Goal: Task Accomplishment & Management: Complete application form

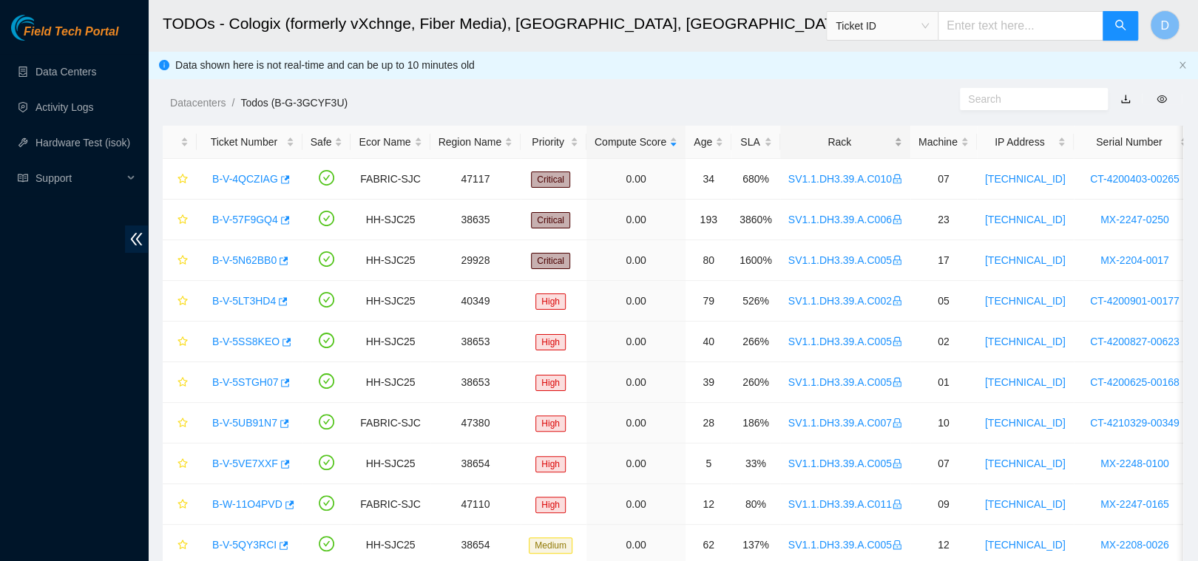
click at [861, 134] on div "Rack" at bounding box center [845, 142] width 114 height 16
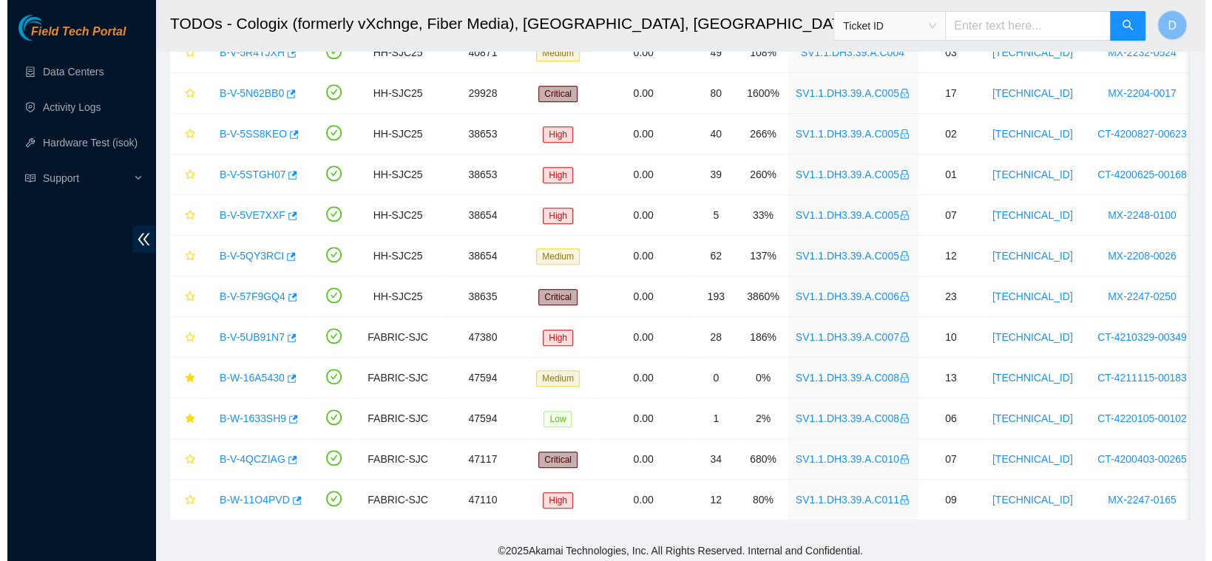
scroll to position [387, 0]
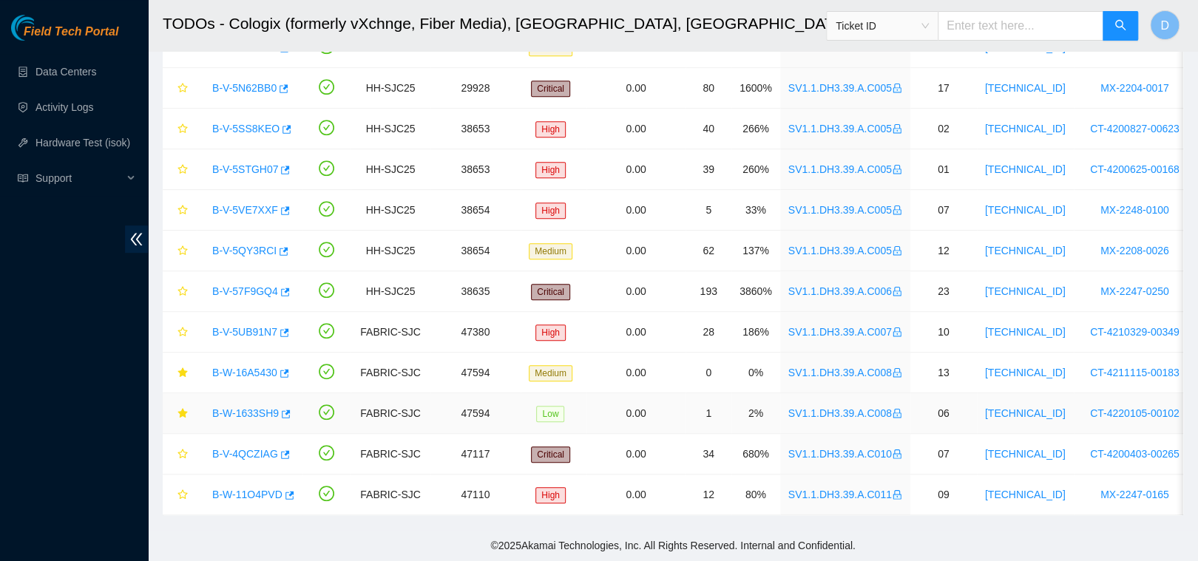
click at [257, 407] on link "B-W-1633SH9" at bounding box center [245, 413] width 67 height 12
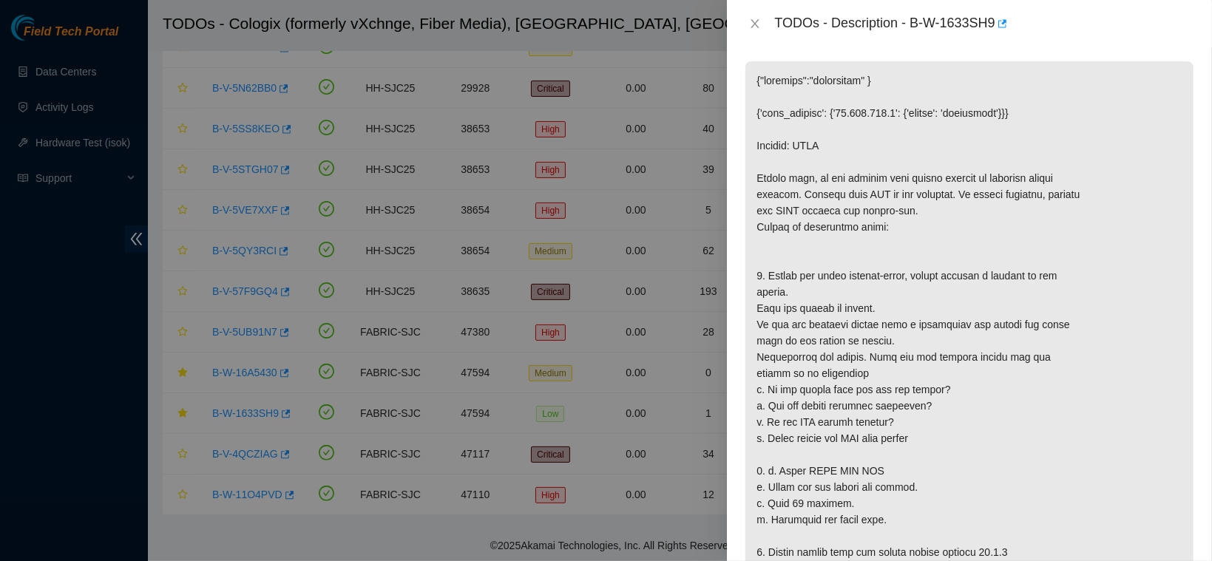
scroll to position [0, 0]
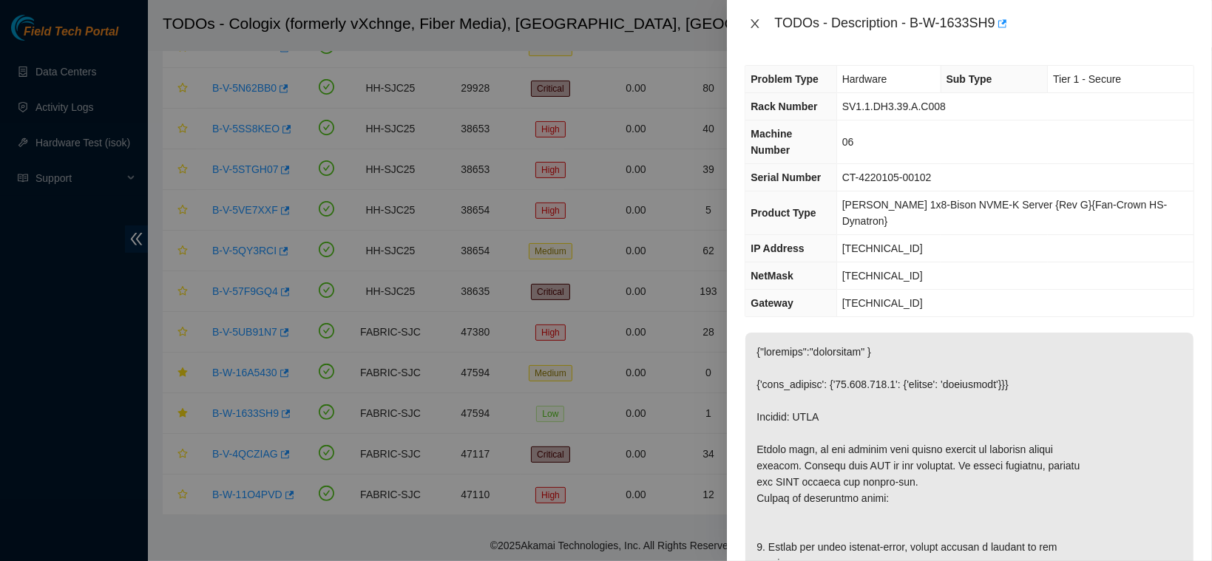
click at [756, 26] on icon "close" at bounding box center [755, 24] width 12 height 12
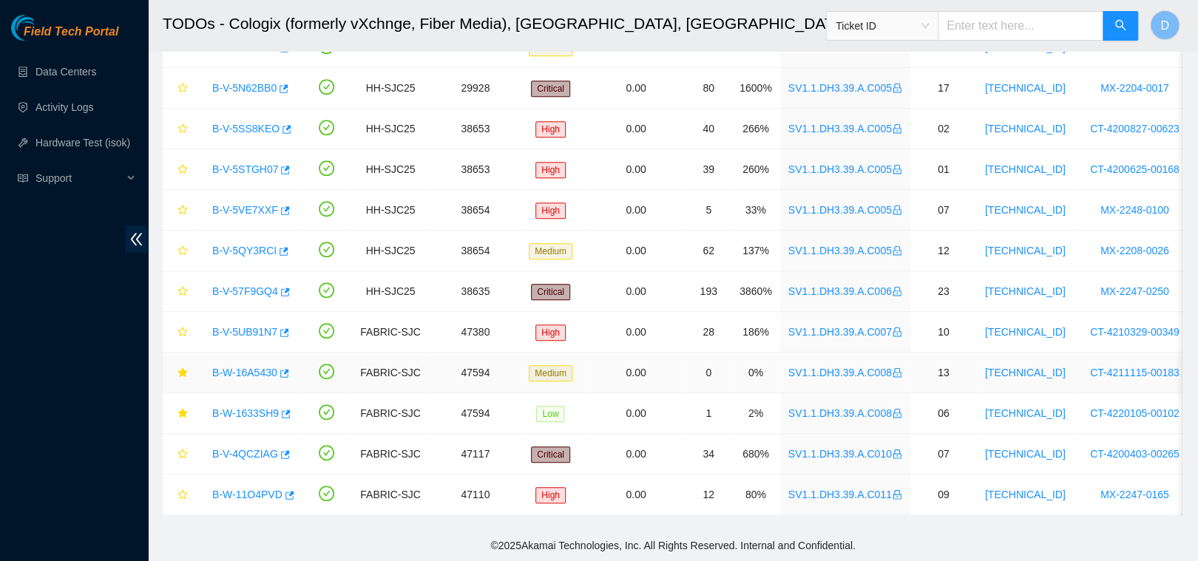
click at [241, 367] on link "B-W-16A5430" at bounding box center [244, 373] width 65 height 12
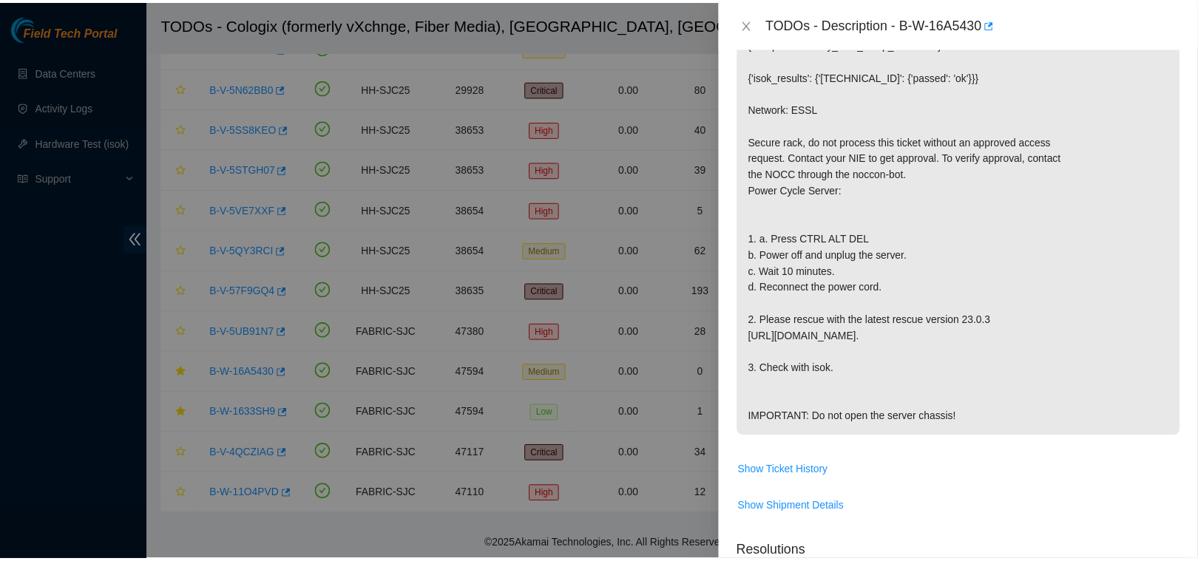
scroll to position [309, 0]
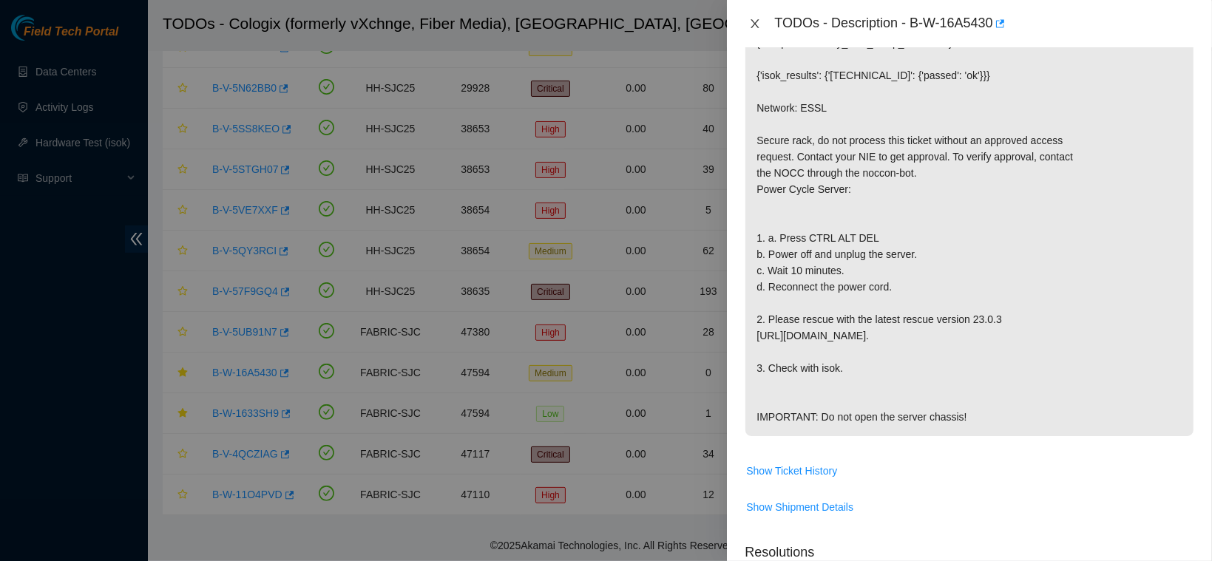
click at [748, 25] on button "Close" at bounding box center [755, 24] width 21 height 14
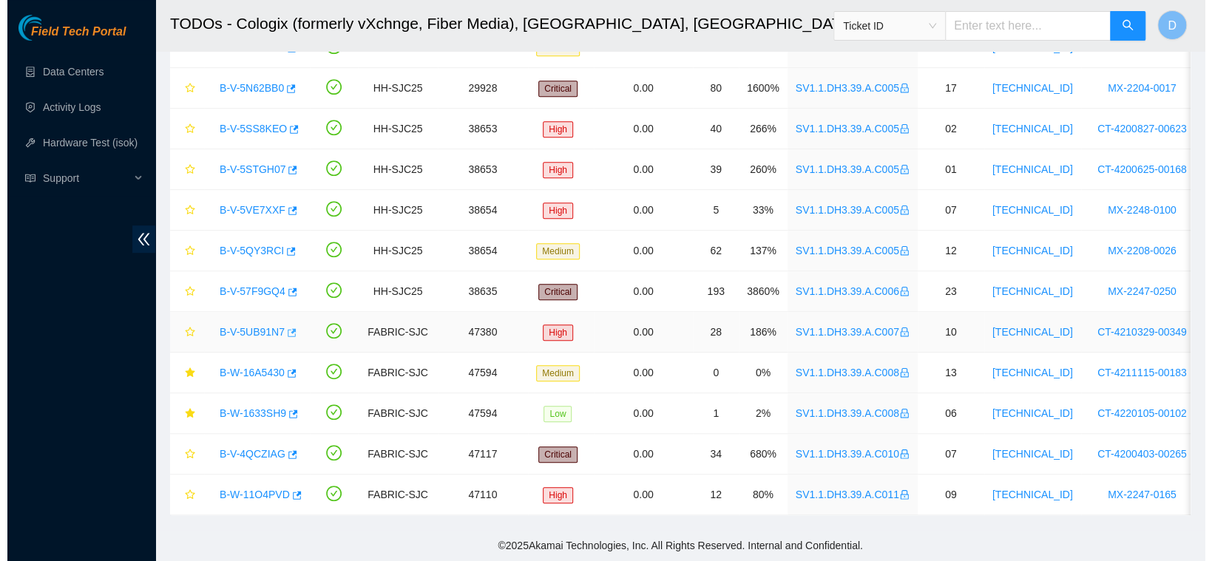
scroll to position [348, 0]
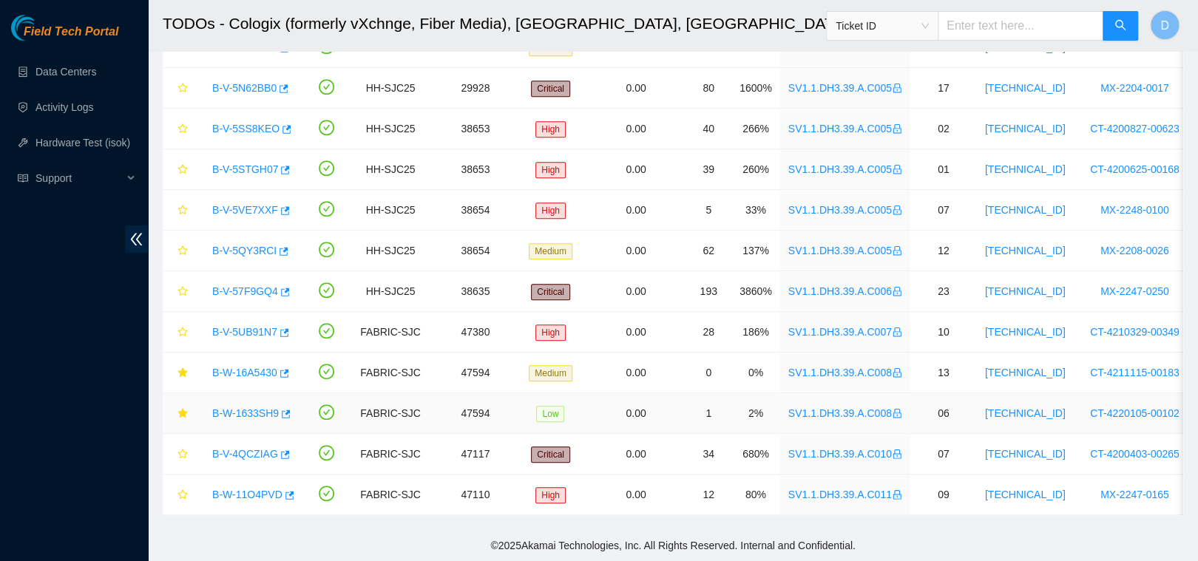
click at [241, 407] on link "B-W-1633SH9" at bounding box center [245, 413] width 67 height 12
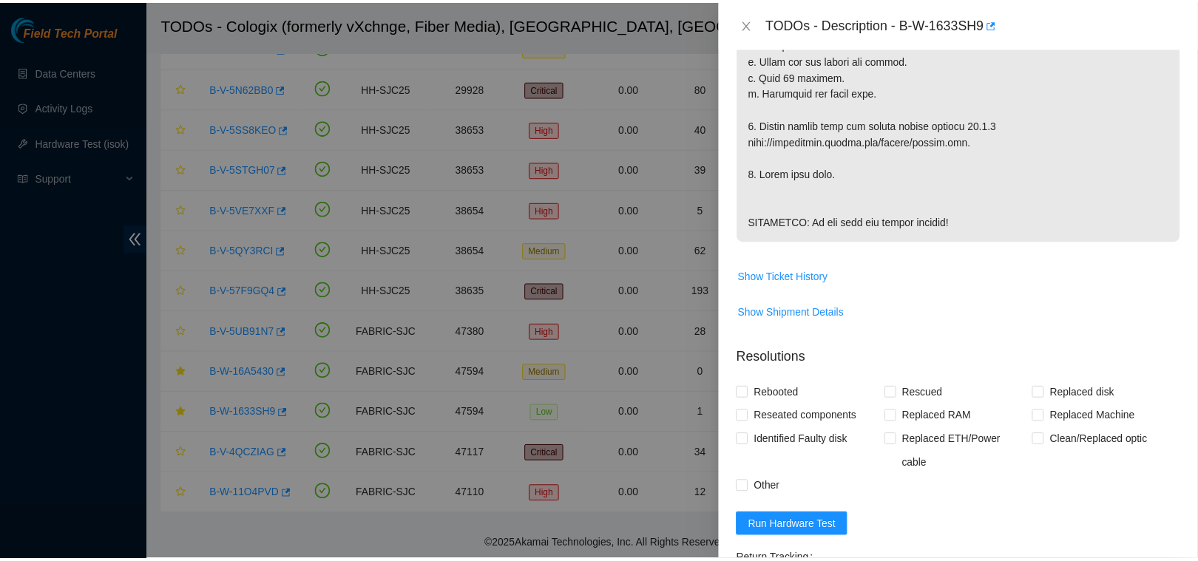
scroll to position [919, 0]
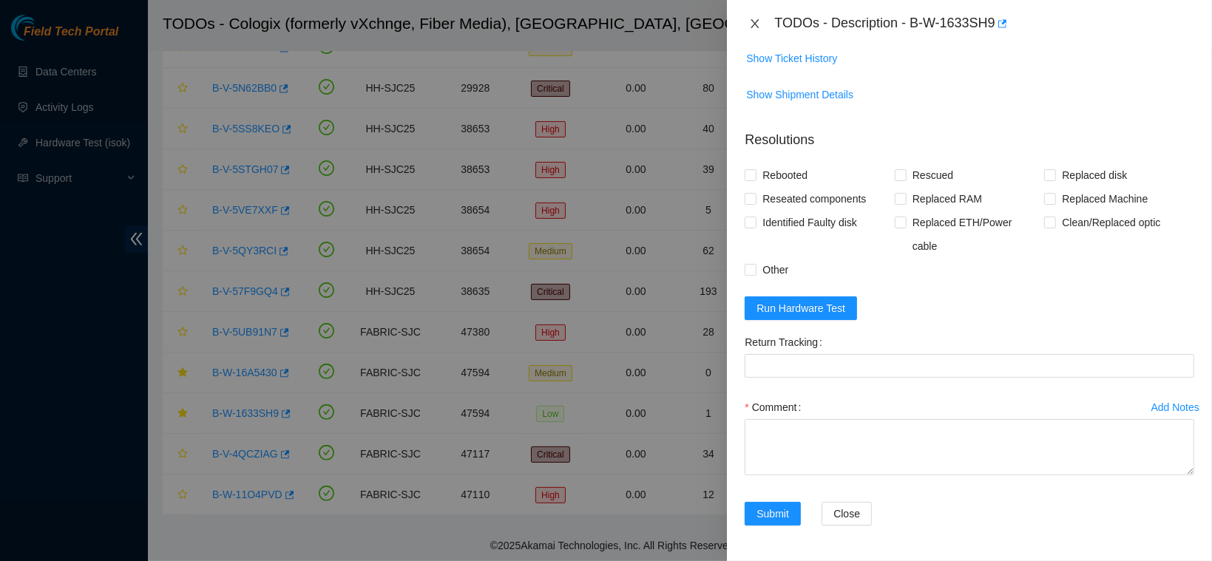
click at [757, 24] on icon "close" at bounding box center [755, 24] width 12 height 12
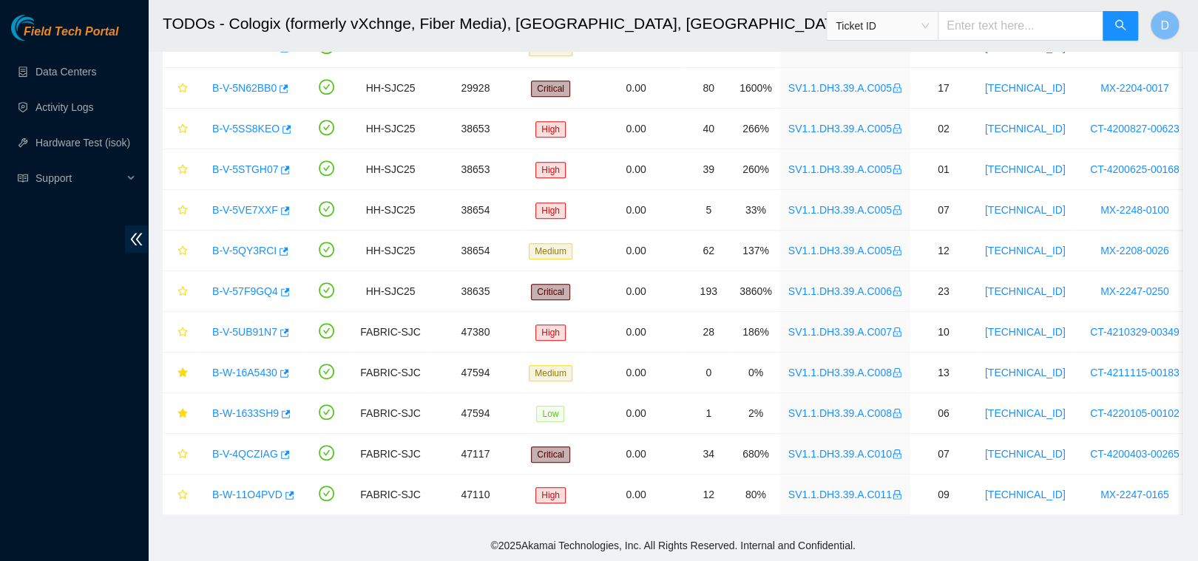
scroll to position [481, 0]
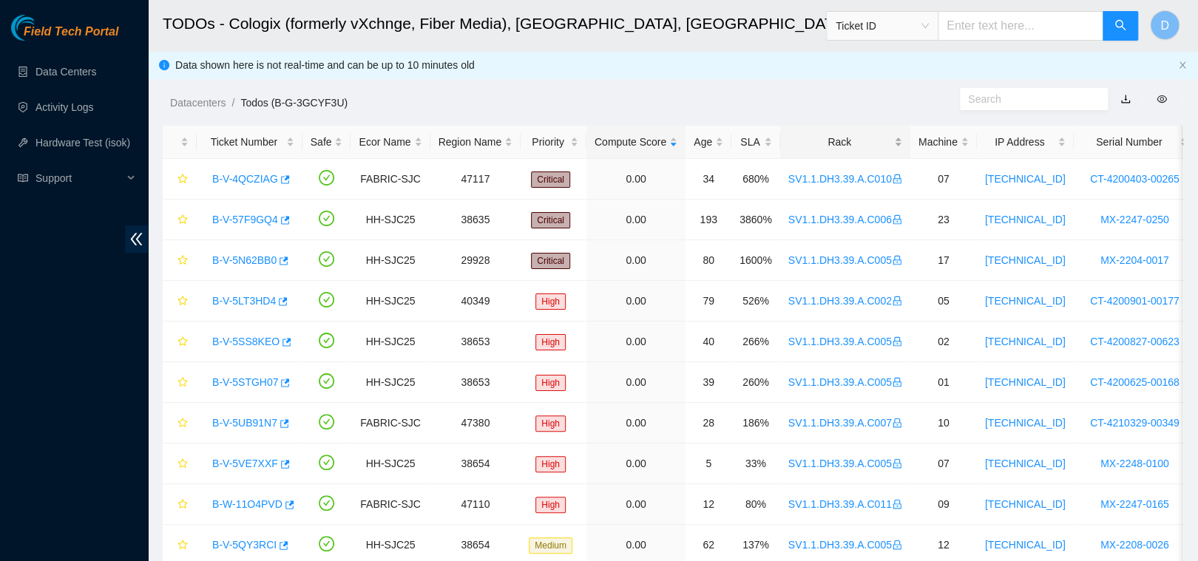
click at [829, 139] on div "Rack" at bounding box center [845, 142] width 114 height 16
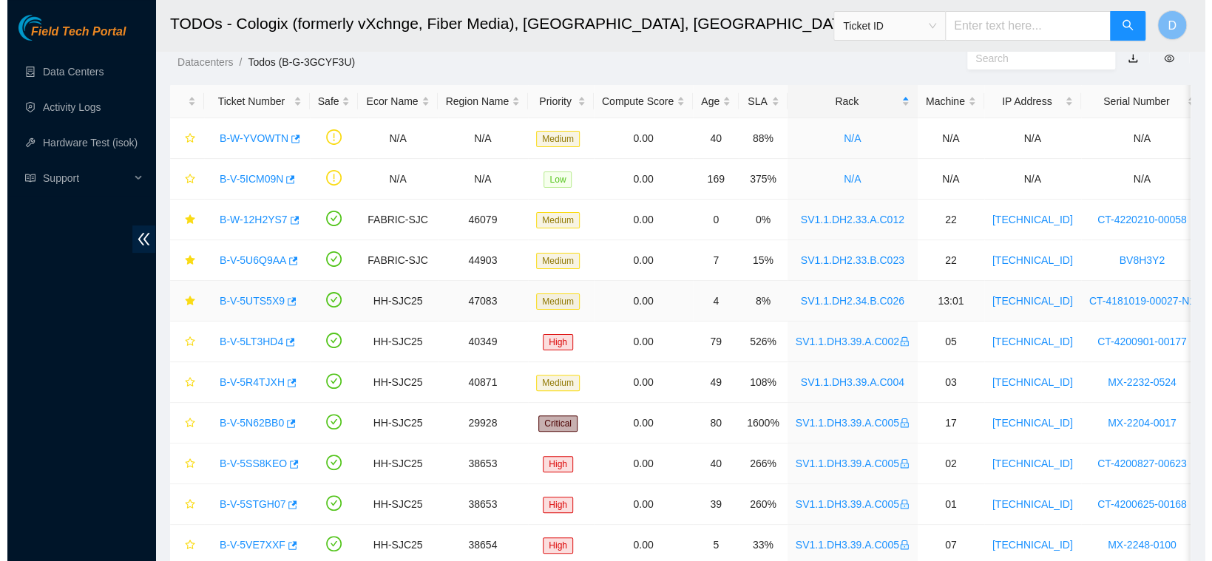
scroll to position [387, 0]
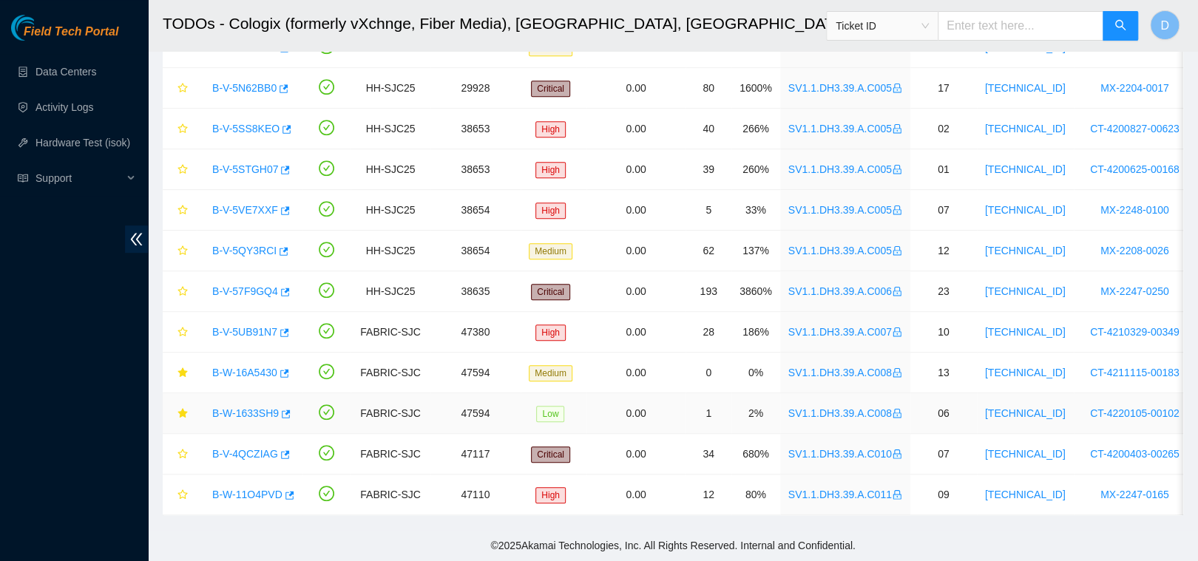
click at [234, 407] on link "B-W-1633SH9" at bounding box center [245, 413] width 67 height 12
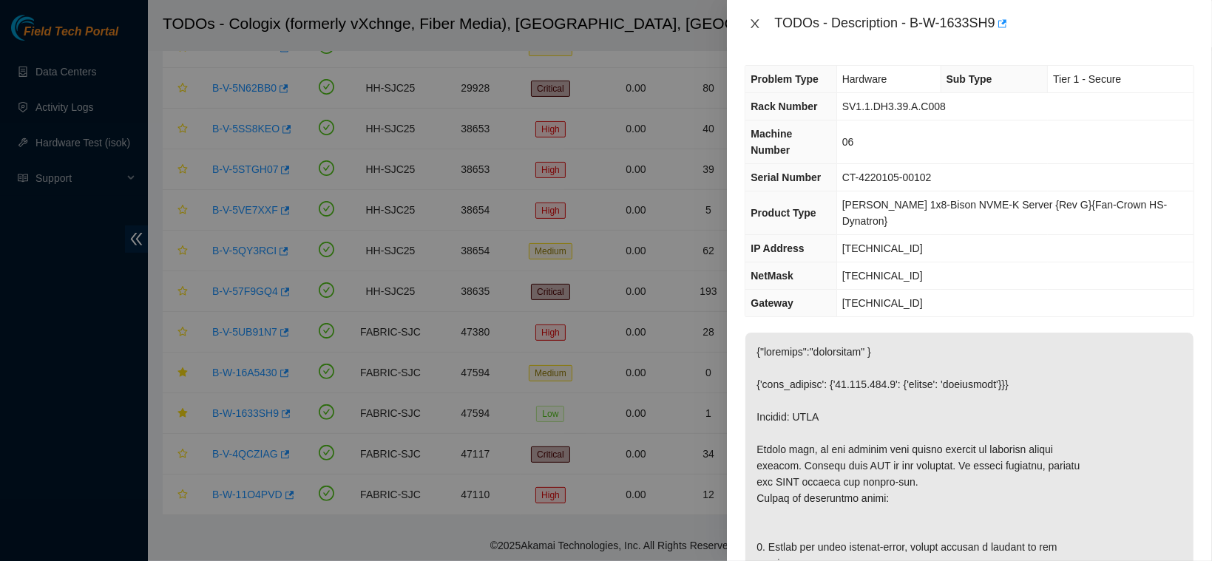
click at [756, 21] on icon "close" at bounding box center [755, 24] width 12 height 12
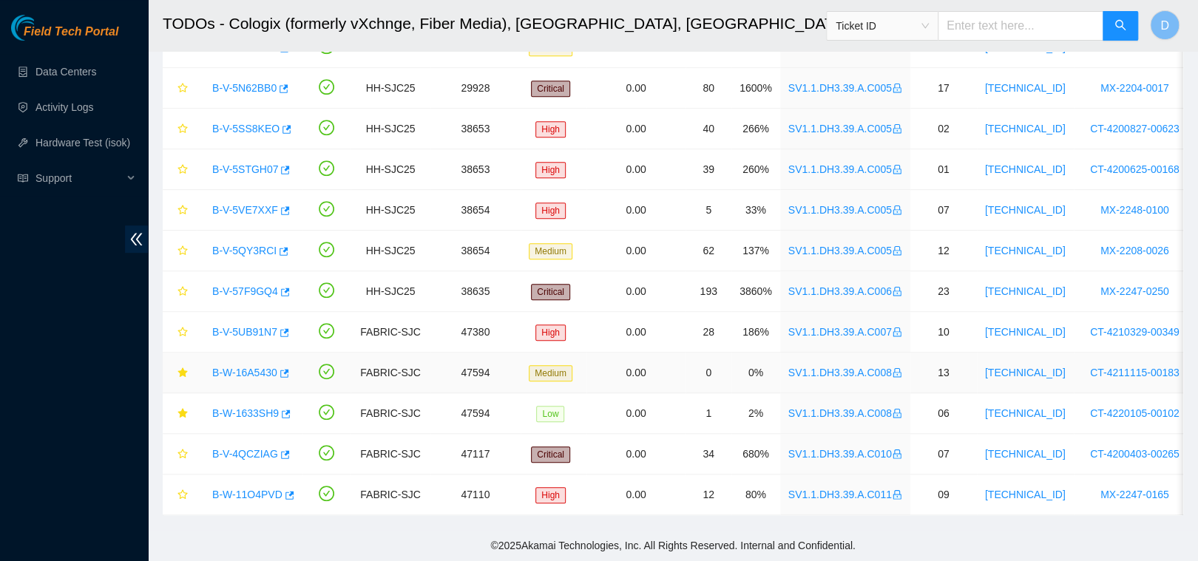
click at [236, 367] on link "B-W-16A5430" at bounding box center [244, 373] width 65 height 12
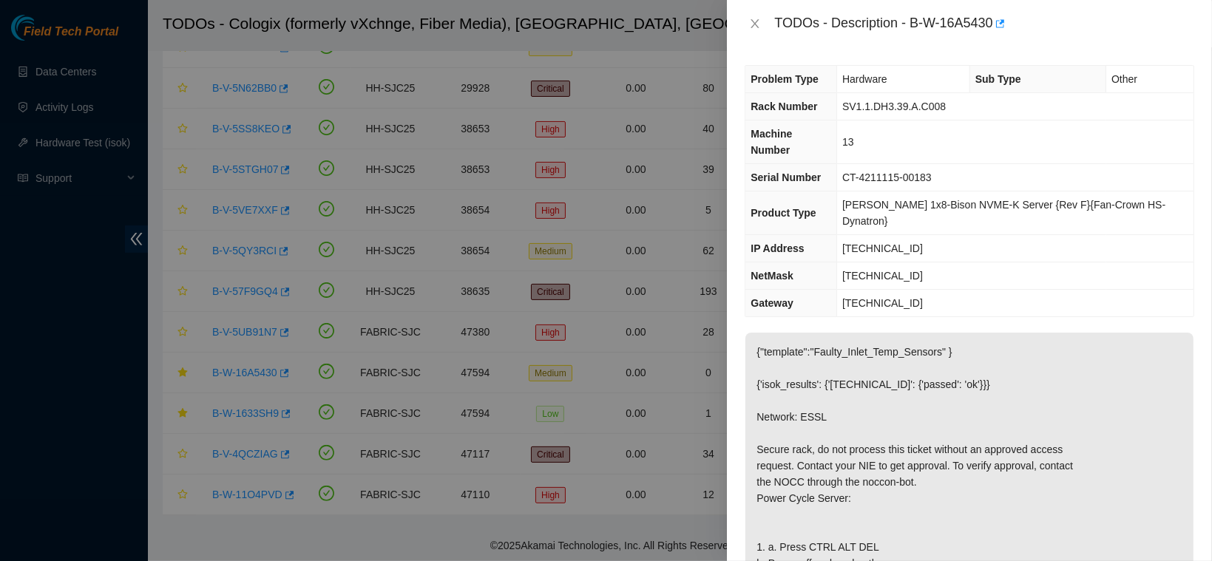
click at [752, 16] on div "TODOs - Description - B-W-16A5430" at bounding box center [970, 24] width 450 height 24
click at [759, 30] on button "Close" at bounding box center [755, 24] width 21 height 14
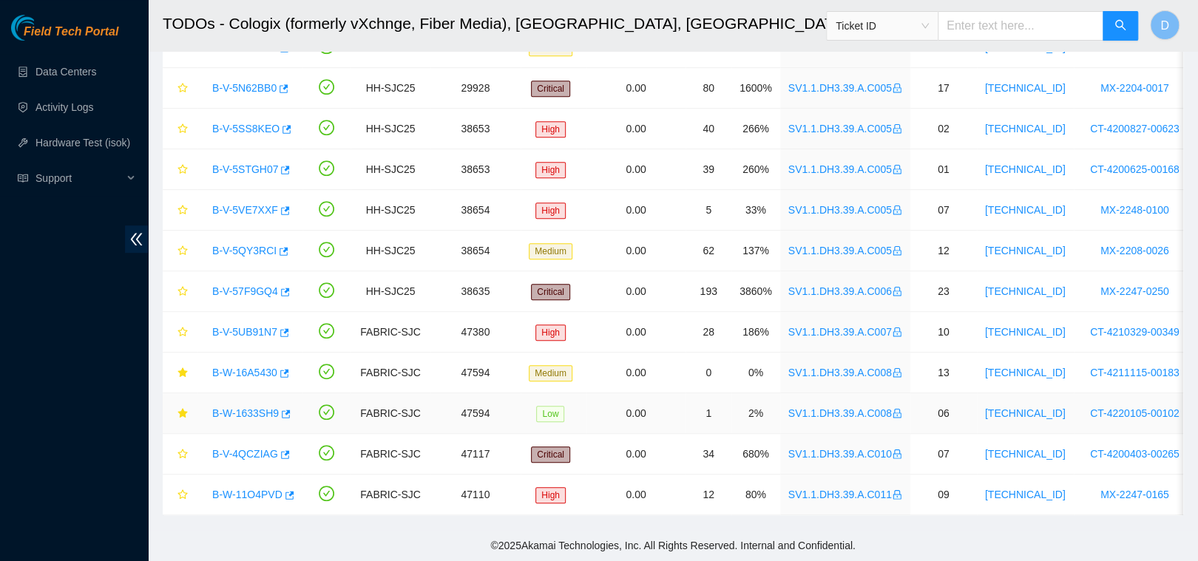
click at [257, 407] on link "B-W-1633SH9" at bounding box center [245, 413] width 67 height 12
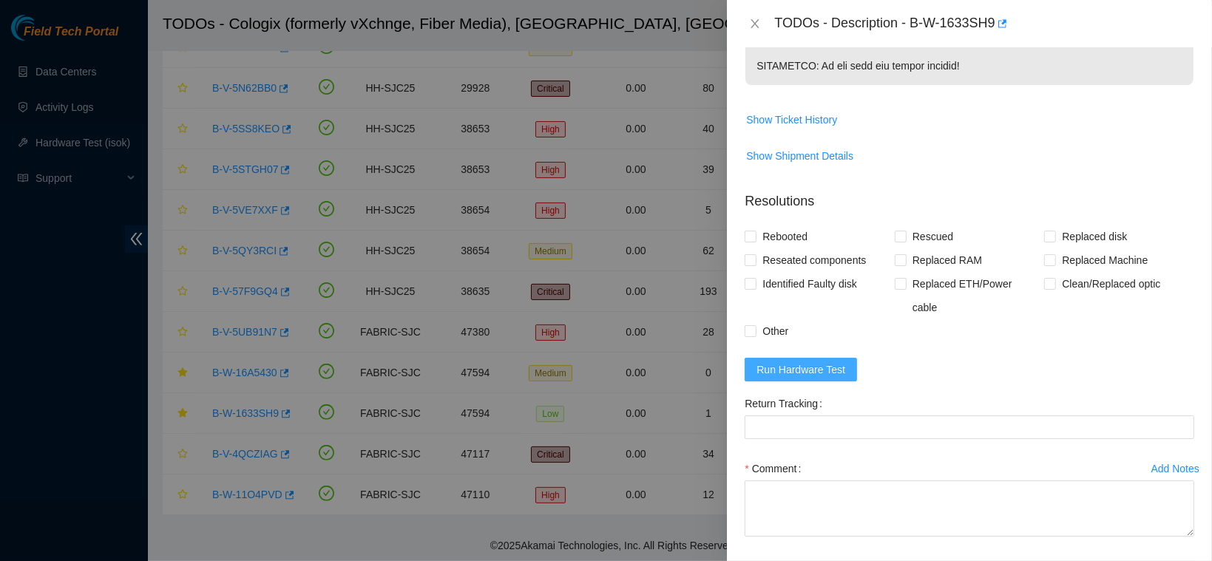
click at [789, 373] on span "Run Hardware Test" at bounding box center [800, 370] width 89 height 16
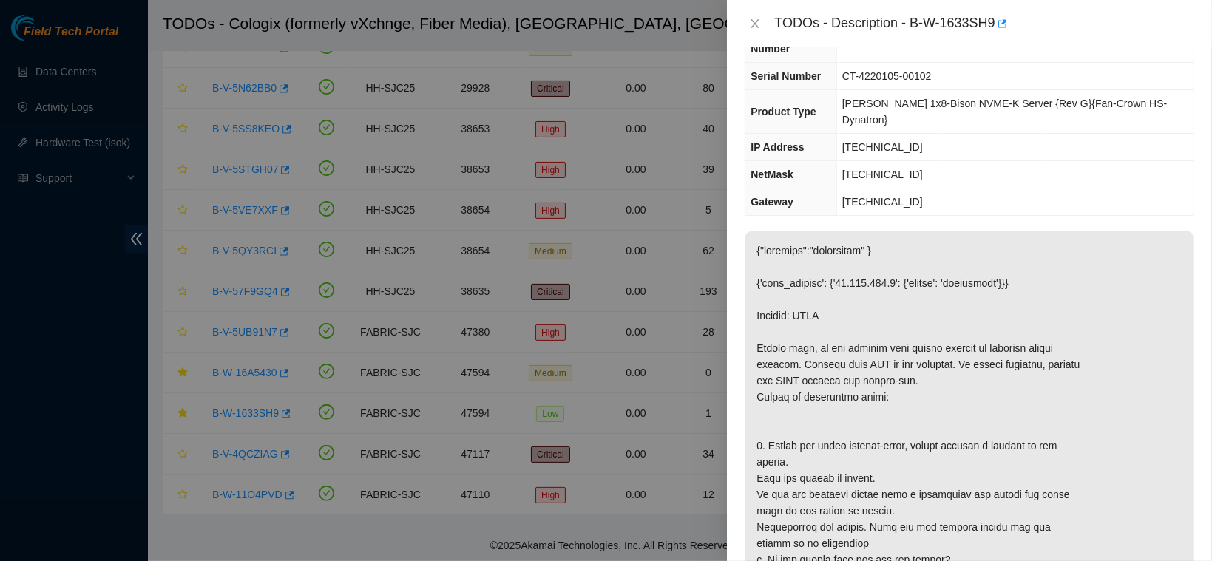
scroll to position [0, 0]
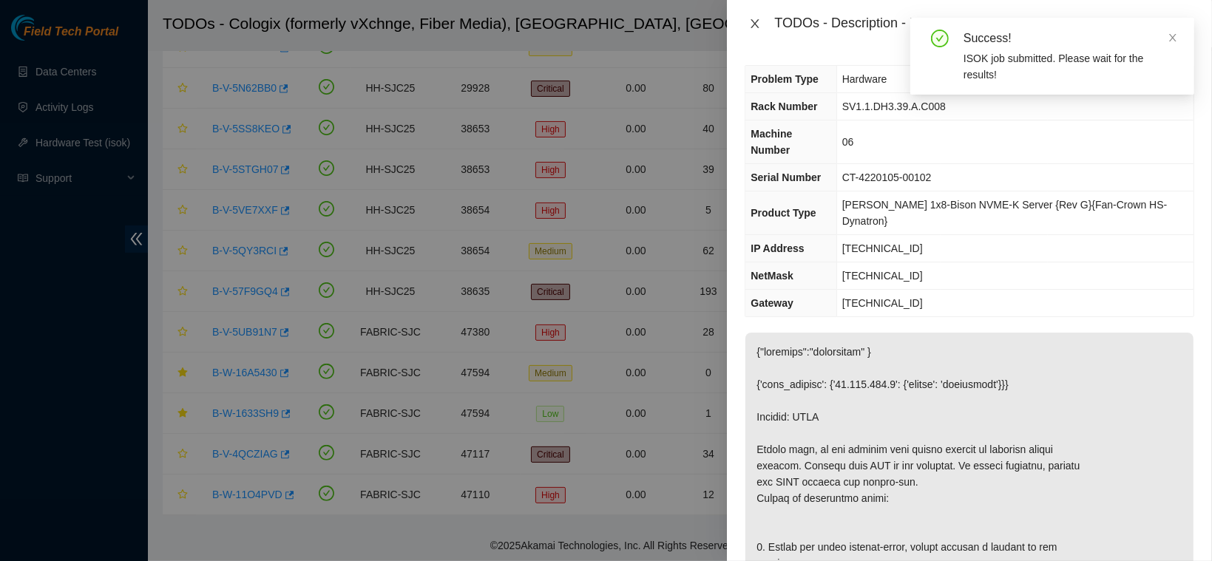
click at [757, 24] on icon "close" at bounding box center [755, 24] width 12 height 12
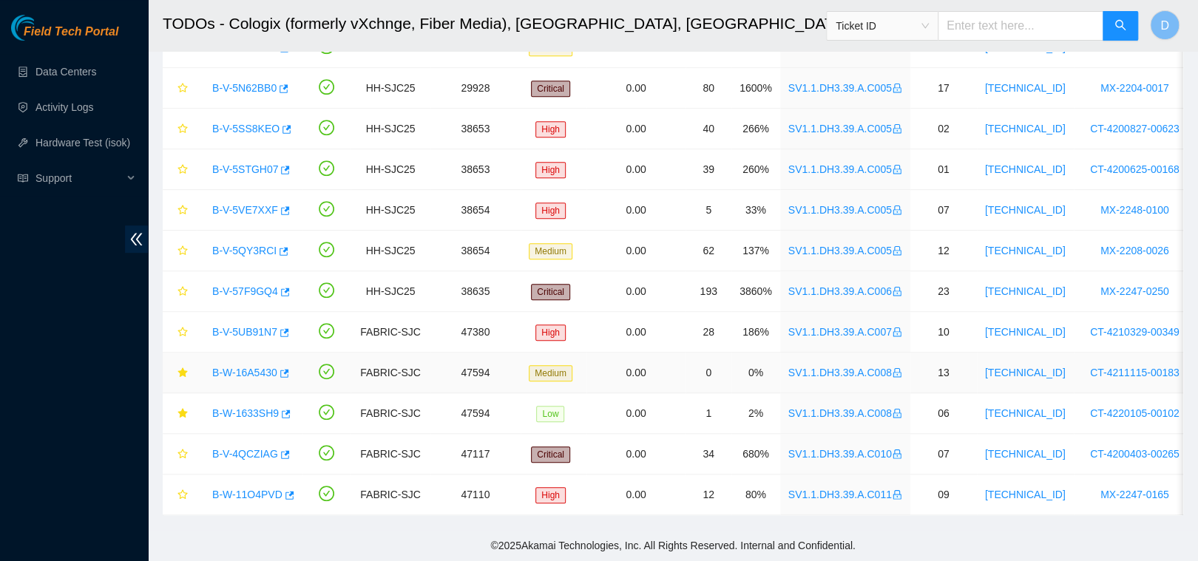
drag, startPoint x: 244, startPoint y: 361, endPoint x: 423, endPoint y: 311, distance: 185.7
click at [243, 367] on link "B-W-16A5430" at bounding box center [244, 373] width 65 height 12
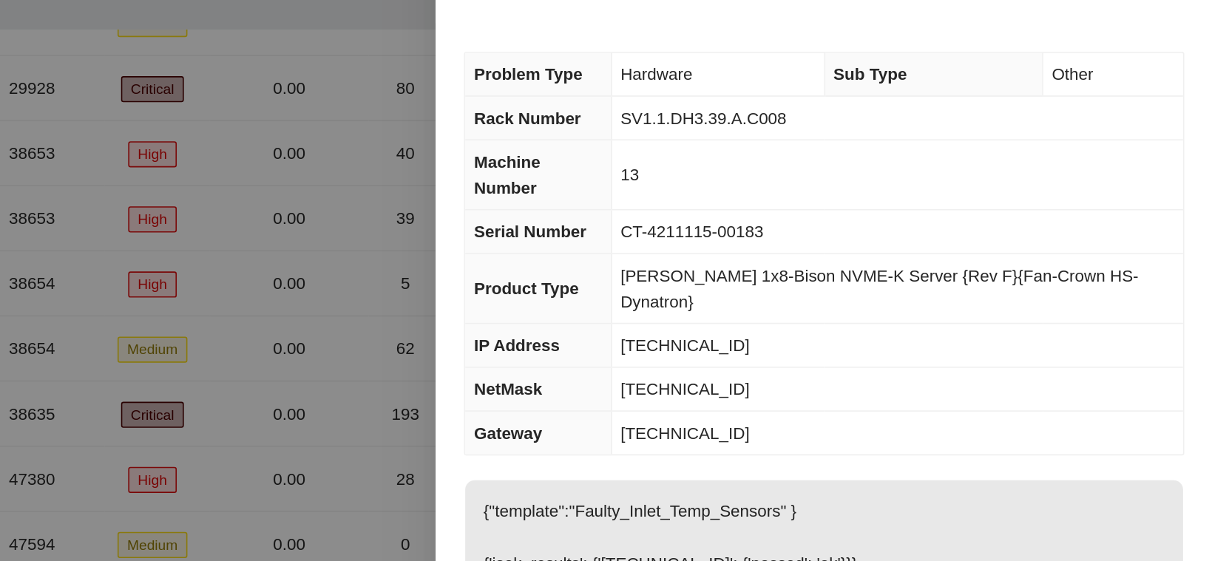
scroll to position [387, 0]
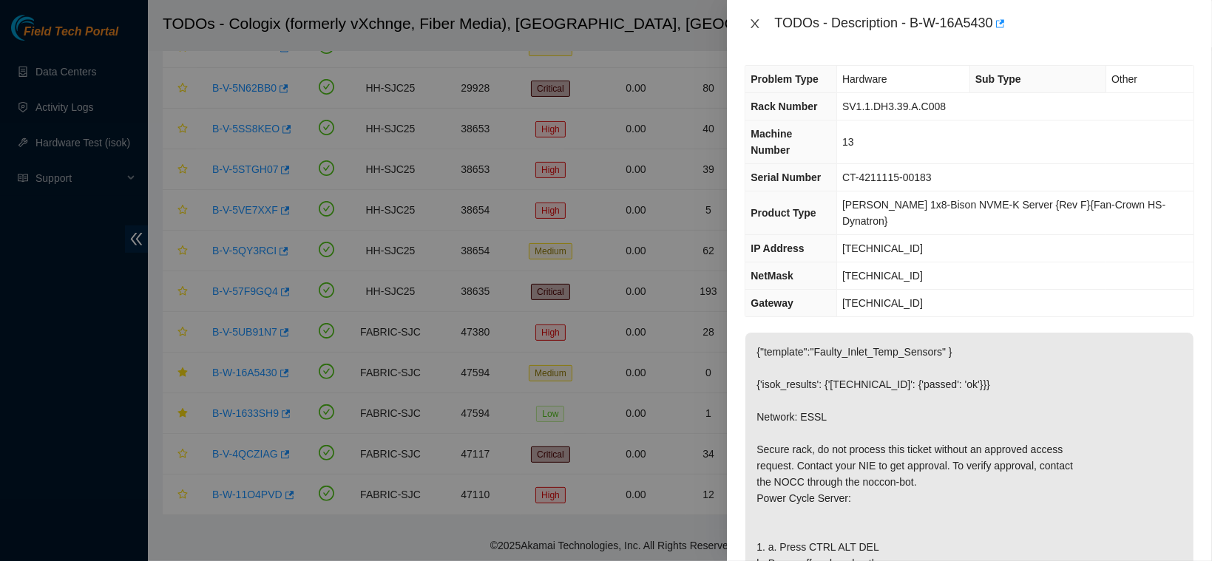
click at [756, 21] on icon "close" at bounding box center [755, 24] width 12 height 12
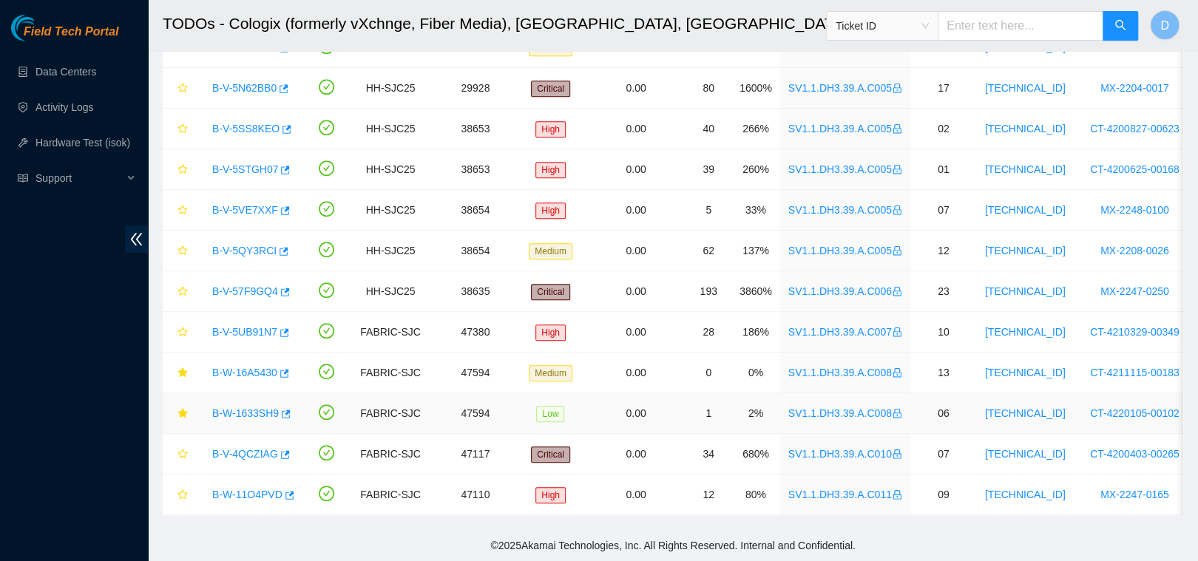
click at [237, 407] on link "B-W-1633SH9" at bounding box center [245, 413] width 67 height 12
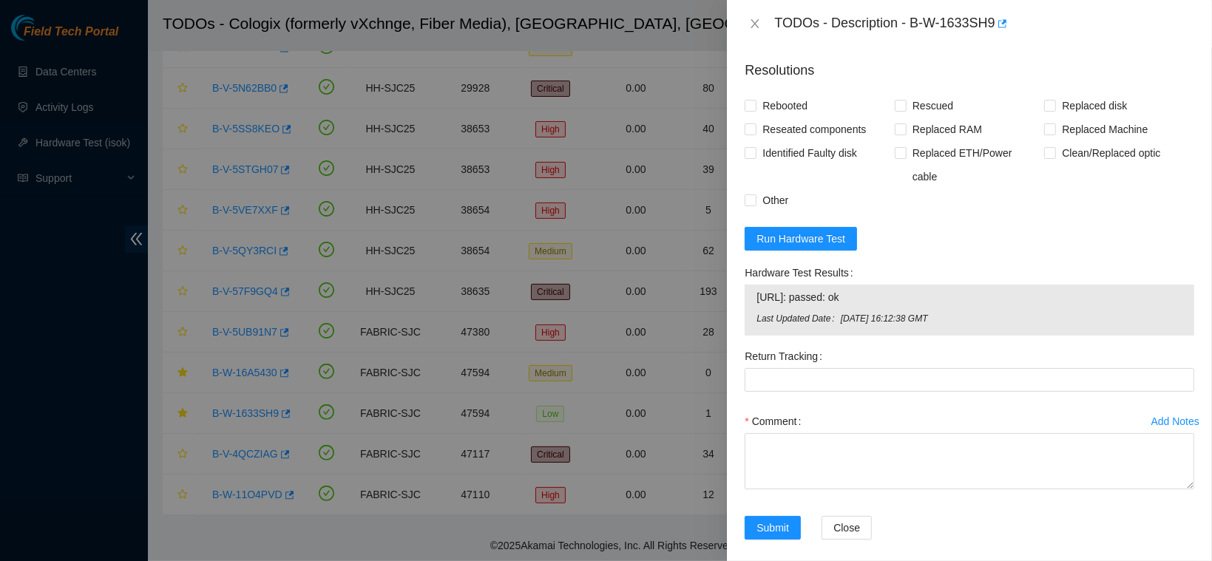
scroll to position [990, 0]
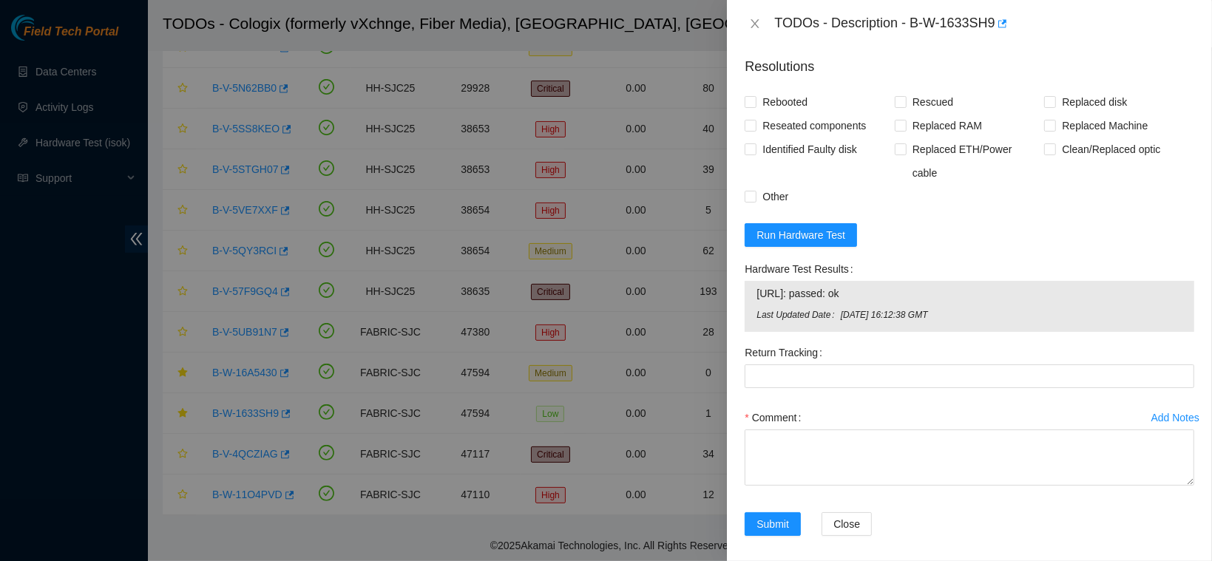
click at [918, 405] on div "Return Tracking" at bounding box center [969, 373] width 461 height 65
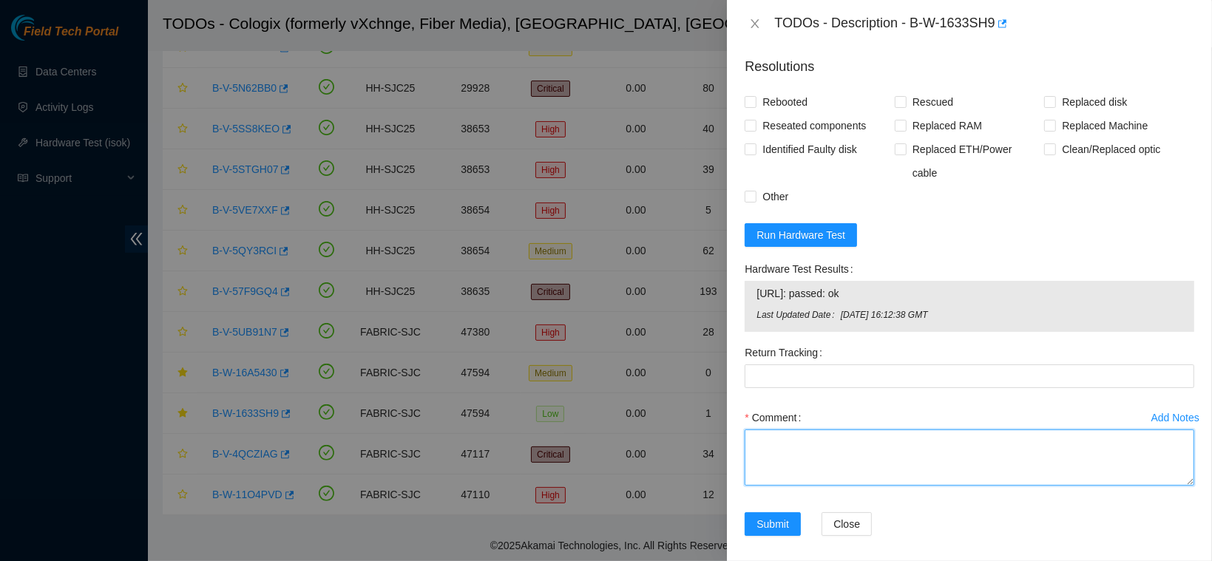
click at [863, 441] on textarea "Comment" at bounding box center [970, 458] width 450 height 56
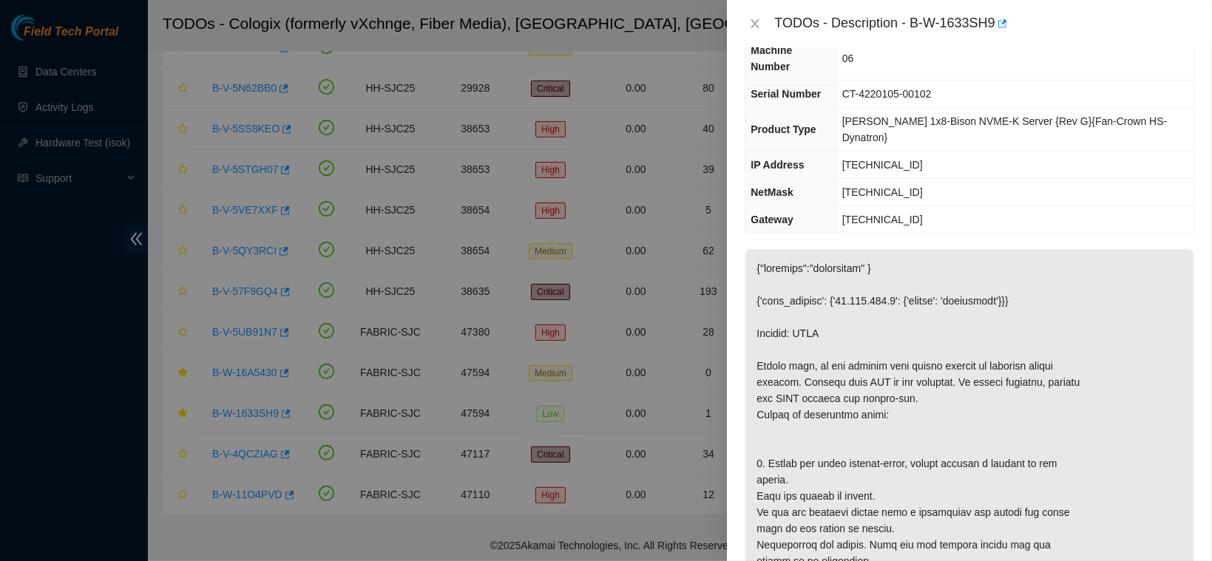
scroll to position [0, 0]
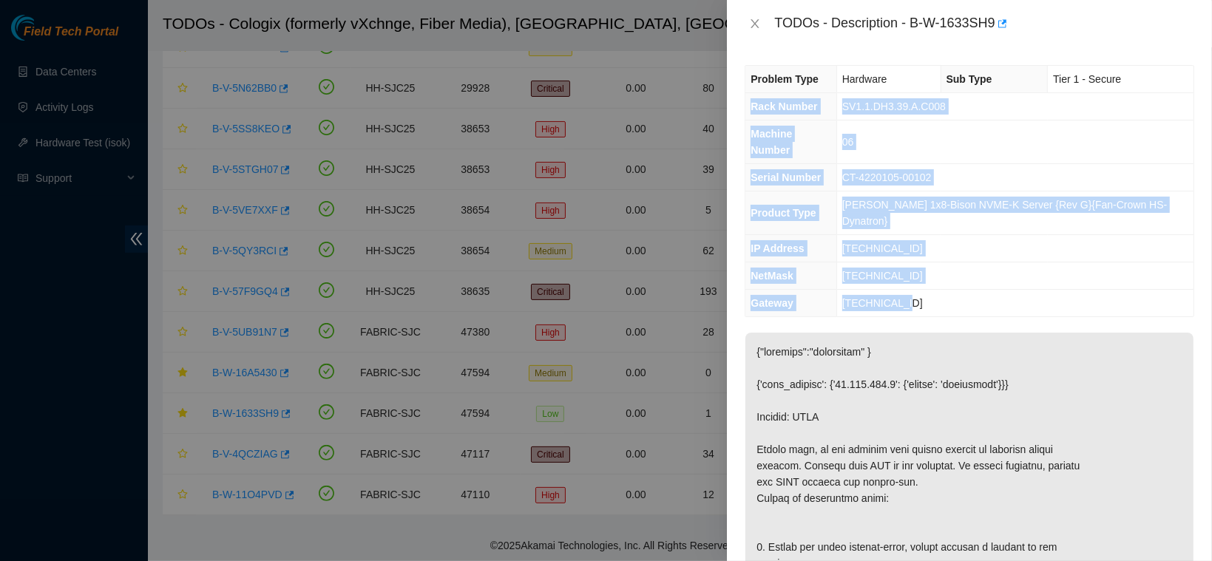
drag, startPoint x: 753, startPoint y: 111, endPoint x: 962, endPoint y: 262, distance: 258.0
click at [962, 262] on tbody "Problem Type Hardware Sub Type Tier 1 - Secure Rack Number SV1.1.DH3.39.A.C008 …" at bounding box center [969, 191] width 448 height 251
copy tbody "Rack Number SV1.1.DH3.39.A.C008 Machine Number 06 Serial Number CT-4220105-0010…"
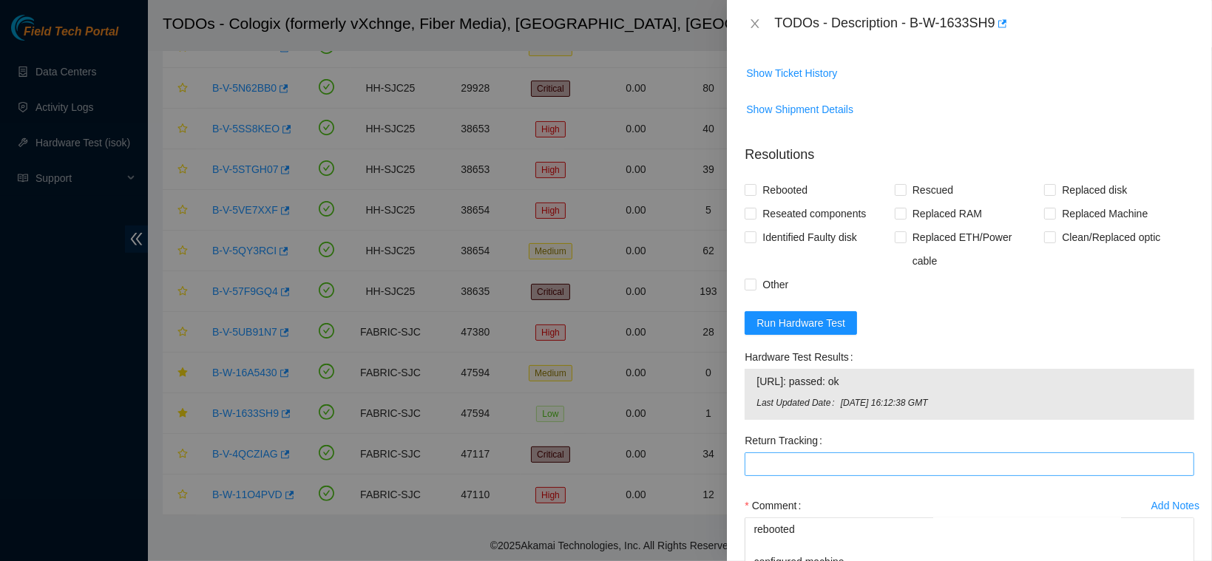
scroll to position [1003, 0]
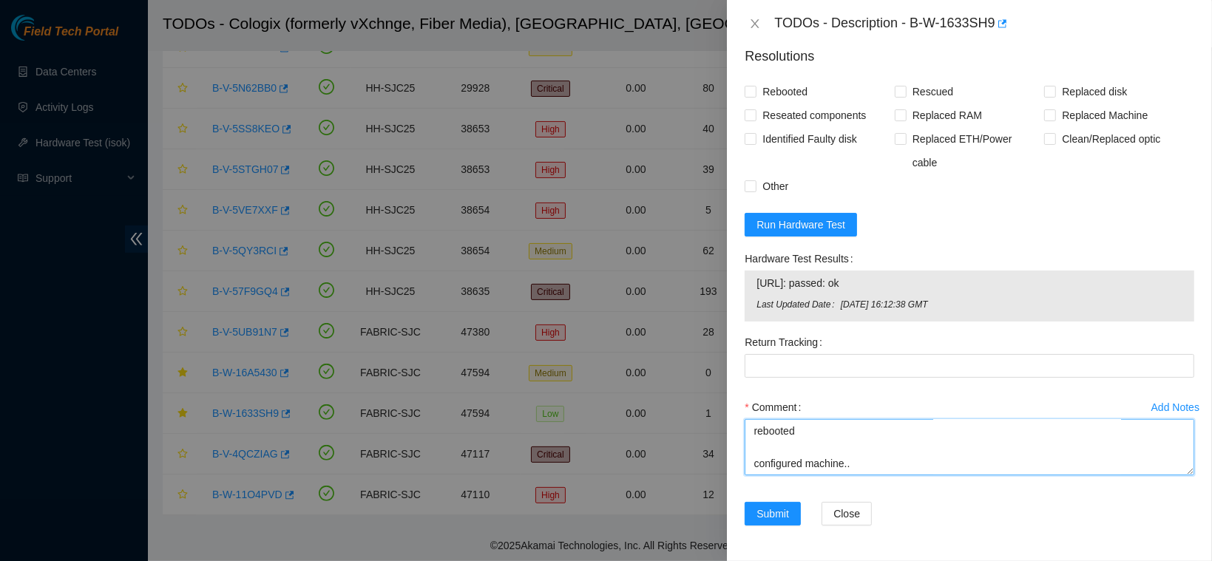
click at [773, 467] on textarea "requested access to work on essl rack contacted nocc to confirm that ticket was…" at bounding box center [970, 447] width 450 height 56
paste textarea "Rack Number SV1.1.DH3.39.A.C008 Machine Number 06 Serial Number CT-4220105-0010…"
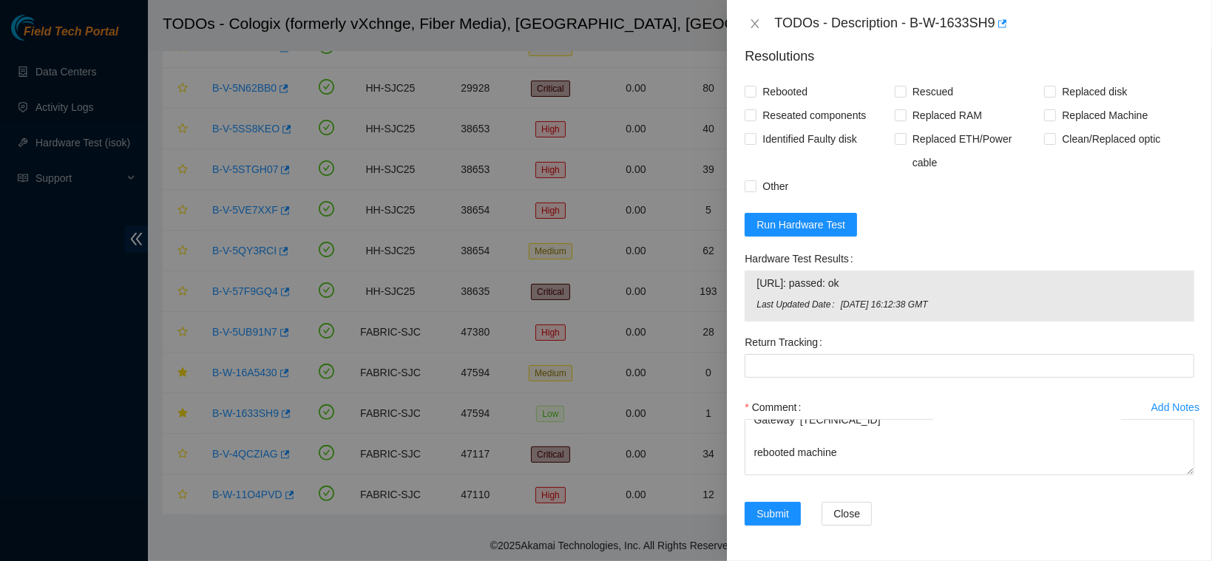
click at [801, 287] on span "23.203.167.9: passed: ok" at bounding box center [969, 283] width 426 height 16
copy span "23.203.167.9: passed: ok"
click at [810, 464] on textarea "requested access to work on essl rack contacted nocc to confirm that ticket was…" at bounding box center [970, 447] width 450 height 56
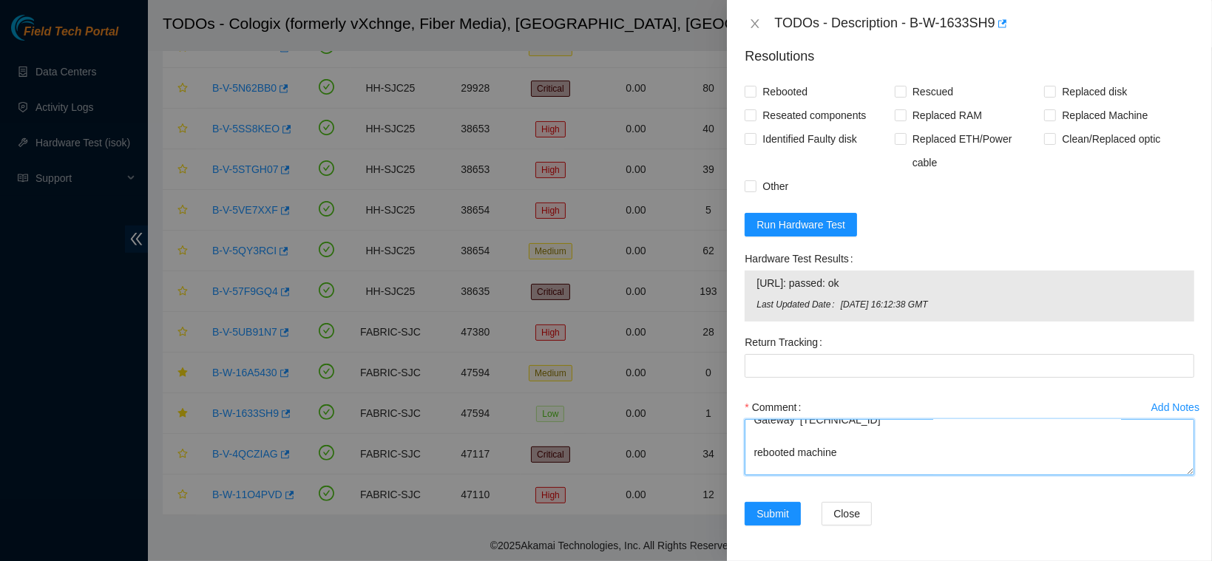
paste textarea "23.203.167.9: passed: ok"
type textarea "requested access to work on essl rack contacted nocc to confirm that ticket was…"
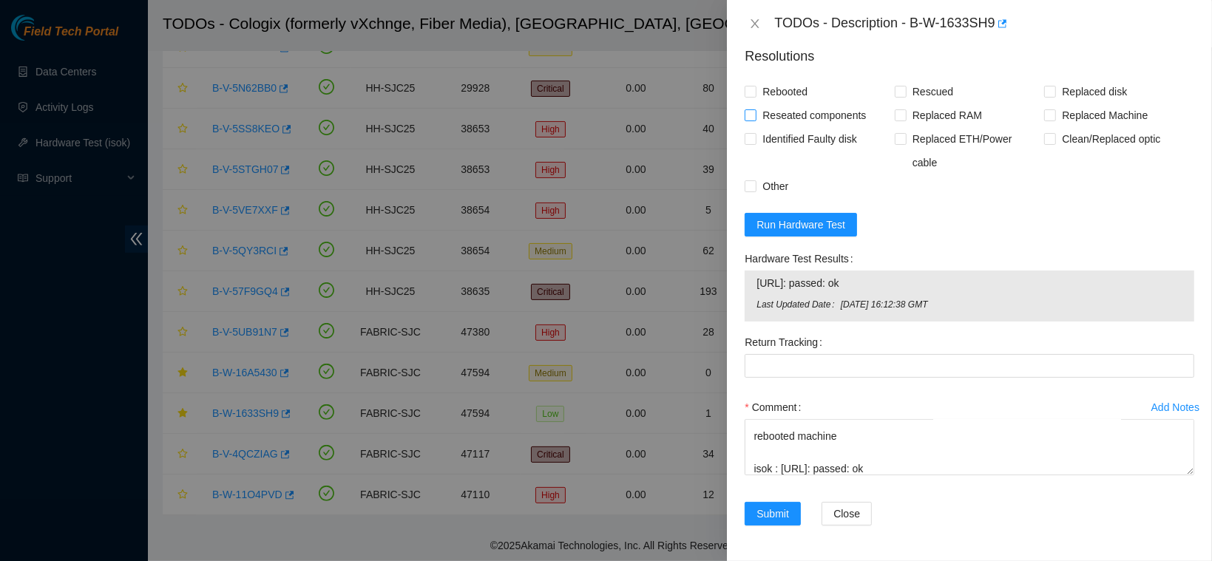
click at [782, 127] on span "Reseated components" at bounding box center [813, 116] width 115 height 24
click at [755, 120] on input "Reseated components" at bounding box center [750, 114] width 10 height 10
click at [782, 127] on span "Reseated components" at bounding box center [813, 116] width 115 height 24
click at [755, 120] on input "Reseated components" at bounding box center [750, 114] width 10 height 10
checkbox input "false"
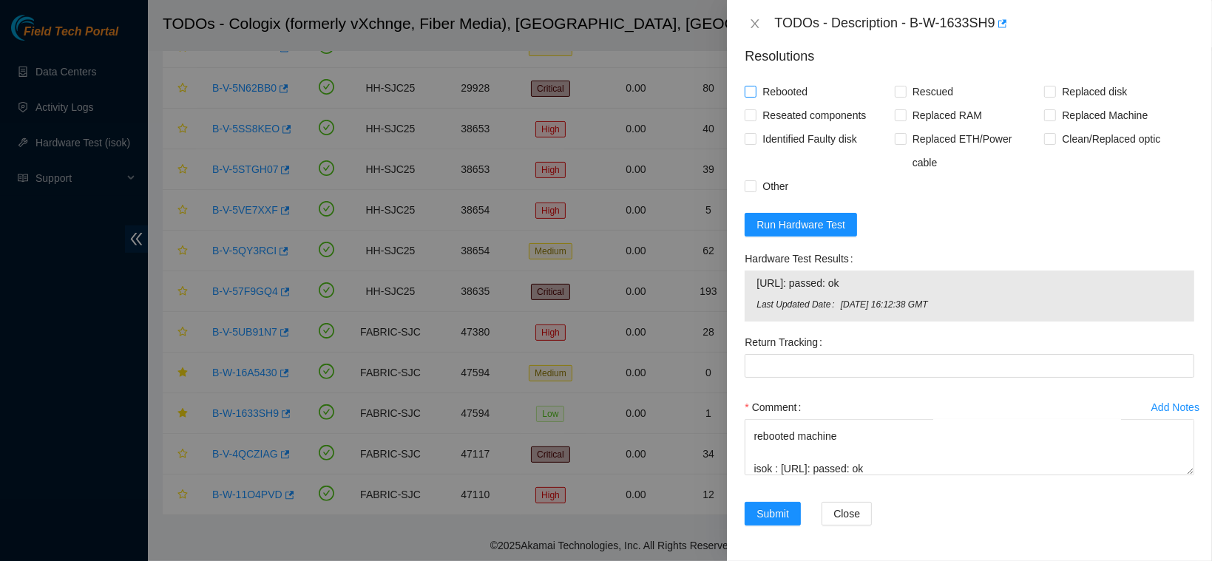
click at [785, 104] on span "Rebooted" at bounding box center [784, 92] width 57 height 24
click at [755, 96] on input "Rebooted" at bounding box center [750, 91] width 10 height 10
checkbox input "true"
click at [907, 104] on span "Rescued" at bounding box center [933, 92] width 53 height 24
click at [902, 96] on input "Rescued" at bounding box center [900, 91] width 10 height 10
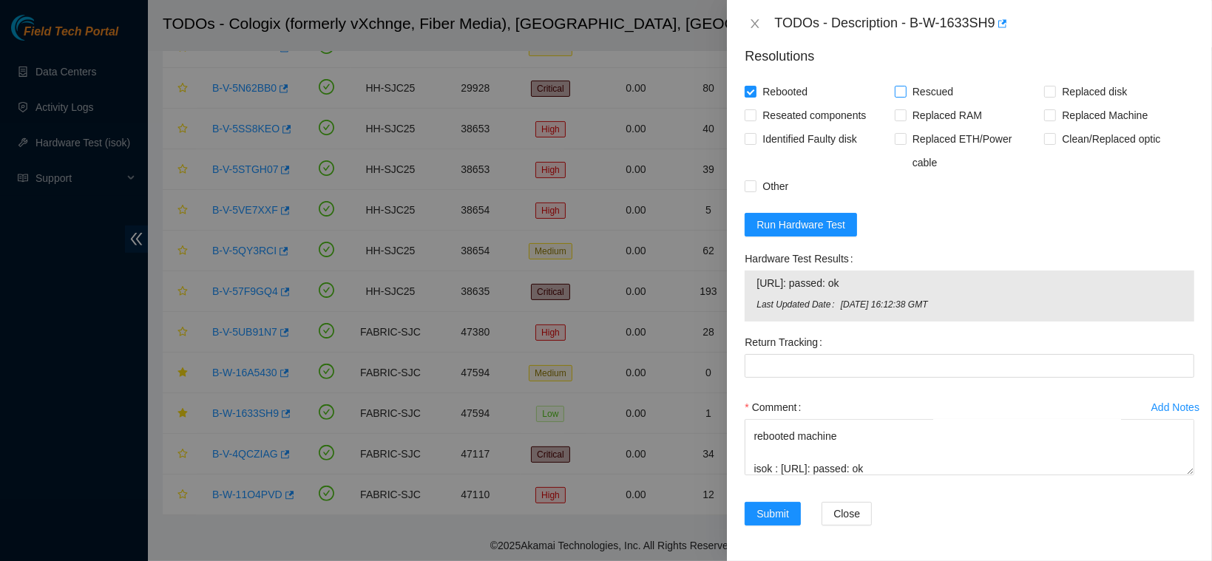
checkbox input "true"
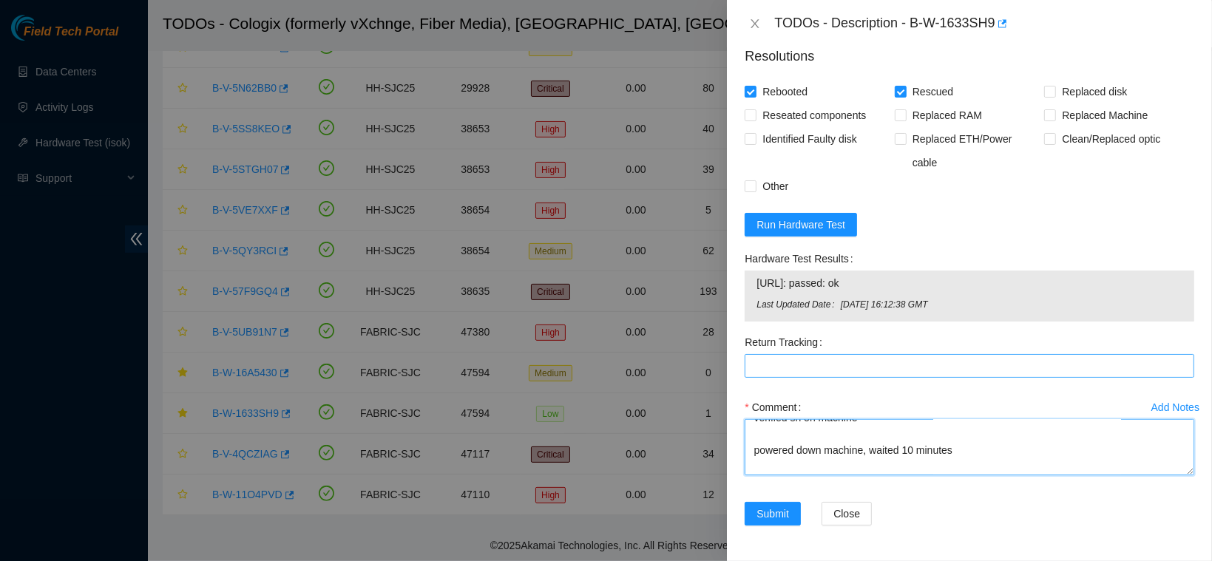
scroll to position [0, 0]
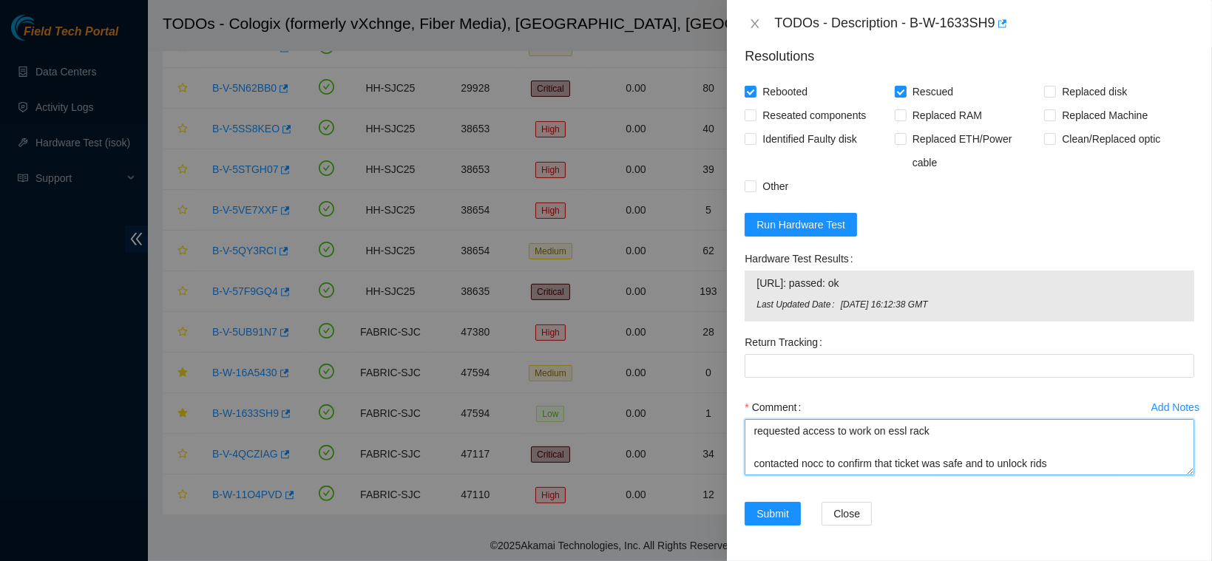
drag, startPoint x: 897, startPoint y: 454, endPoint x: 707, endPoint y: 308, distance: 239.4
click at [707, 308] on div "TODOs - Description - B-W-1633SH9 Problem Type Hardware Sub Type Tier 1 - Secur…" at bounding box center [606, 280] width 1212 height 561
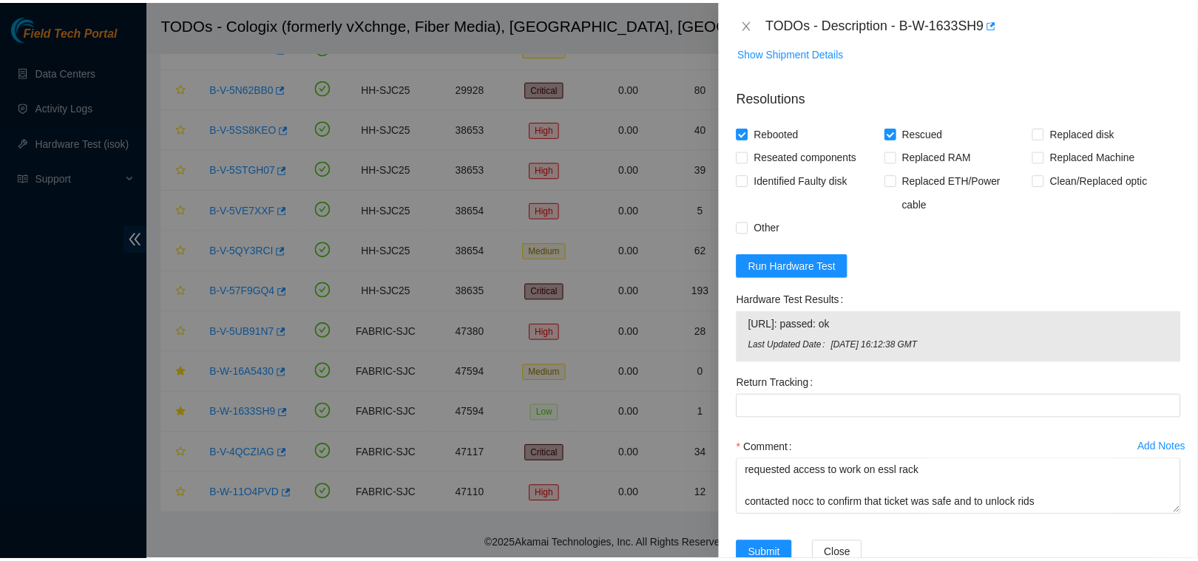
scroll to position [1003, 0]
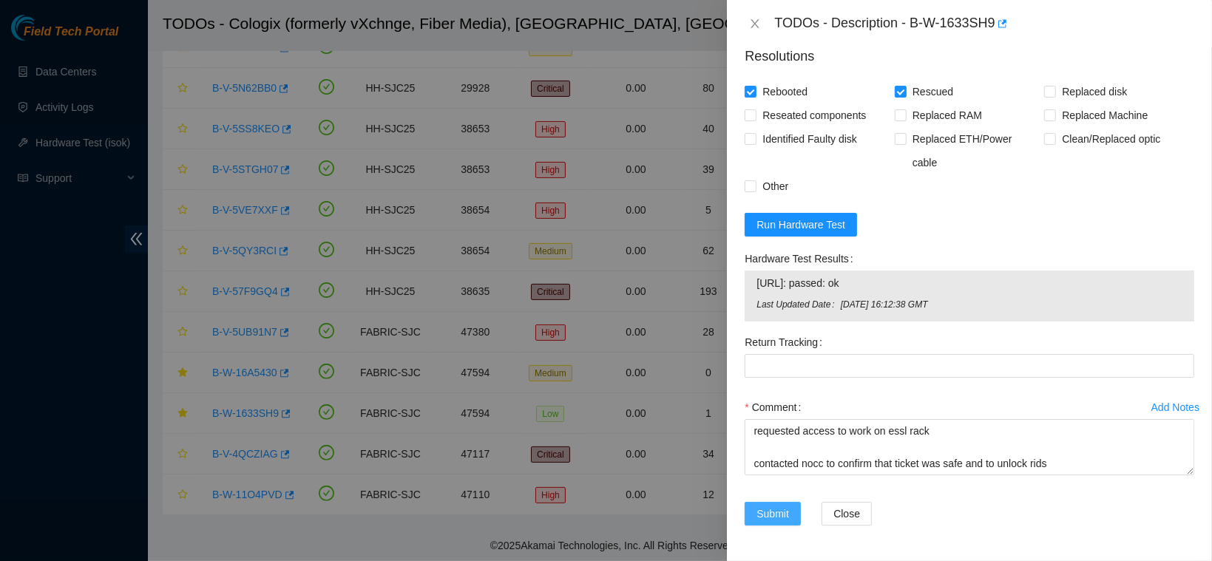
click at [770, 503] on button "Submit" at bounding box center [773, 514] width 56 height 24
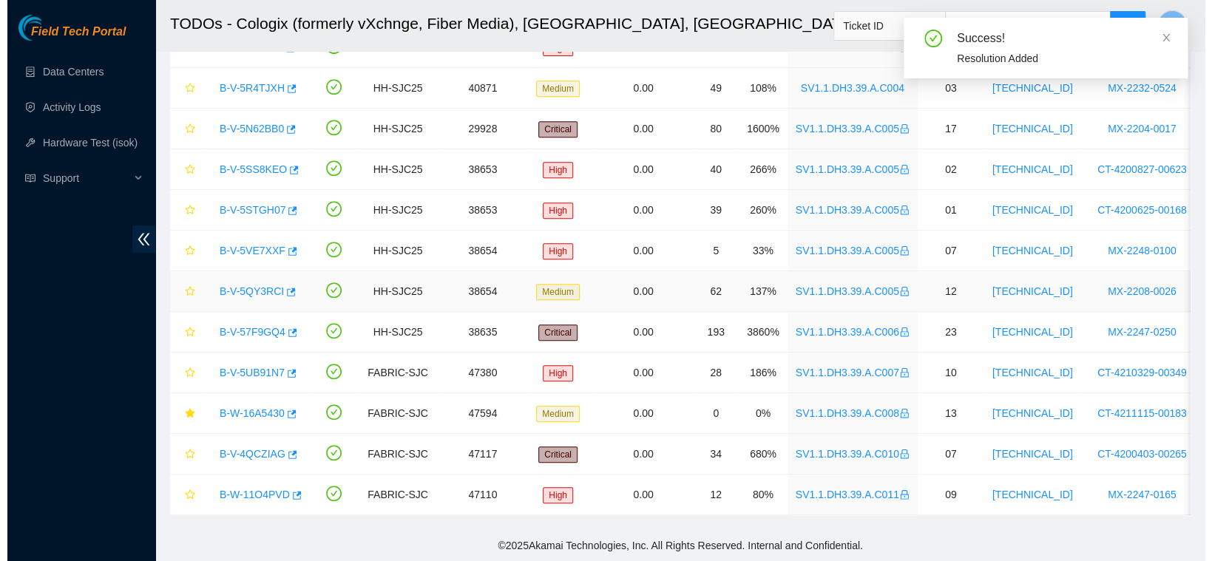
scroll to position [347, 0]
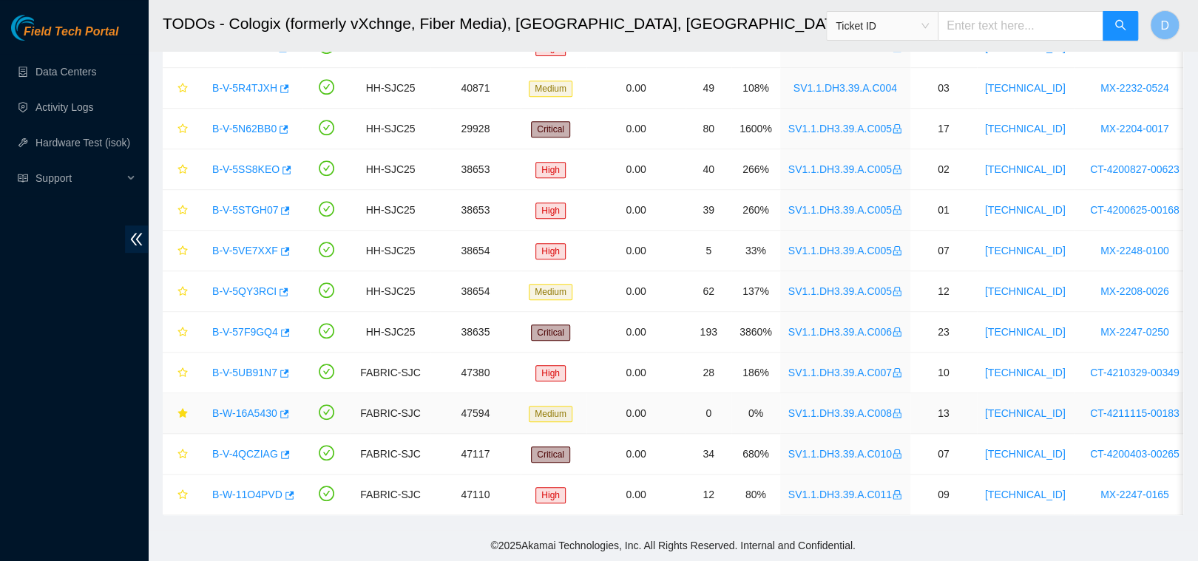
drag, startPoint x: 249, startPoint y: 402, endPoint x: 618, endPoint y: 266, distance: 393.3
click at [249, 407] on link "B-W-16A5430" at bounding box center [244, 413] width 65 height 12
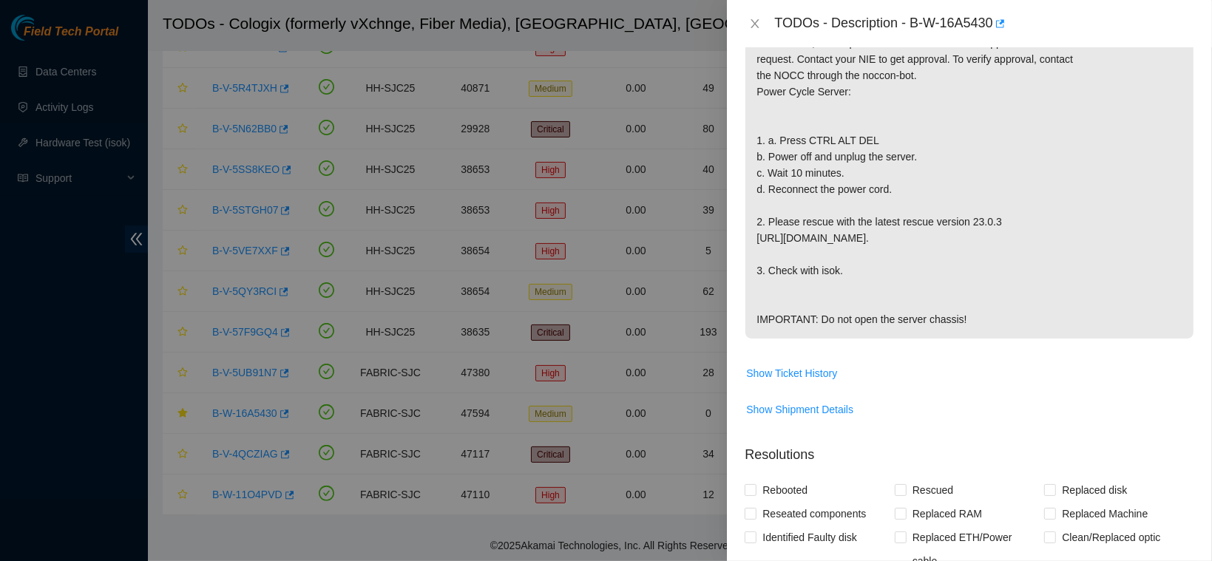
scroll to position [708, 0]
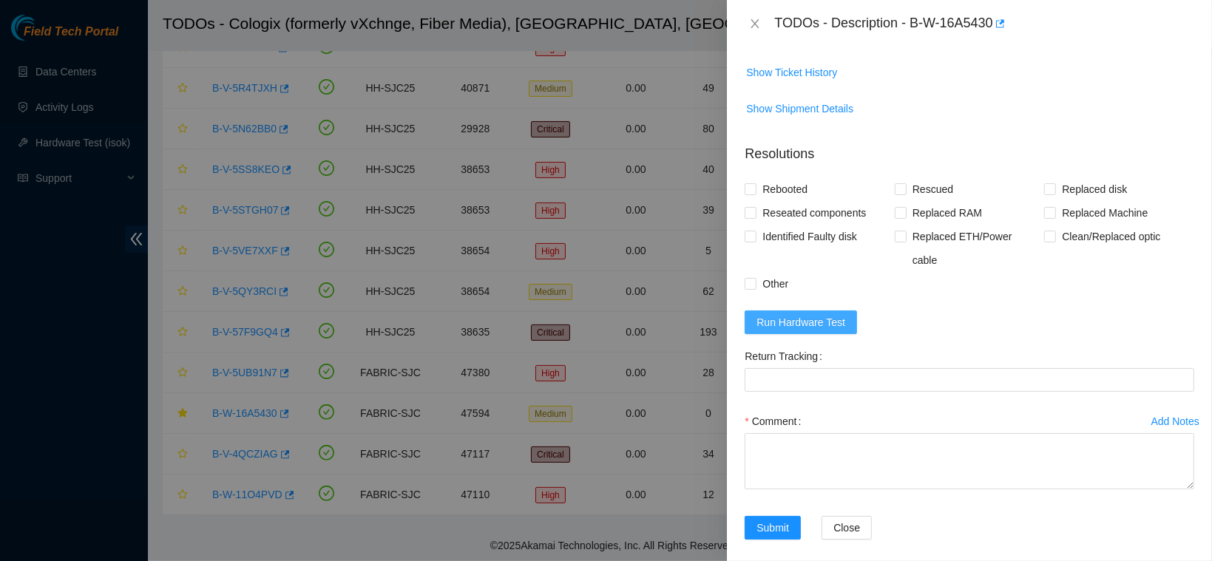
click at [824, 314] on span "Run Hardware Test" at bounding box center [800, 322] width 89 height 16
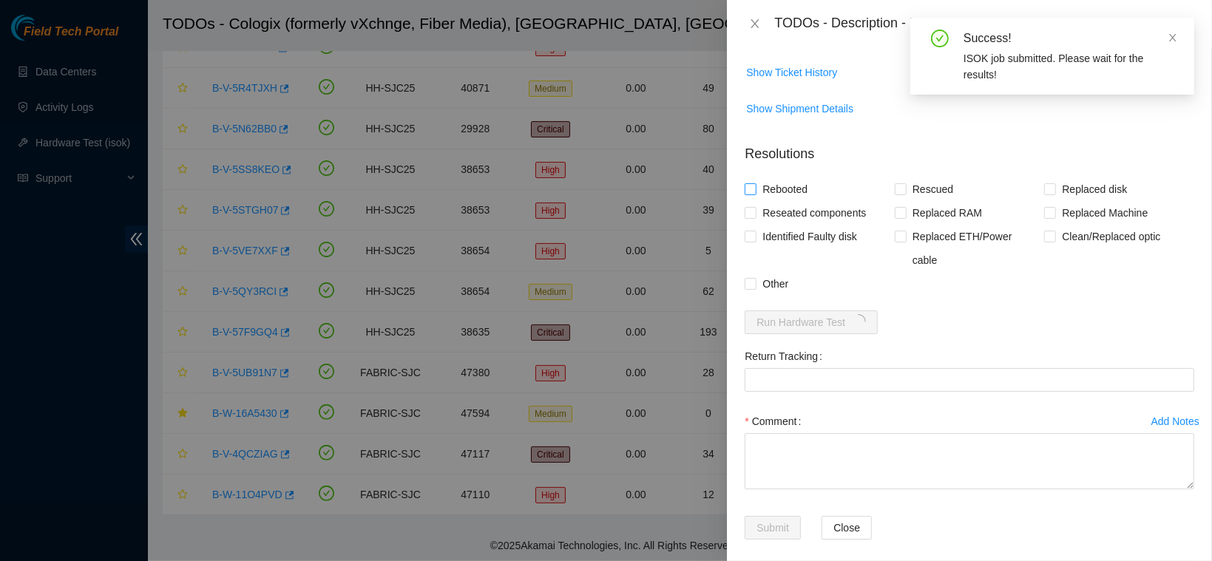
click at [769, 188] on span "Rebooted" at bounding box center [784, 189] width 57 height 24
click at [755, 188] on input "Rebooted" at bounding box center [750, 188] width 10 height 10
click at [769, 188] on span "Rebooted" at bounding box center [784, 189] width 57 height 24
click at [755, 188] on input "Rebooted" at bounding box center [750, 188] width 10 height 10
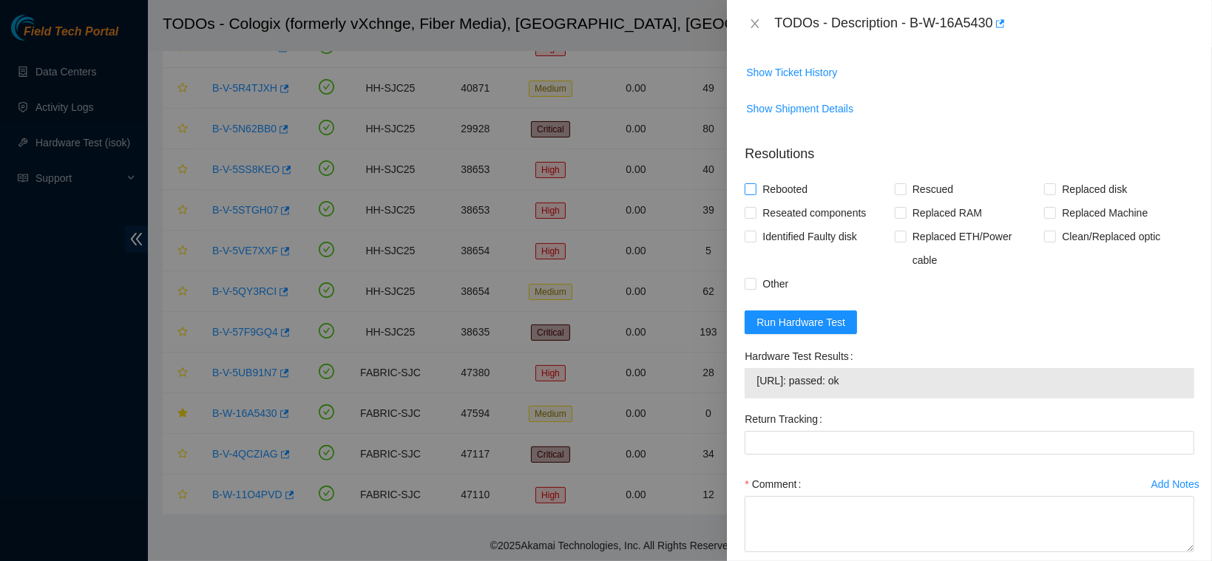
click at [769, 188] on span "Rebooted" at bounding box center [784, 189] width 57 height 24
click at [755, 188] on input "Rebooted" at bounding box center [750, 188] width 10 height 10
checkbox input "true"
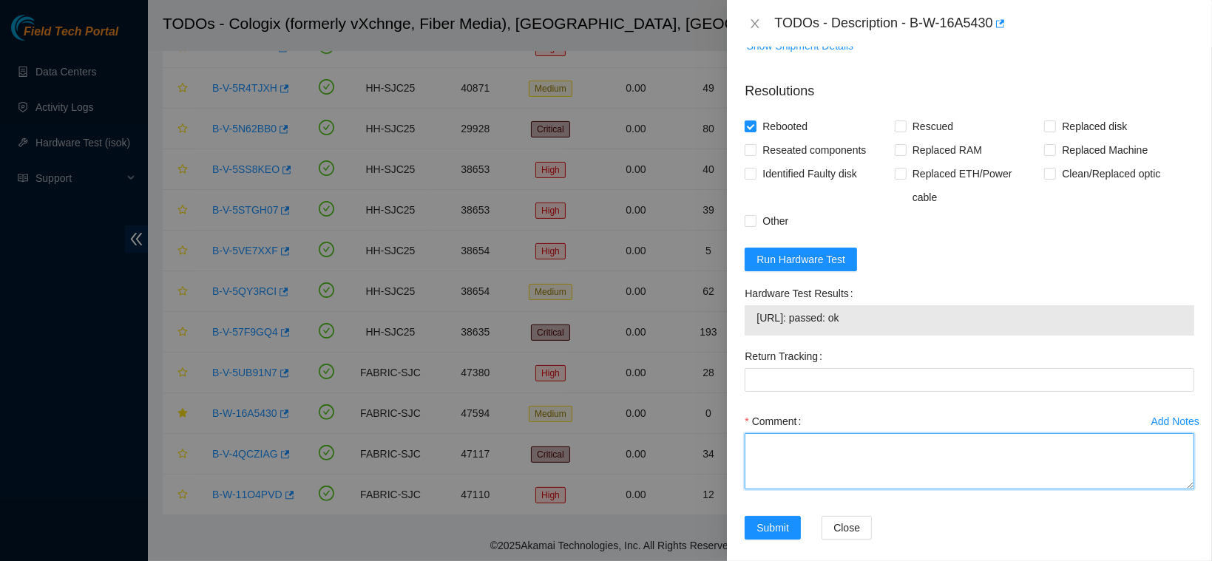
click at [828, 433] on textarea "Comment" at bounding box center [970, 461] width 450 height 56
paste textarea "requested access to work on essl rack contacted nocc to confirm that ticket was…"
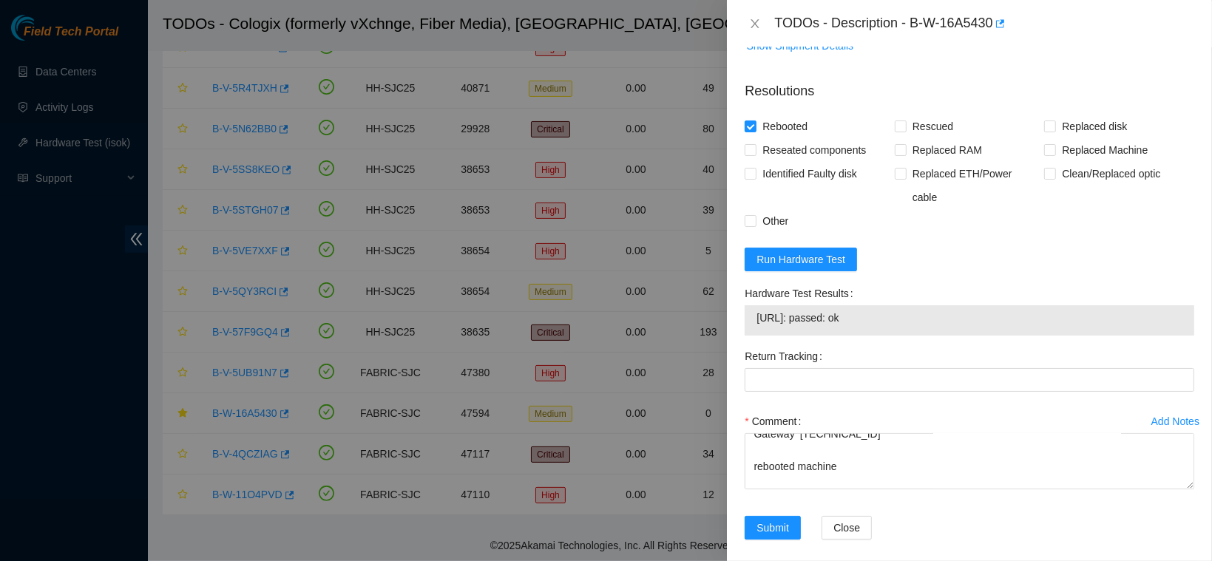
click at [796, 310] on span "23.203.167.16: passed: ok" at bounding box center [969, 318] width 426 height 16
copy span "23.203.167.16: passed: ok"
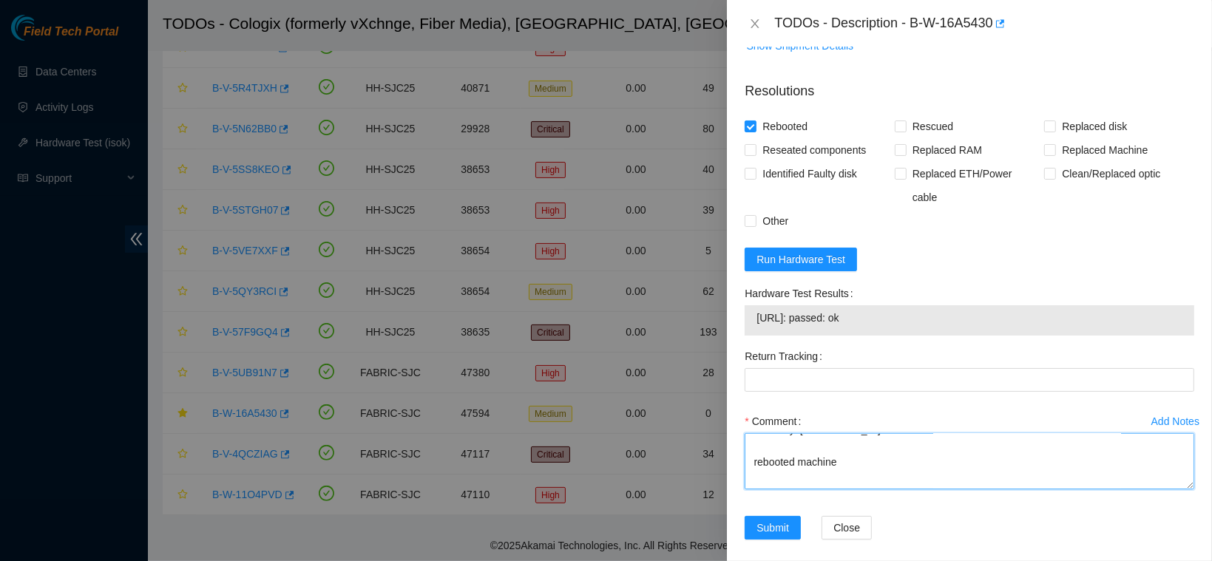
drag, startPoint x: 908, startPoint y: 473, endPoint x: 779, endPoint y: 468, distance: 128.7
click at [779, 468] on textarea "requested access to work on essl rack contacted nocc to confirm that ticket was…" at bounding box center [970, 461] width 450 height 56
paste textarea "16: passed: ok"
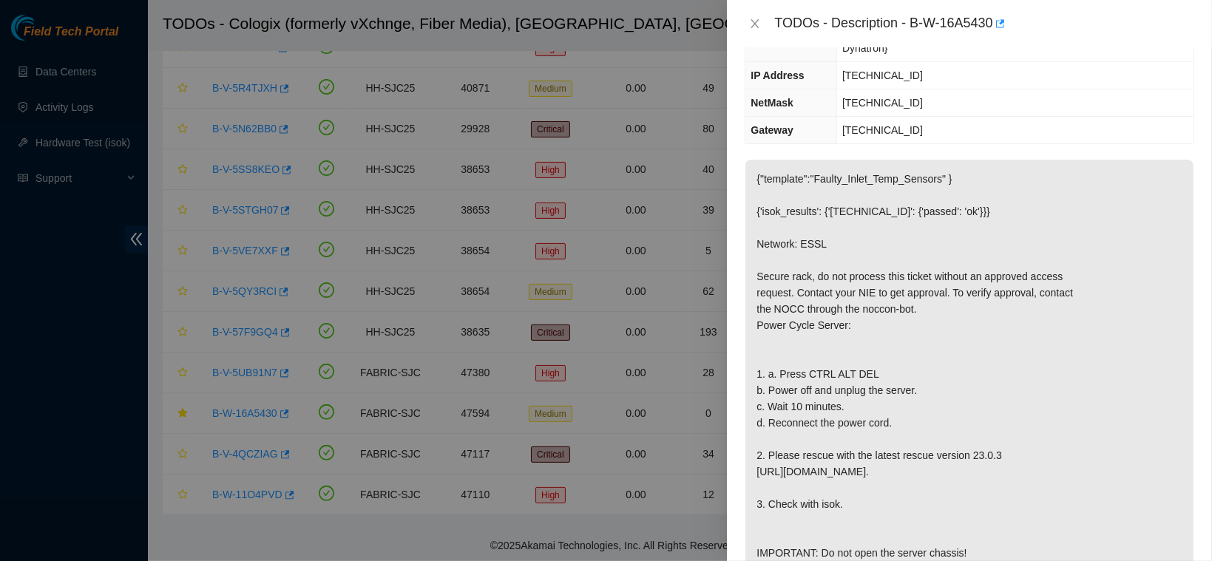
scroll to position [0, 0]
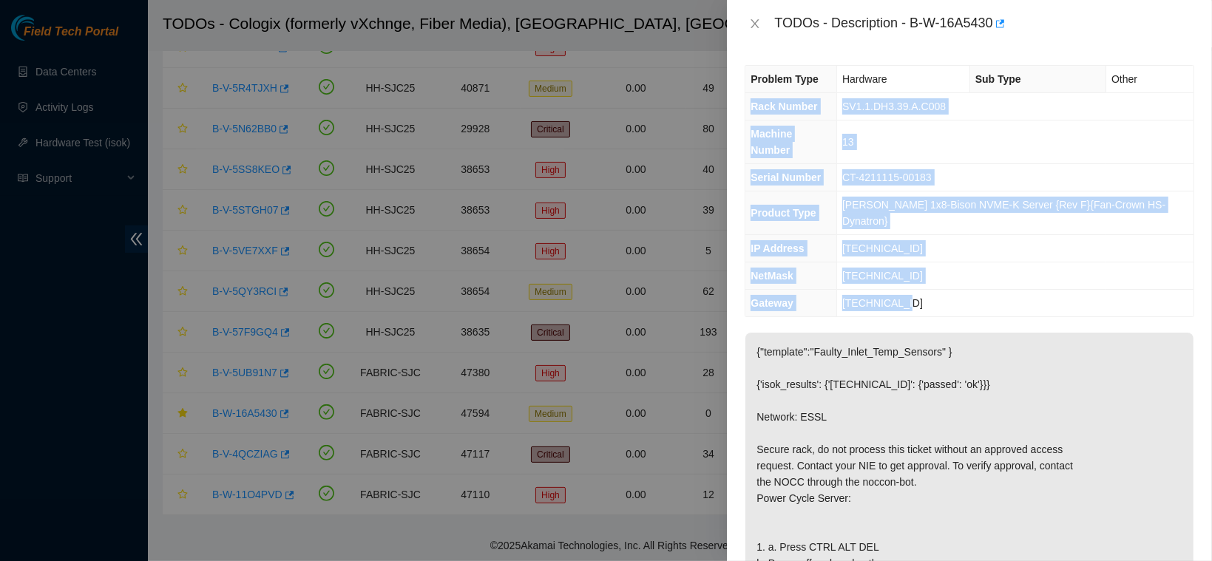
drag, startPoint x: 745, startPoint y: 102, endPoint x: 931, endPoint y: 263, distance: 245.3
click at [931, 263] on tbody "Problem Type Hardware Sub Type Other Rack Number SV1.1.DH3.39.A.C008 Machine Nu…" at bounding box center [969, 191] width 448 height 251
copy tbody "Rack Number SV1.1.DH3.39.A.C008 Machine Number 13 Serial Number CT-4211115-0018…"
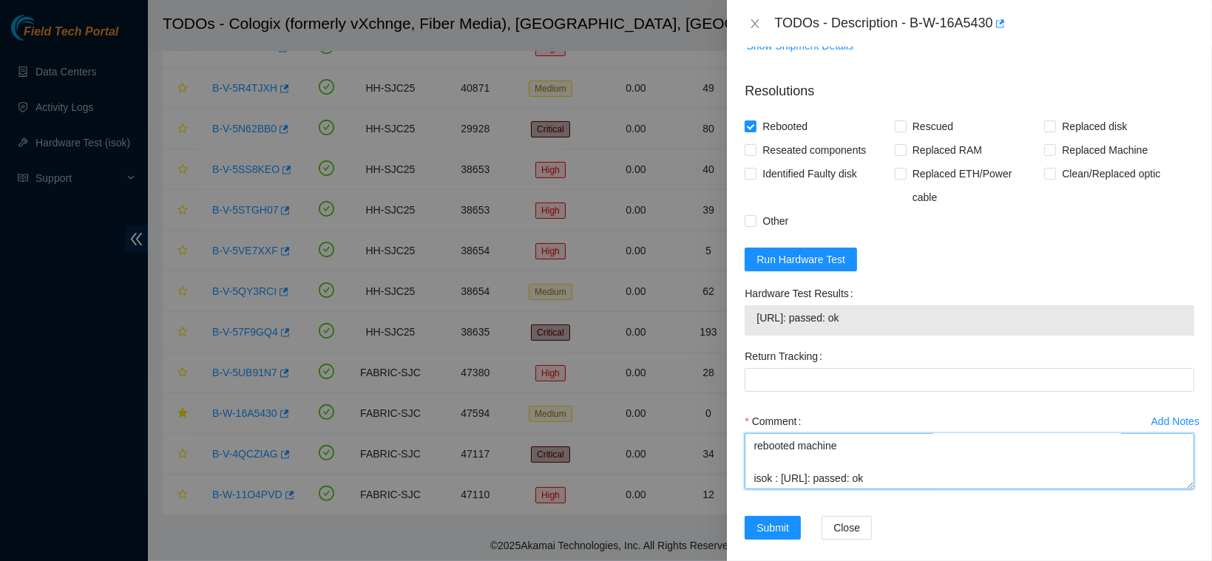
scroll to position [298, 0]
drag, startPoint x: 752, startPoint y: 460, endPoint x: 881, endPoint y: 459, distance: 129.4
click at [881, 459] on textarea "requested access to work on essl rack contacted nocc to confirm that ticket was…" at bounding box center [970, 461] width 450 height 56
paste textarea "13 Serial Number CT-4211115-00183 Product Type Ciara 1x8-Bison NVME-K Server {R…"
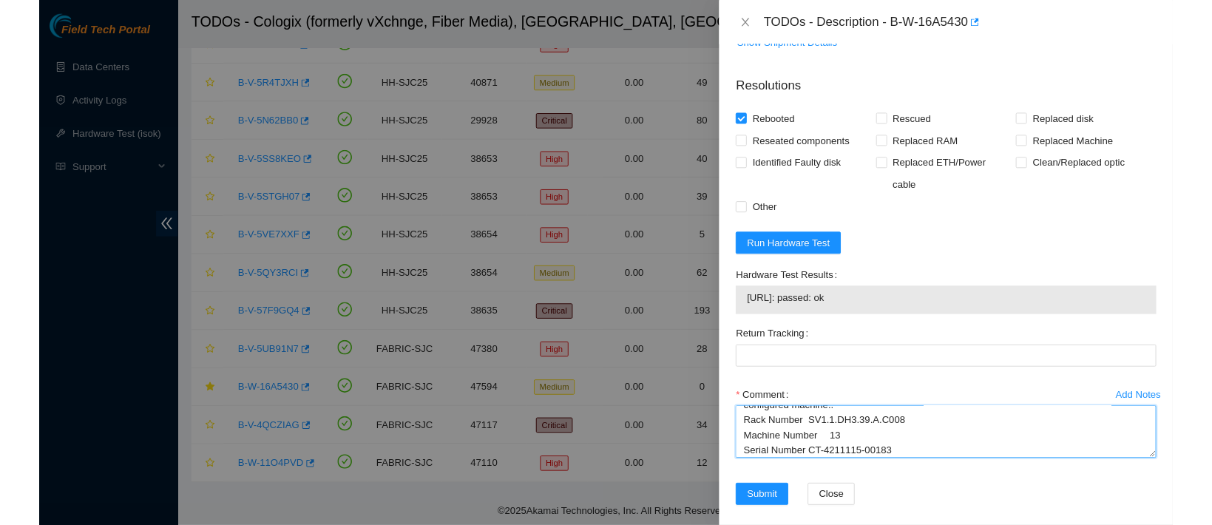
scroll to position [357, 0]
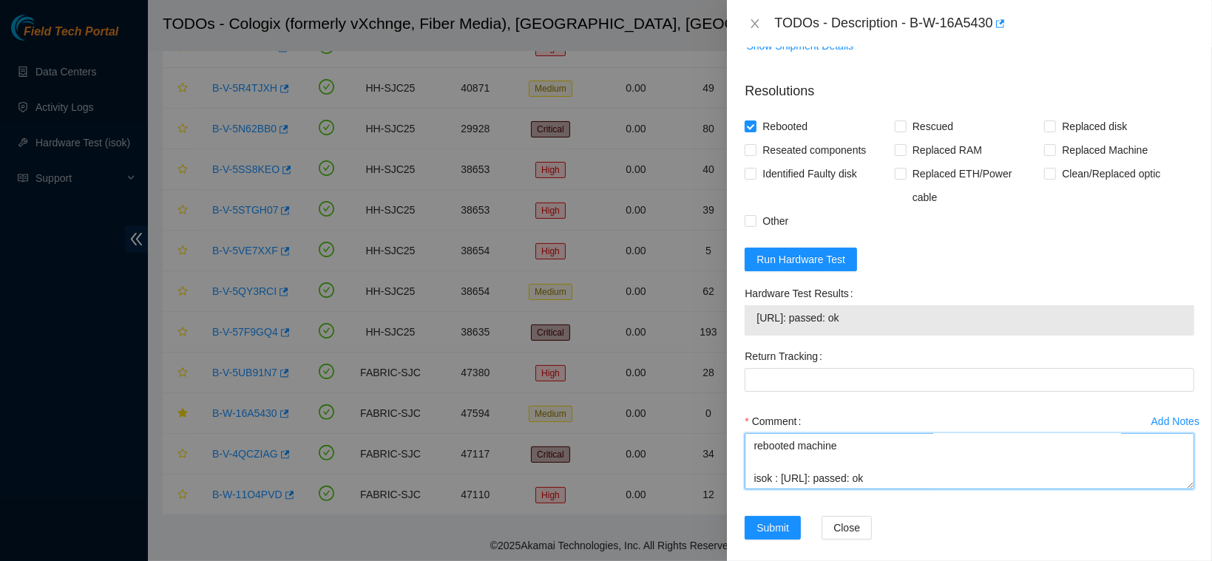
drag, startPoint x: 753, startPoint y: 432, endPoint x: 966, endPoint y: 502, distance: 224.2
click at [966, 502] on div "Add Notes Comment requested access to work on essl rack contacted nocc to confi…" at bounding box center [969, 463] width 461 height 106
type textarea "requested access to work on essl rack contacted nocc to confirm that ticket was…"
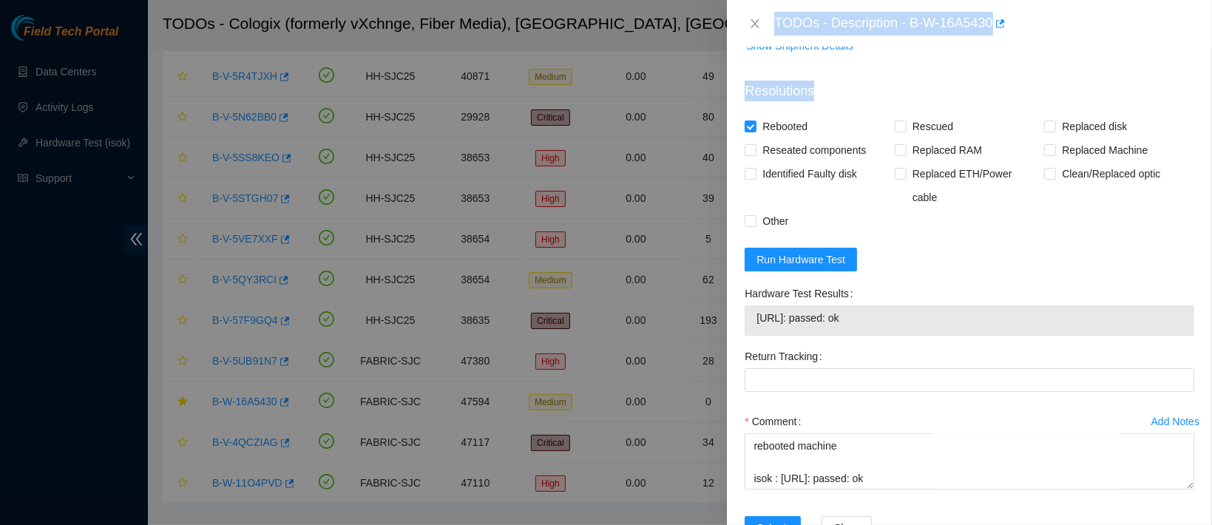
drag, startPoint x: 727, startPoint y: 197, endPoint x: 721, endPoint y: 156, distance: 41.1
click at [721, 156] on div "TODOs - Description - B-W-16A5430 Problem Type Hardware Sub Type Other Rack Num…" at bounding box center [606, 262] width 1212 height 525
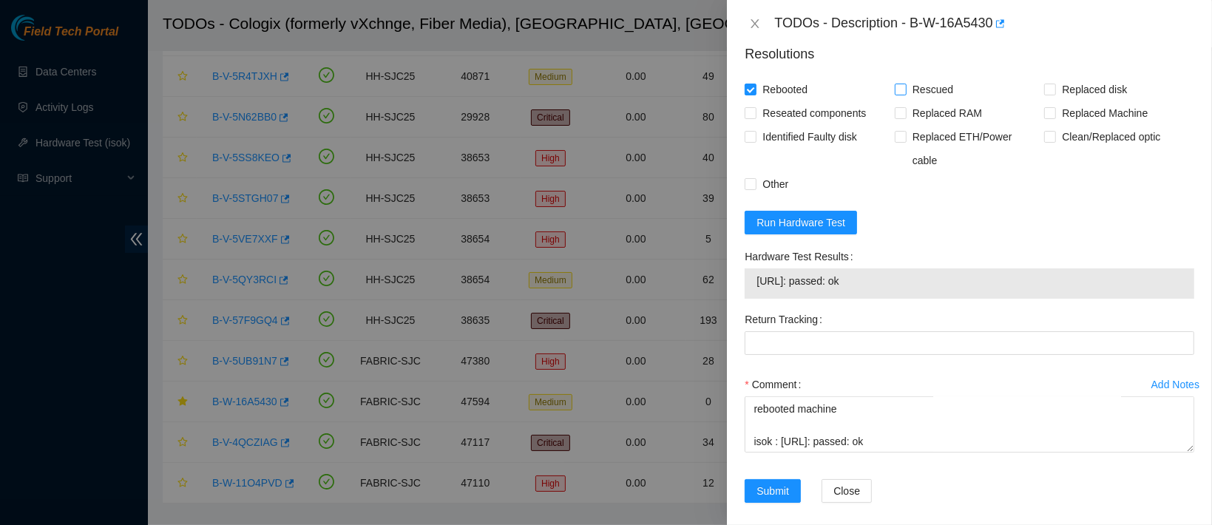
click at [923, 95] on span "Rescued" at bounding box center [933, 90] width 53 height 24
click at [905, 94] on input "Rescued" at bounding box center [900, 89] width 10 height 10
checkbox input "true"
click at [841, 125] on span "Reseated components" at bounding box center [813, 113] width 115 height 24
click at [755, 118] on input "Reseated components" at bounding box center [750, 112] width 10 height 10
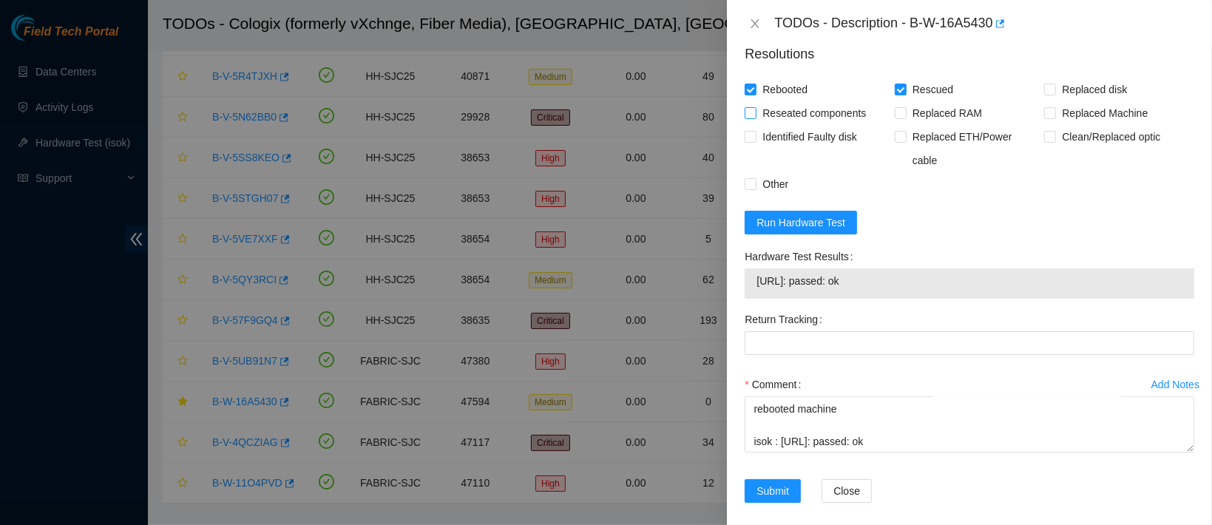
checkbox input "true"
click at [780, 484] on span "Submit" at bounding box center [772, 491] width 33 height 16
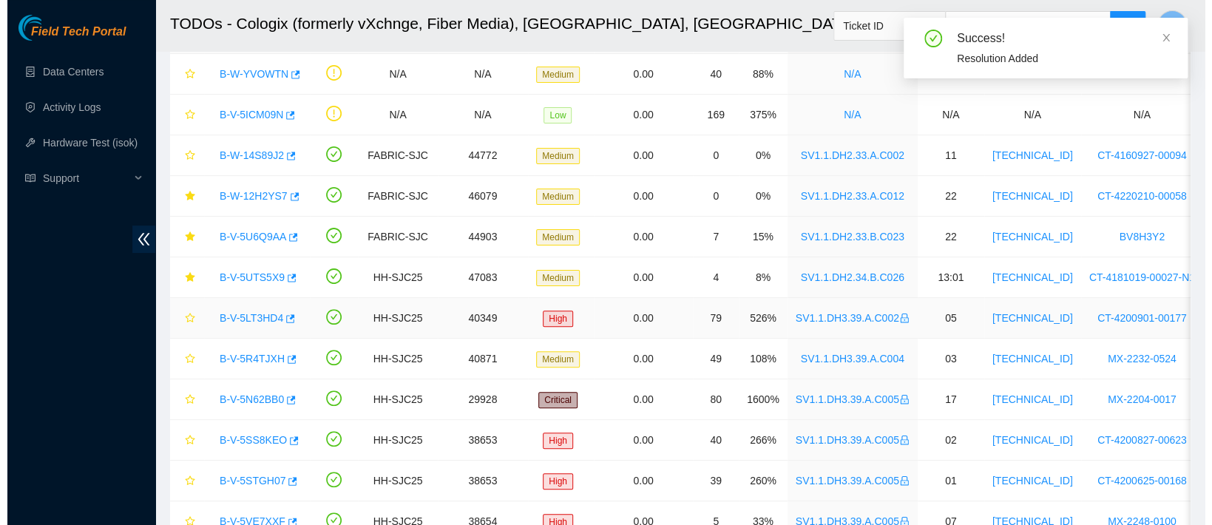
scroll to position [0, 0]
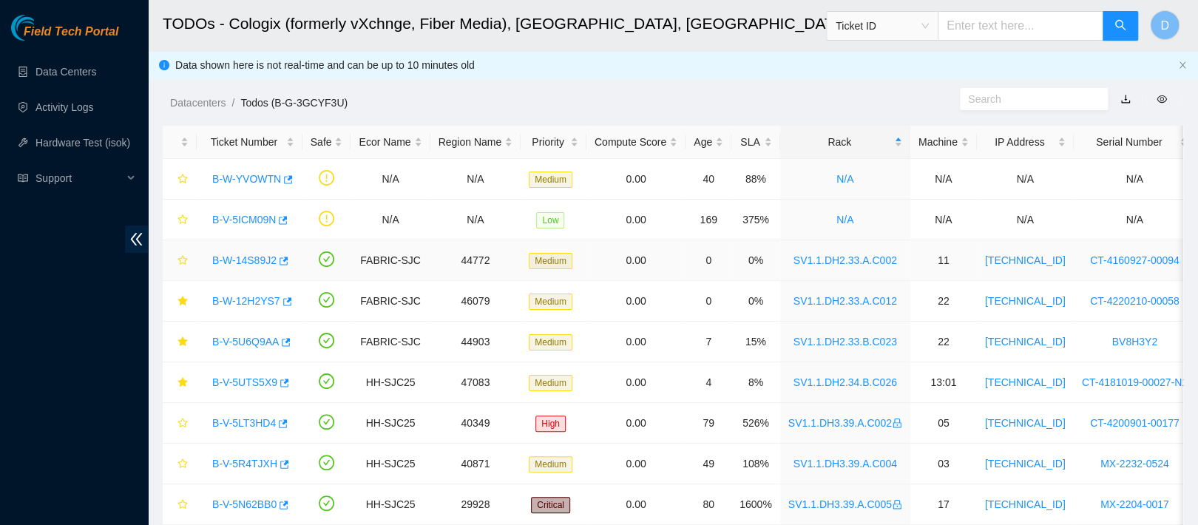
click at [243, 260] on link "B-W-14S89J2" at bounding box center [244, 260] width 64 height 12
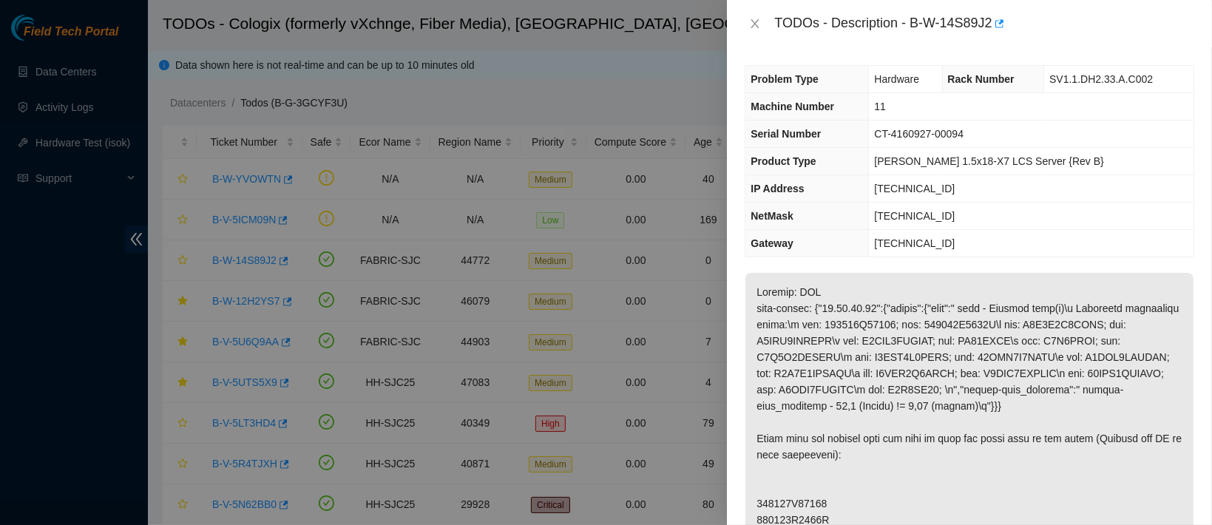
click at [752, 14] on div "TODOs - Description - B-W-14S89J2" at bounding box center [970, 24] width 450 height 24
click at [754, 26] on icon "close" at bounding box center [755, 24] width 12 height 12
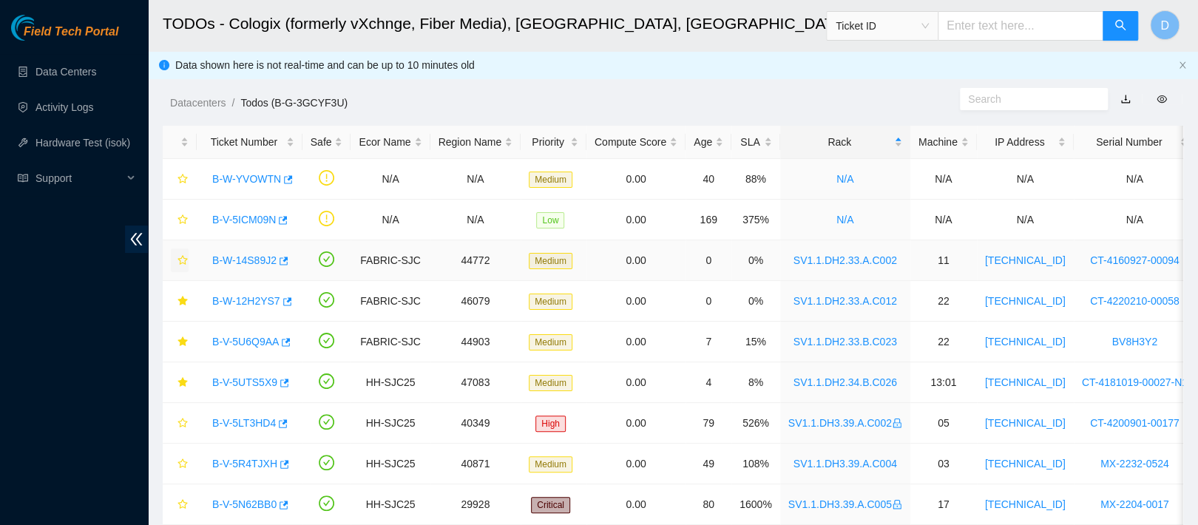
click at [182, 257] on icon "star" at bounding box center [182, 260] width 10 height 10
click at [249, 300] on link "B-W-12H2YS7" at bounding box center [246, 301] width 68 height 12
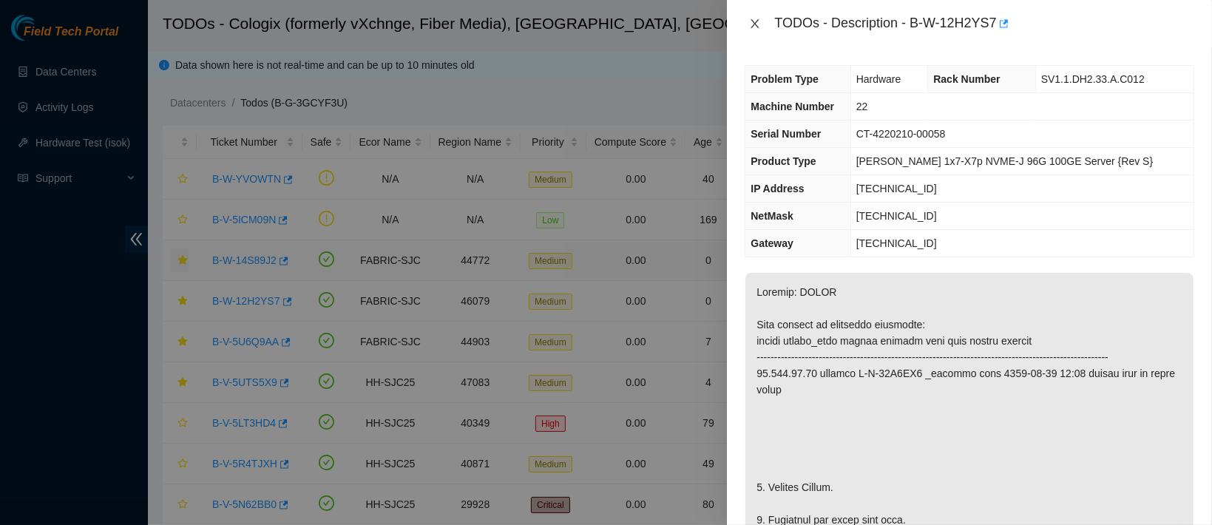
click at [760, 22] on icon "close" at bounding box center [755, 24] width 12 height 12
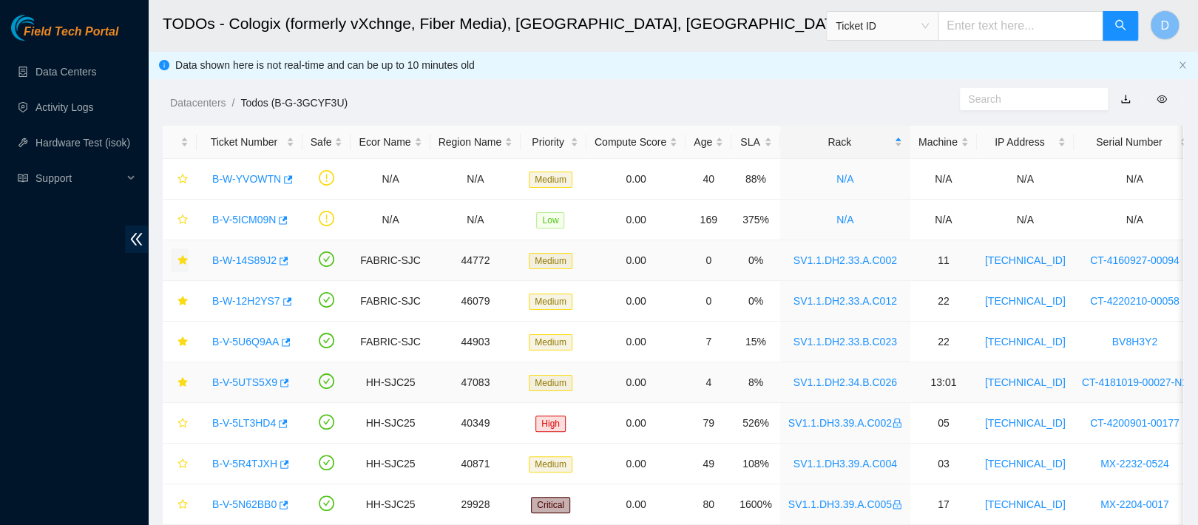
click at [237, 379] on link "B-V-5UTS5X9" at bounding box center [244, 382] width 65 height 12
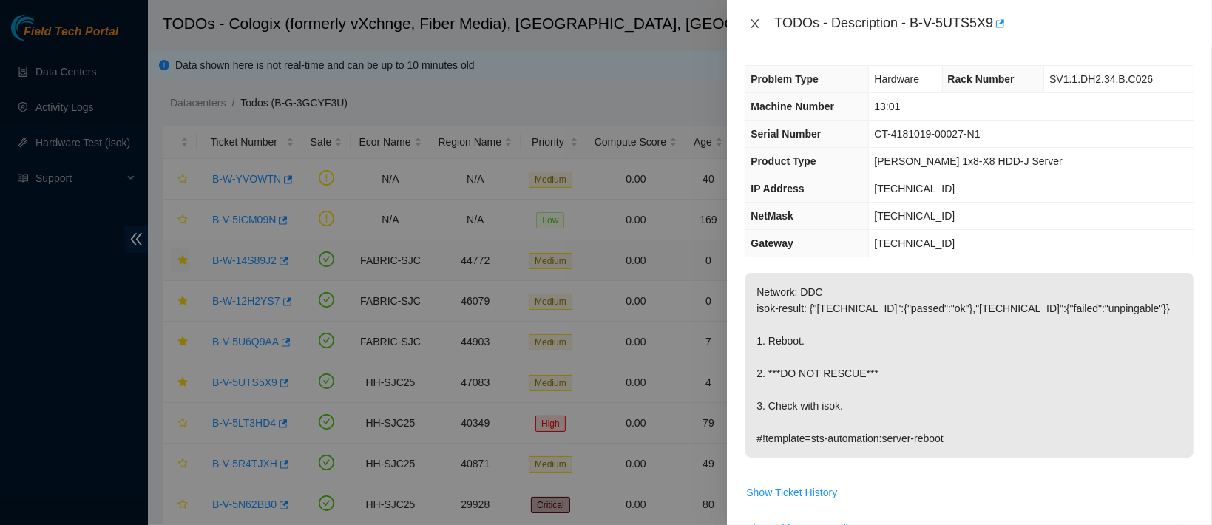
click at [751, 20] on icon "close" at bounding box center [755, 24] width 12 height 12
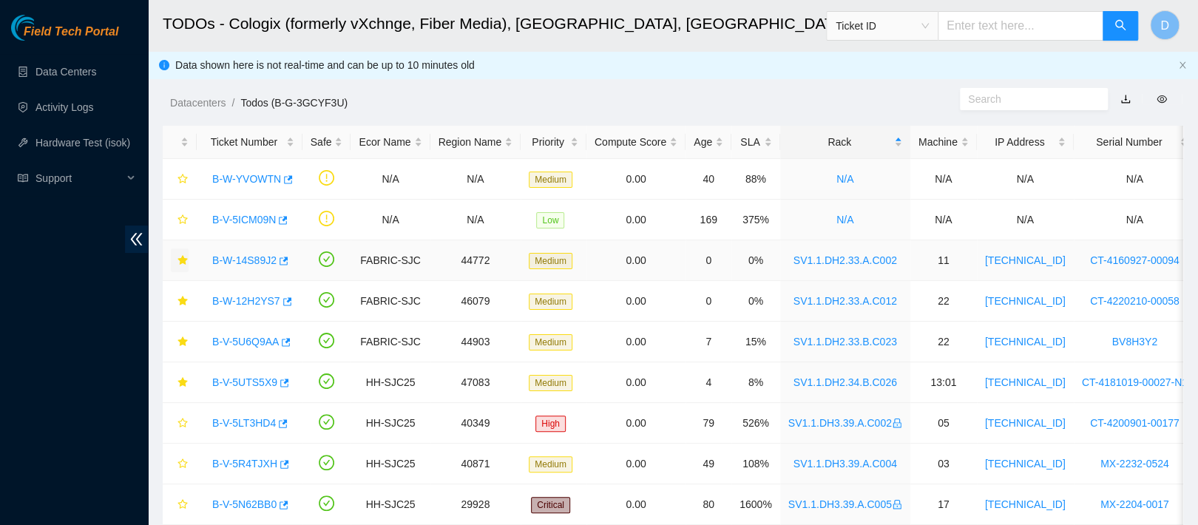
click at [250, 262] on link "B-W-14S89J2" at bounding box center [244, 260] width 64 height 12
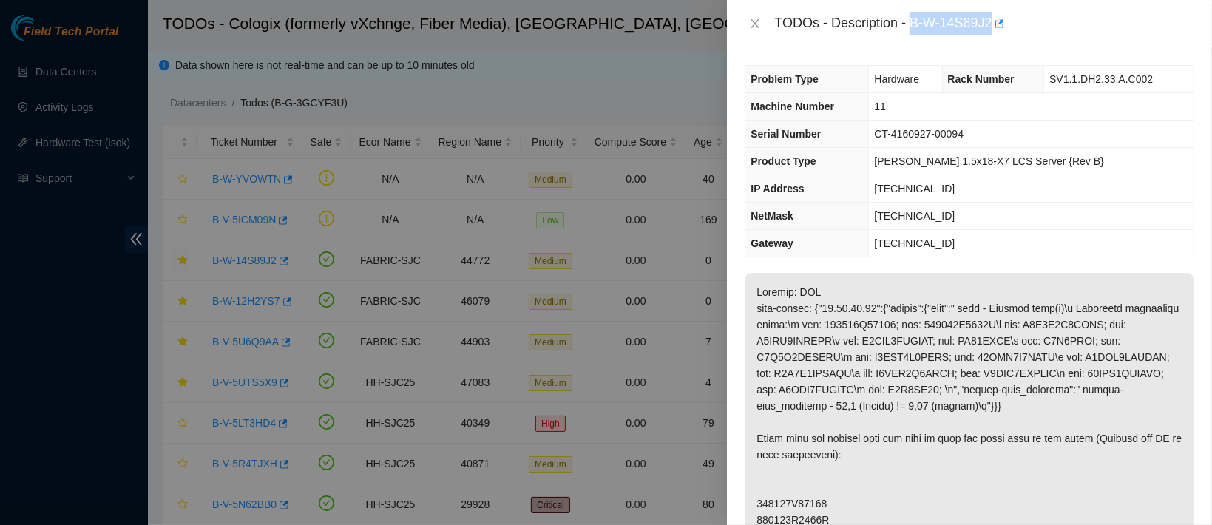
drag, startPoint x: 957, startPoint y: 31, endPoint x: 1076, endPoint y: 41, distance: 119.5
click at [1076, 41] on div "TODOs - Description - B-W-14S89J2" at bounding box center [969, 23] width 485 height 47
copy div "B-W-14S89J2"
click at [765, 24] on button "Close" at bounding box center [755, 24] width 21 height 14
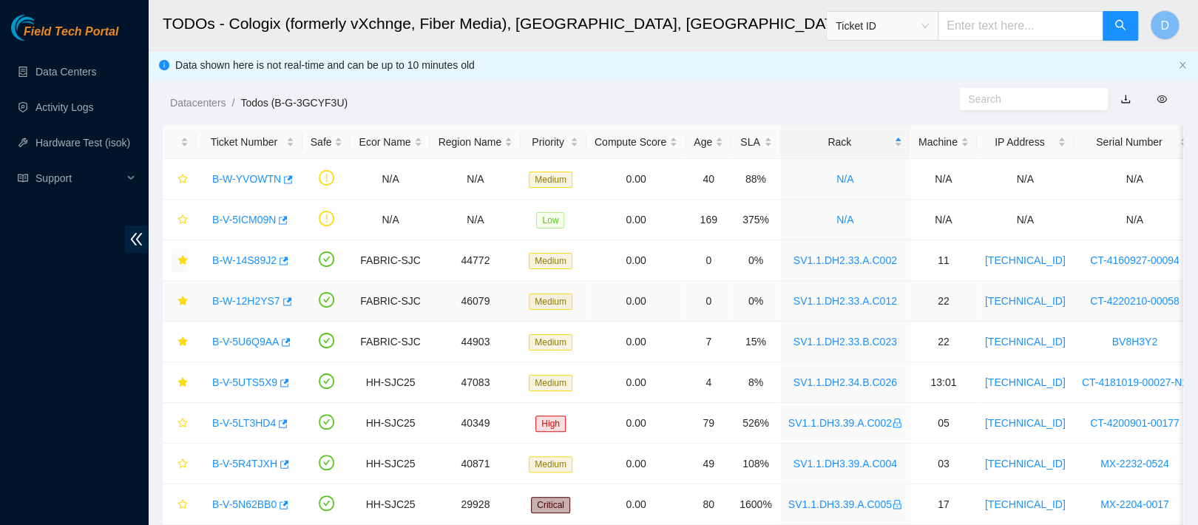
click at [256, 299] on link "B-W-12H2YS7" at bounding box center [246, 301] width 68 height 12
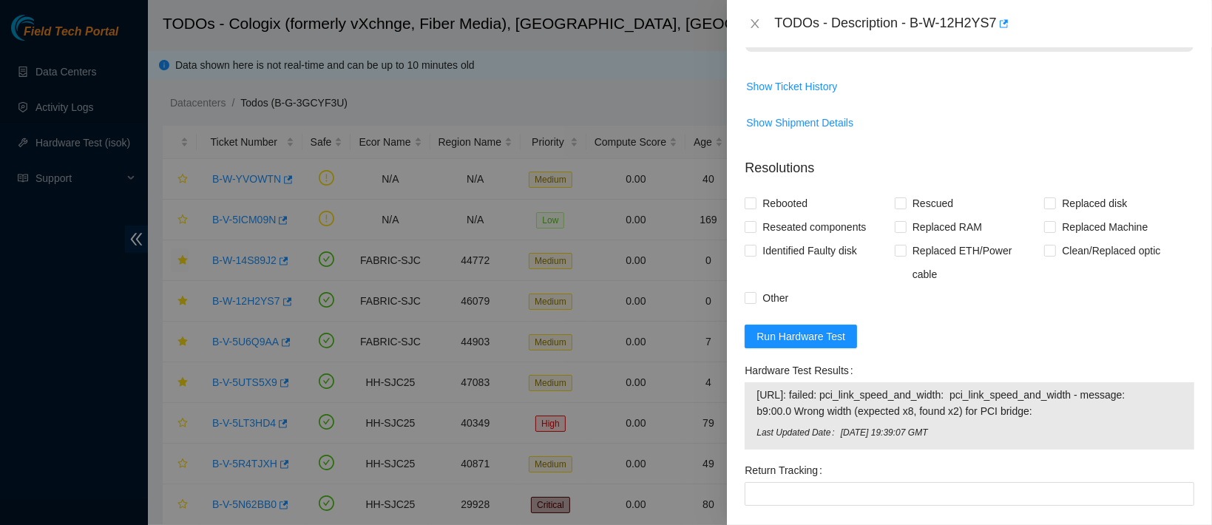
scroll to position [1063, 0]
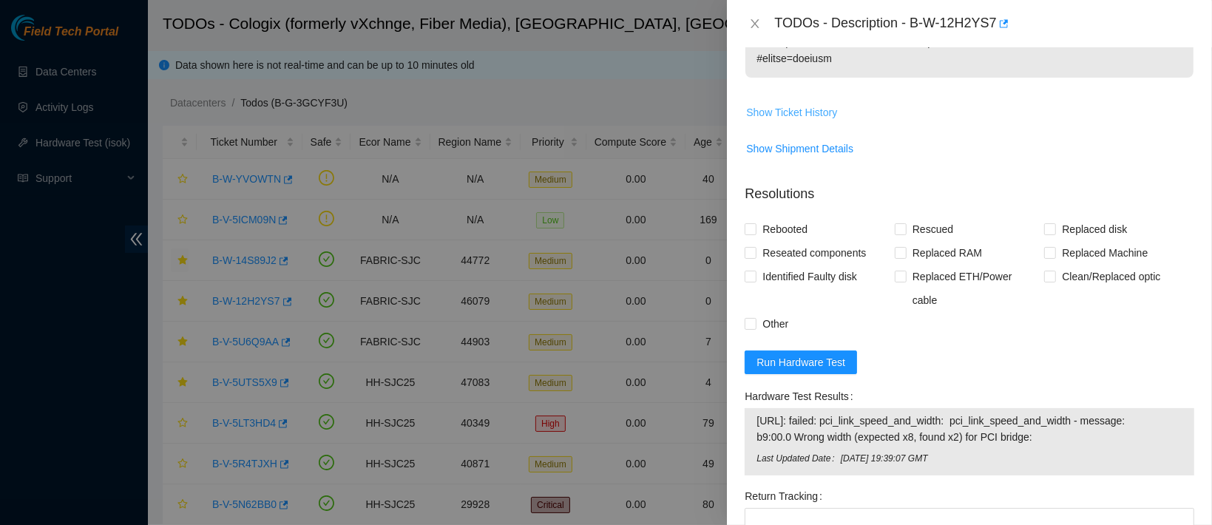
click at [798, 116] on button "Show Ticket History" at bounding box center [791, 113] width 92 height 24
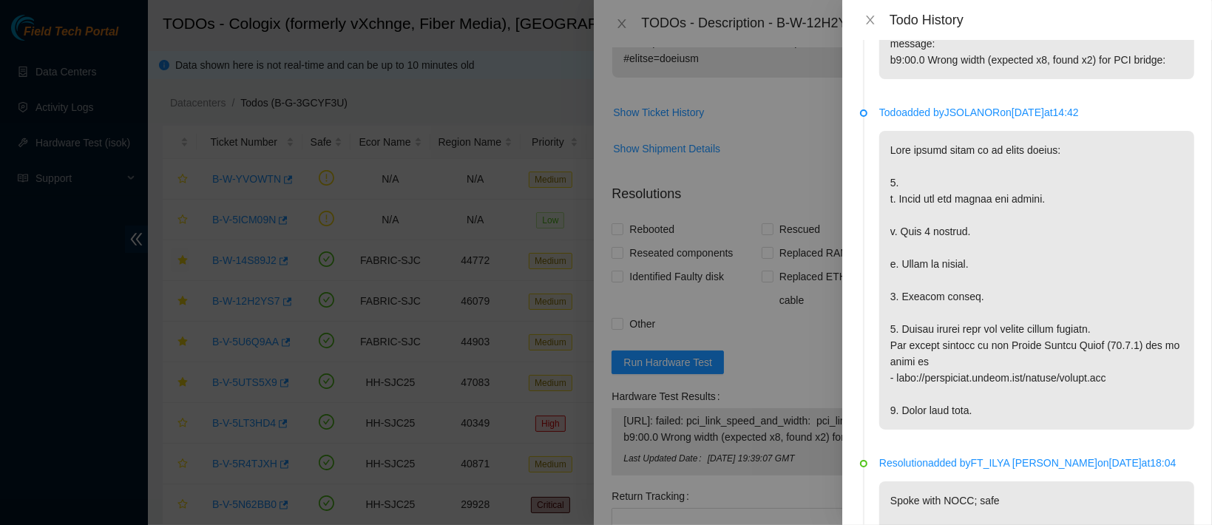
scroll to position [2157, 0]
click at [867, 23] on icon "close" at bounding box center [870, 20] width 8 height 9
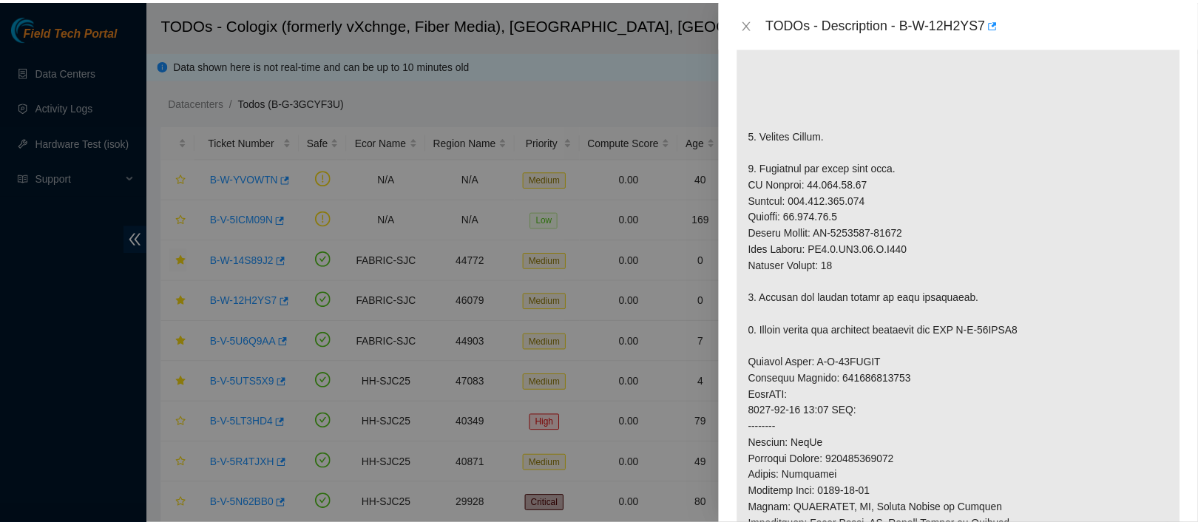
scroll to position [353, 0]
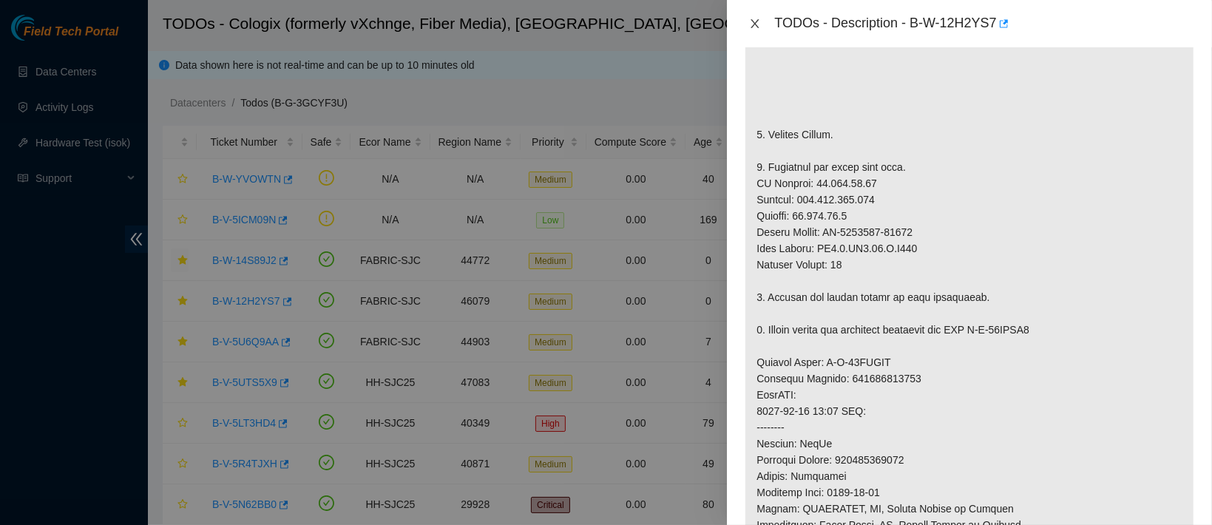
click at [757, 24] on icon "close" at bounding box center [755, 24] width 12 height 12
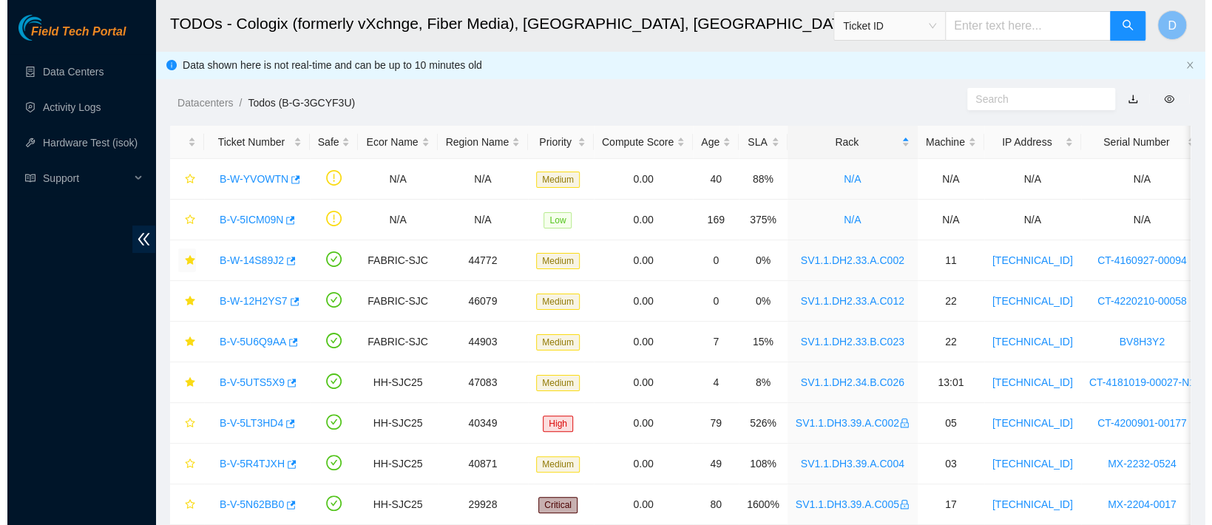
scroll to position [417, 0]
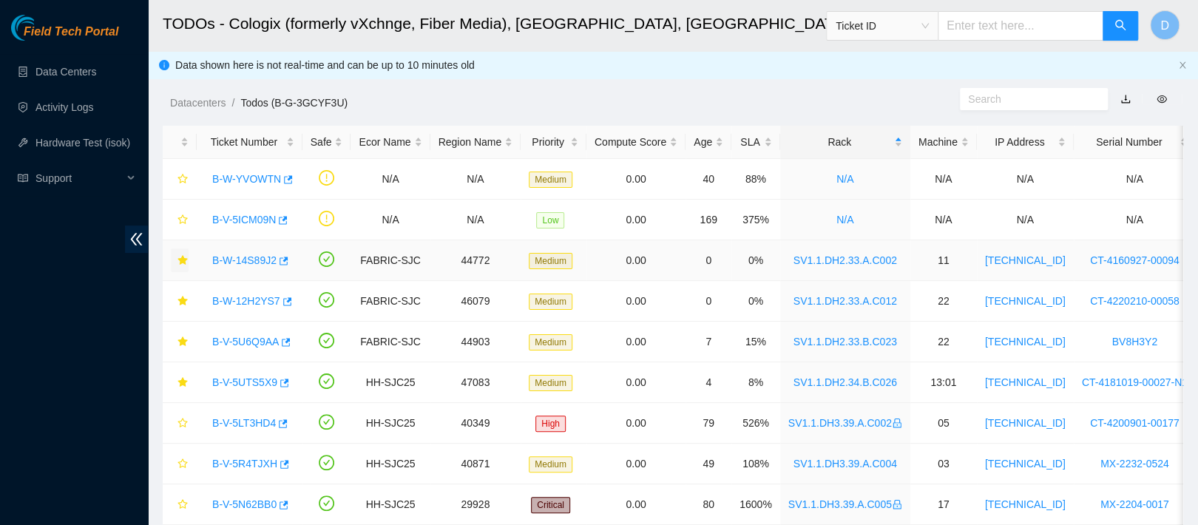
click at [237, 264] on link "B-W-14S89J2" at bounding box center [244, 260] width 64 height 12
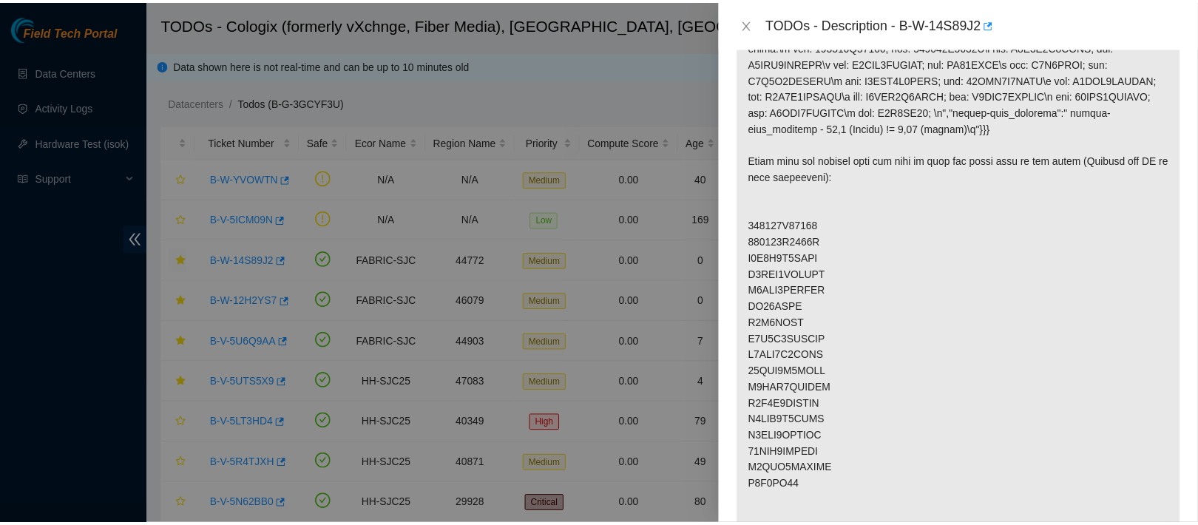
scroll to position [285, 0]
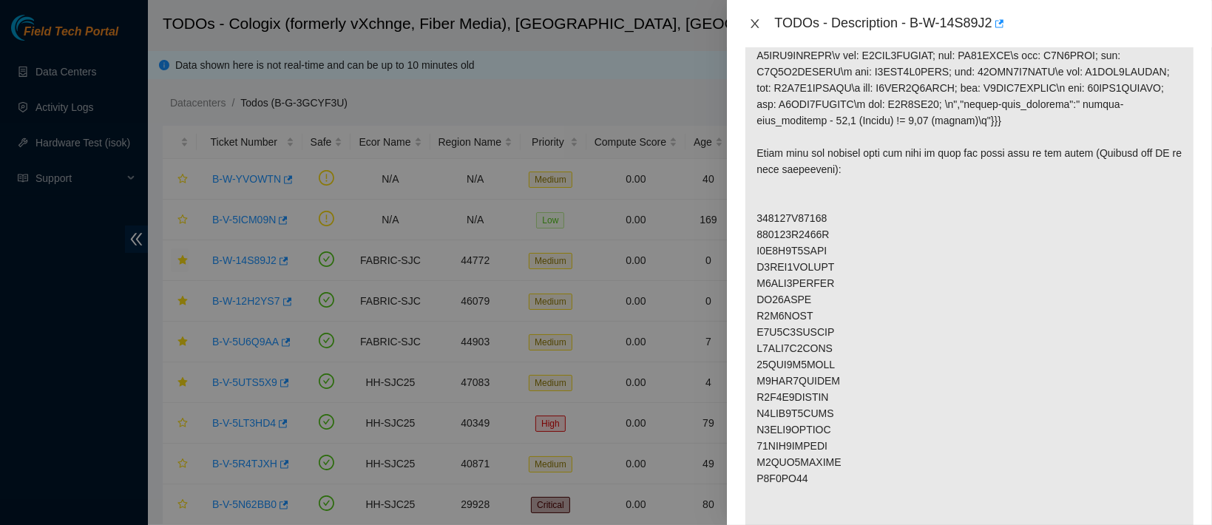
click at [753, 28] on icon "close" at bounding box center [755, 24] width 12 height 12
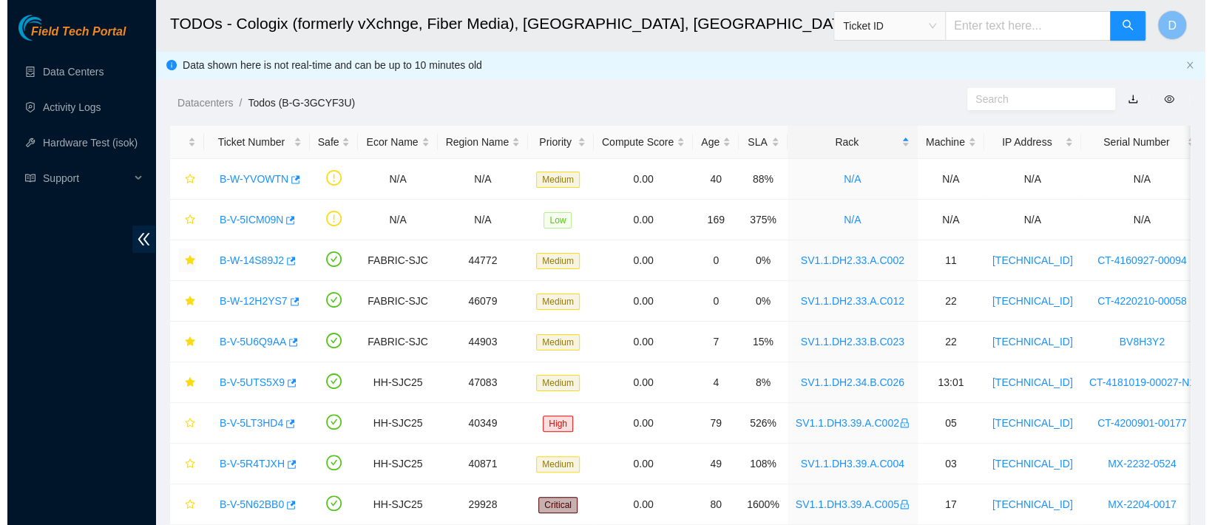
scroll to position [350, 0]
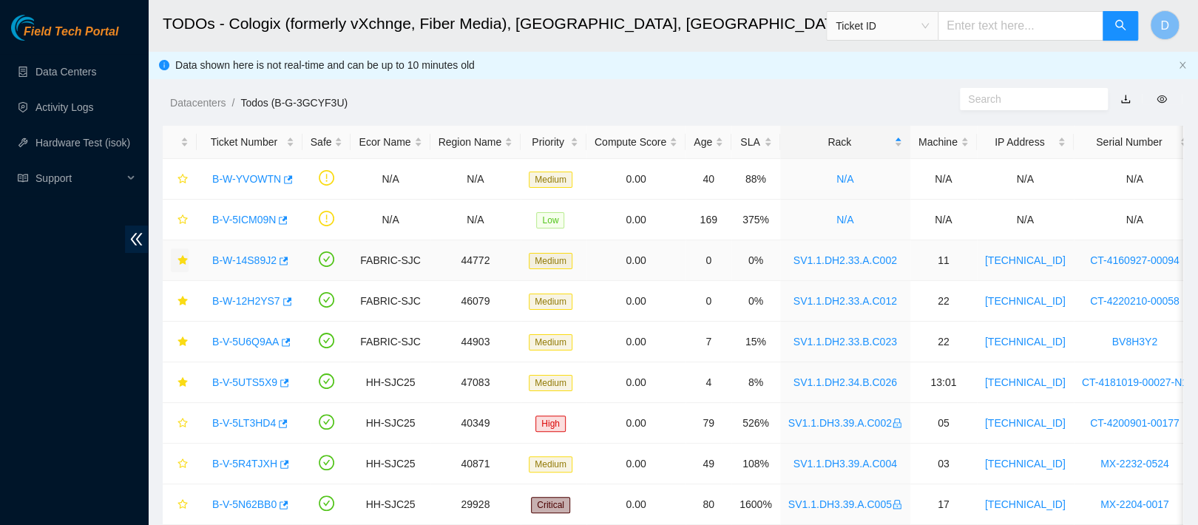
click at [249, 257] on link "B-W-14S89J2" at bounding box center [244, 260] width 64 height 12
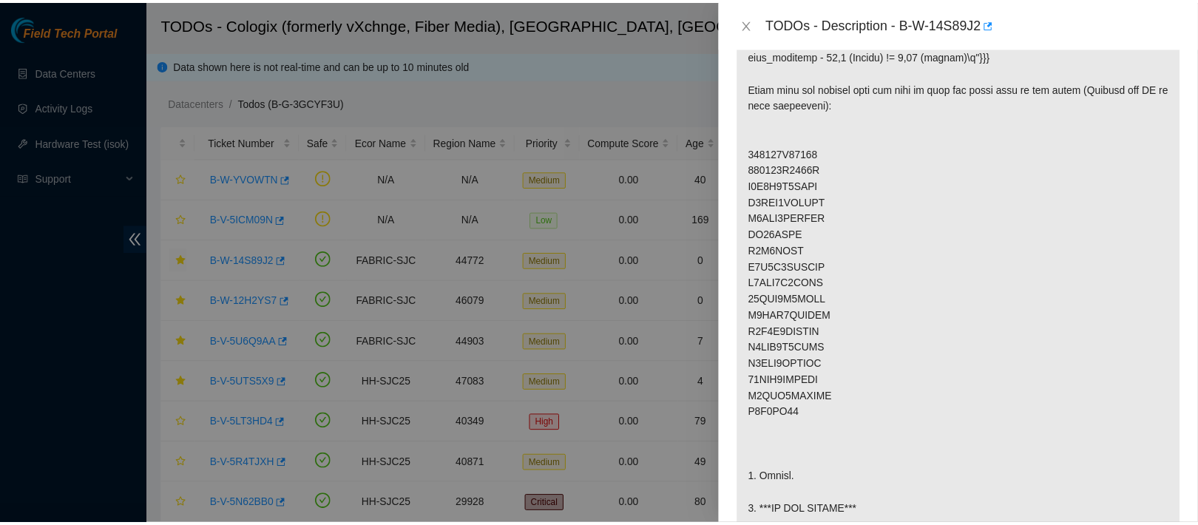
scroll to position [285, 0]
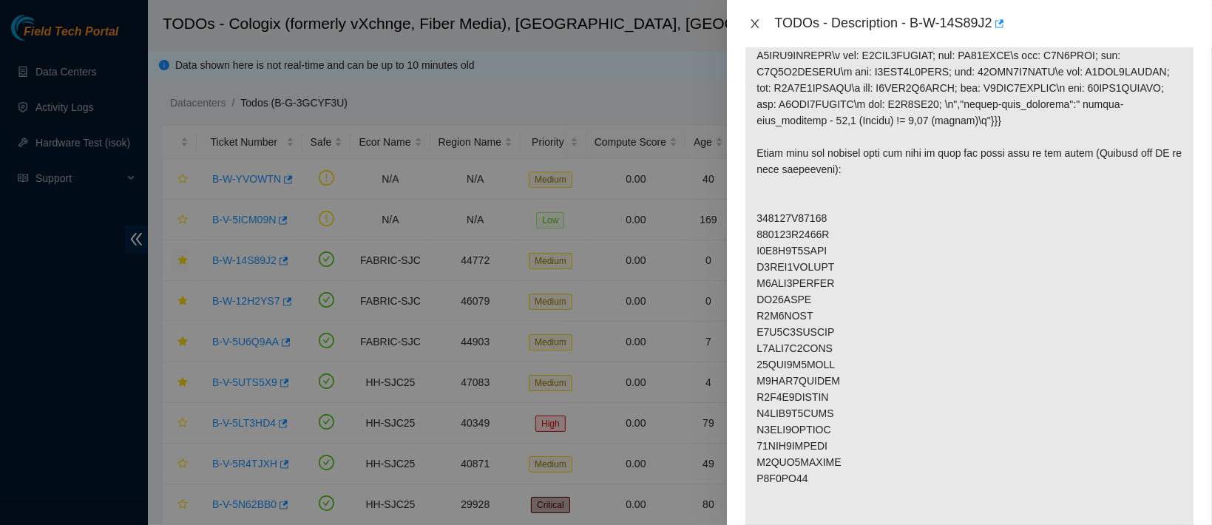
click at [759, 25] on icon "close" at bounding box center [755, 24] width 12 height 12
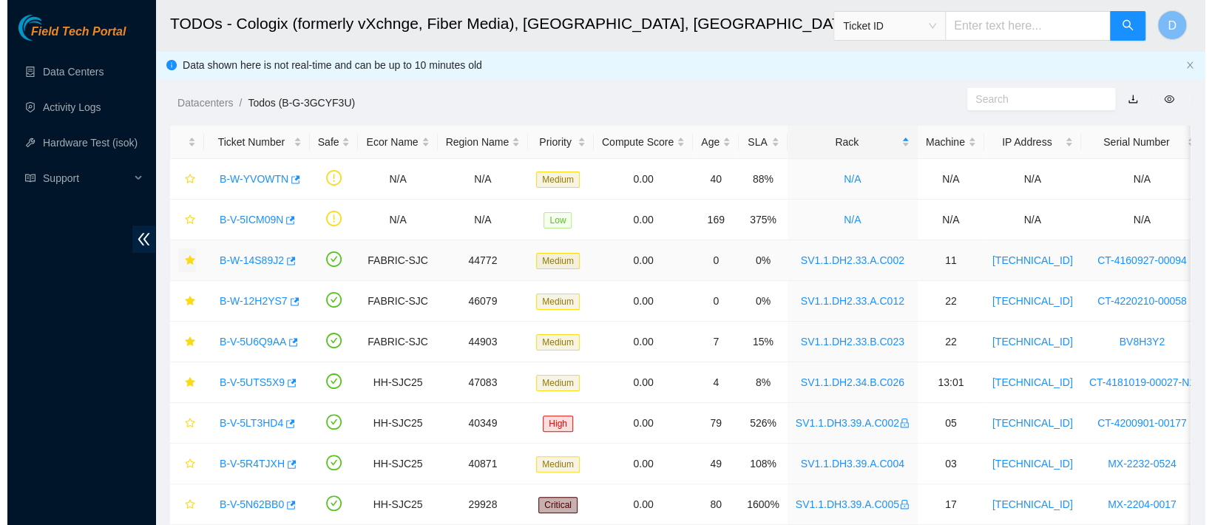
scroll to position [350, 0]
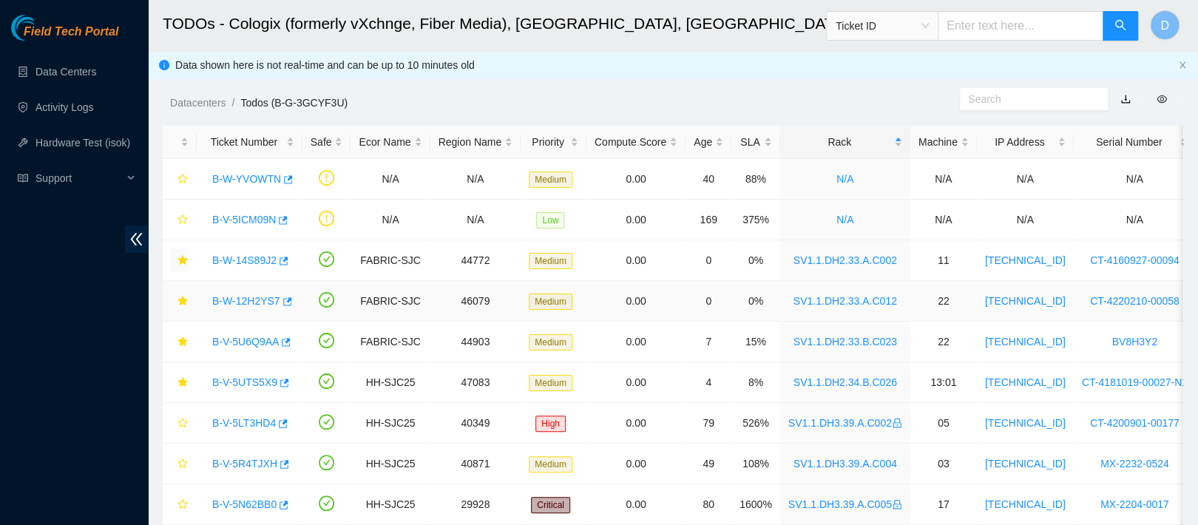
click at [240, 299] on link "B-W-12H2YS7" at bounding box center [246, 301] width 68 height 12
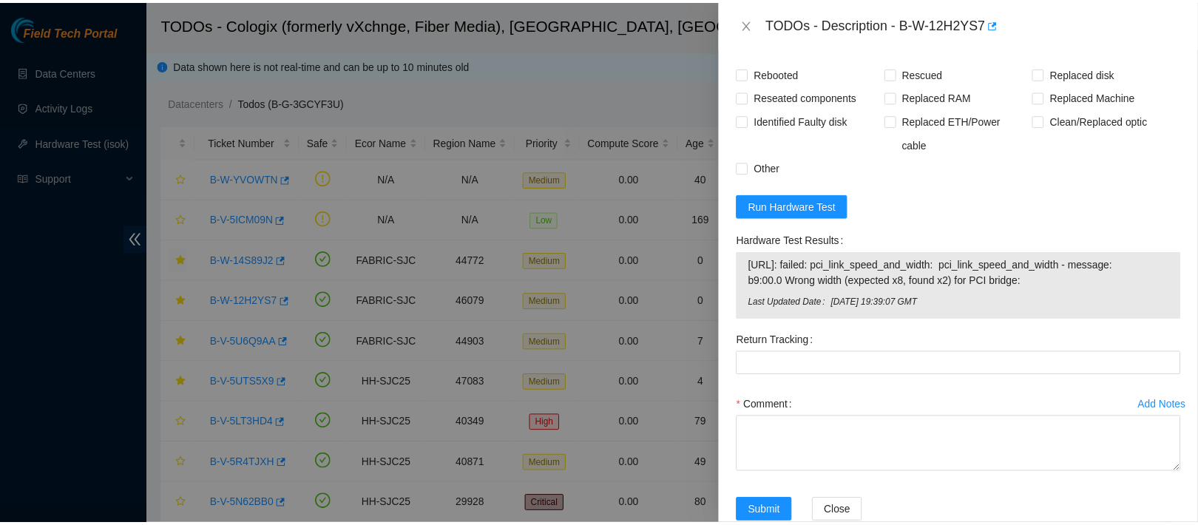
scroll to position [1256, 0]
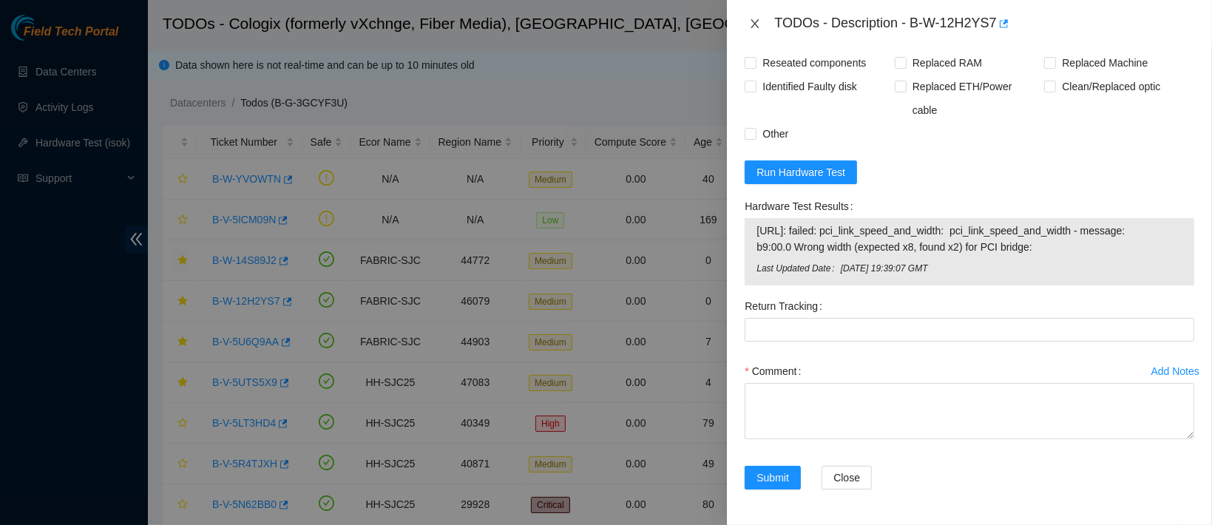
click at [753, 27] on icon "close" at bounding box center [755, 24] width 12 height 12
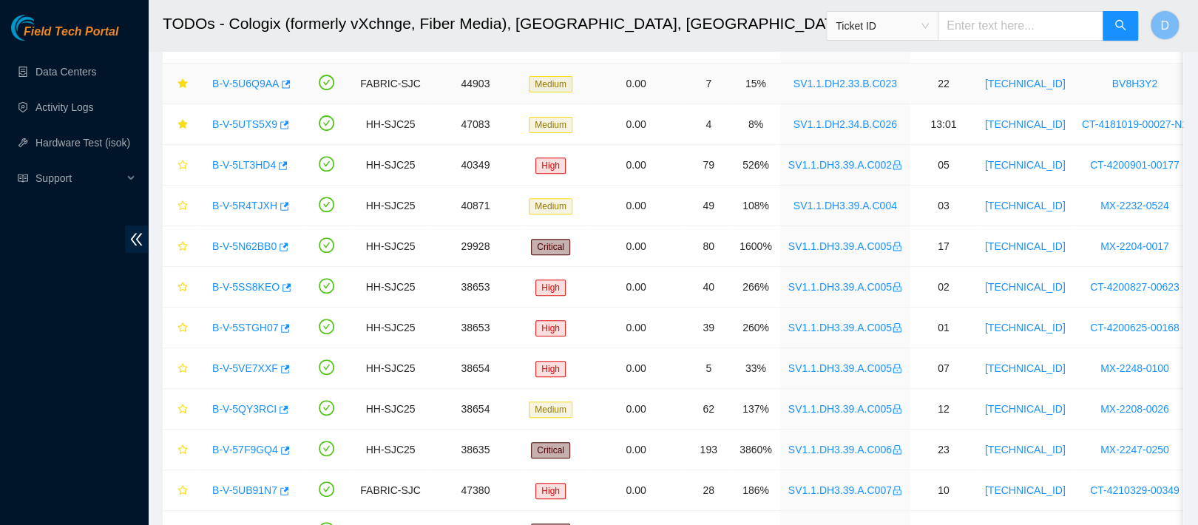
scroll to position [383, 0]
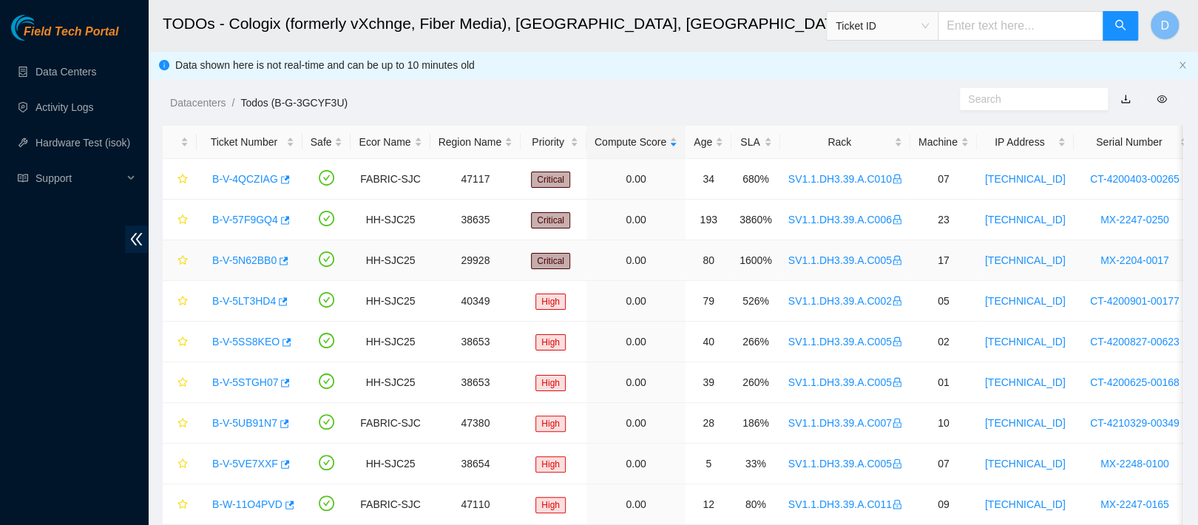
scroll to position [24, 0]
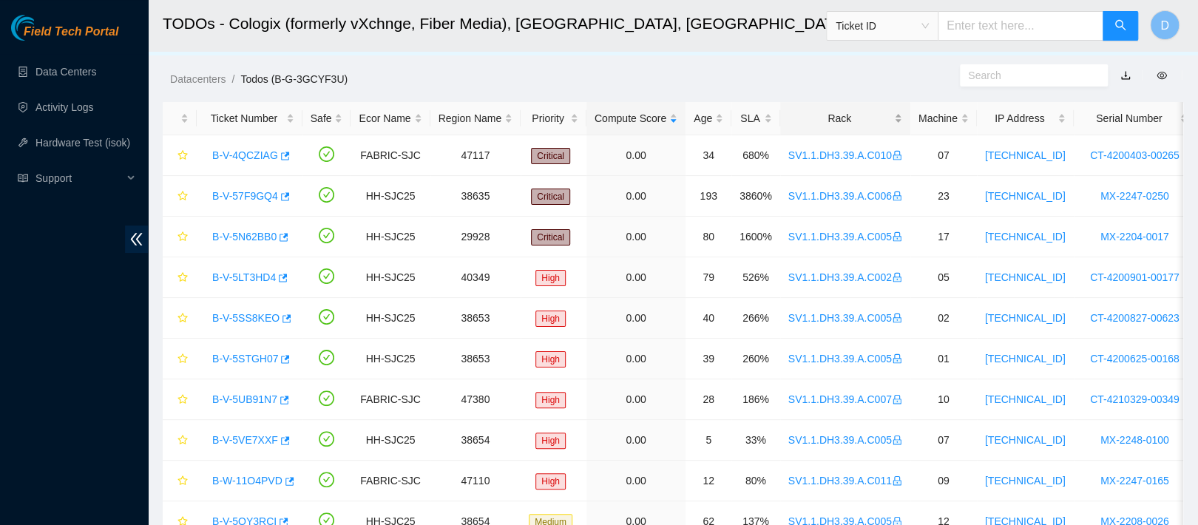
click at [822, 110] on div "Rack" at bounding box center [845, 118] width 114 height 16
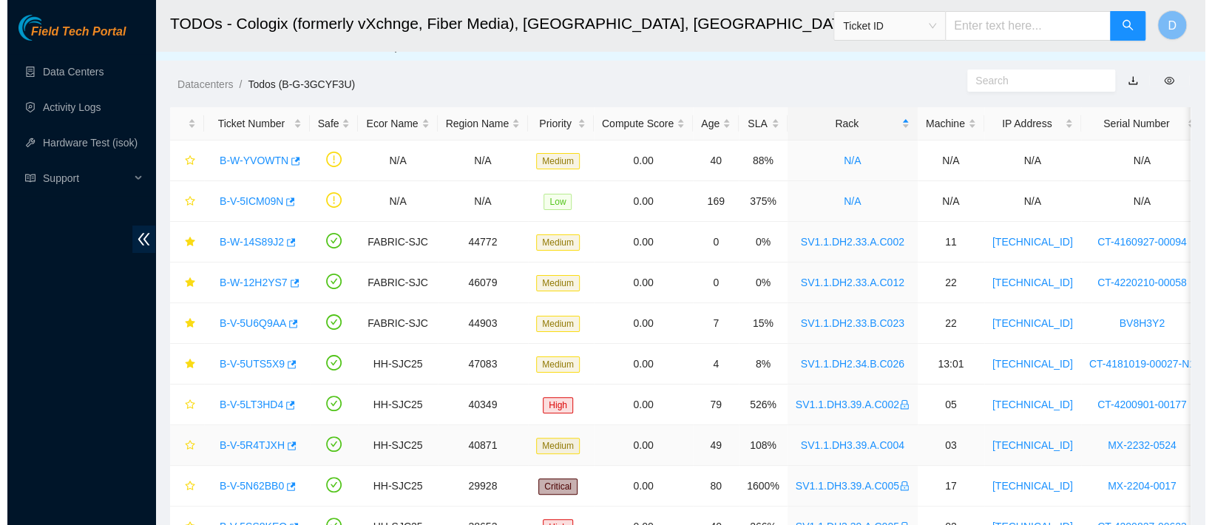
scroll to position [0, 0]
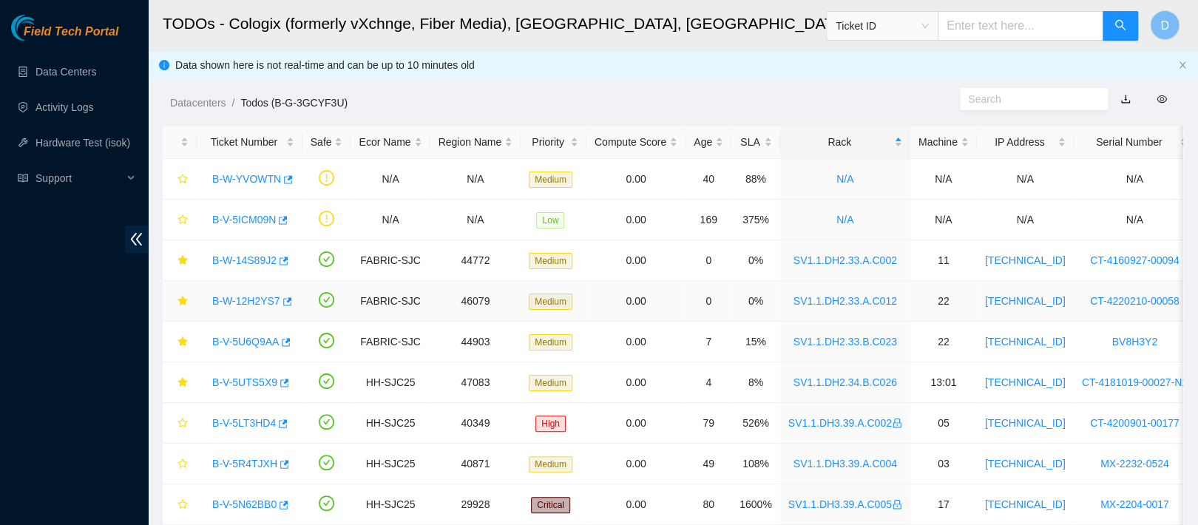
click at [247, 301] on link "B-W-12H2YS7" at bounding box center [246, 301] width 68 height 12
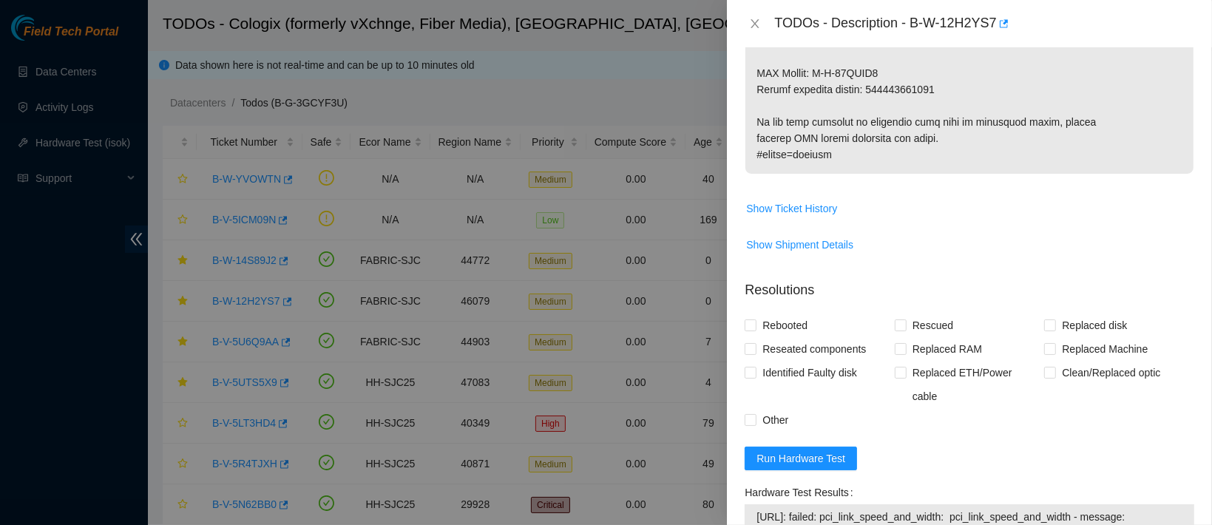
scroll to position [1033, 0]
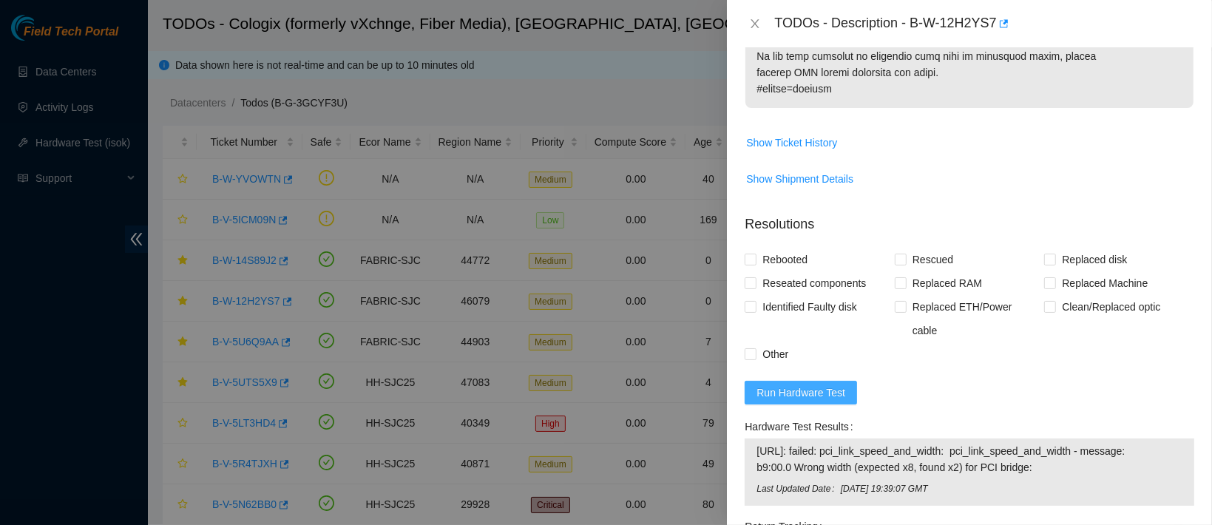
click at [788, 388] on span "Run Hardware Test" at bounding box center [800, 393] width 89 height 16
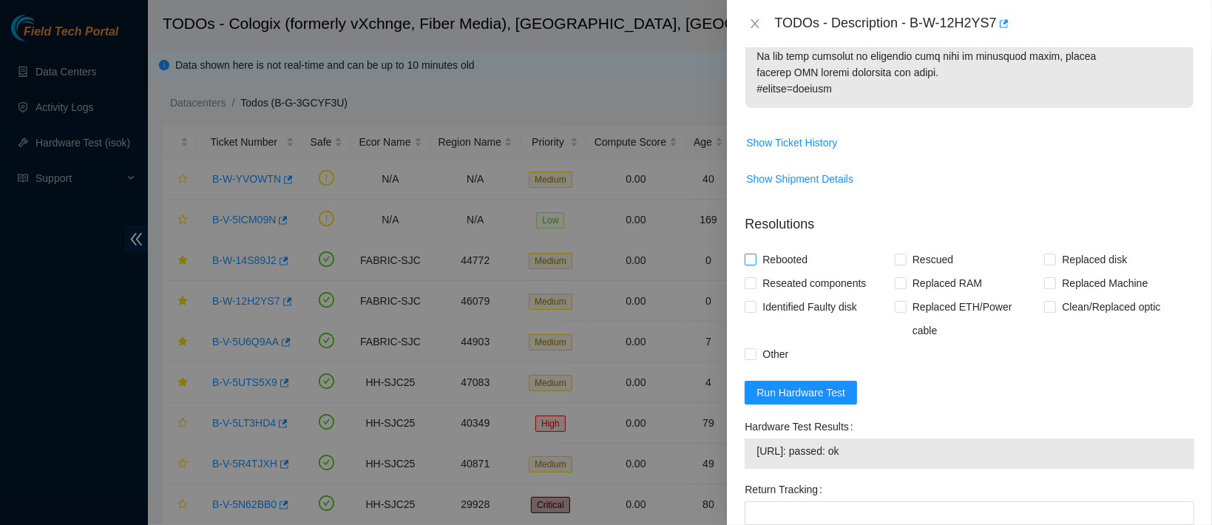
click at [765, 271] on span "Rebooted" at bounding box center [784, 260] width 57 height 24
click at [755, 264] on input "Rebooted" at bounding box center [750, 259] width 10 height 10
checkbox input "true"
click at [911, 271] on span "Rescued" at bounding box center [933, 260] width 53 height 24
click at [905, 264] on input "Rescued" at bounding box center [900, 259] width 10 height 10
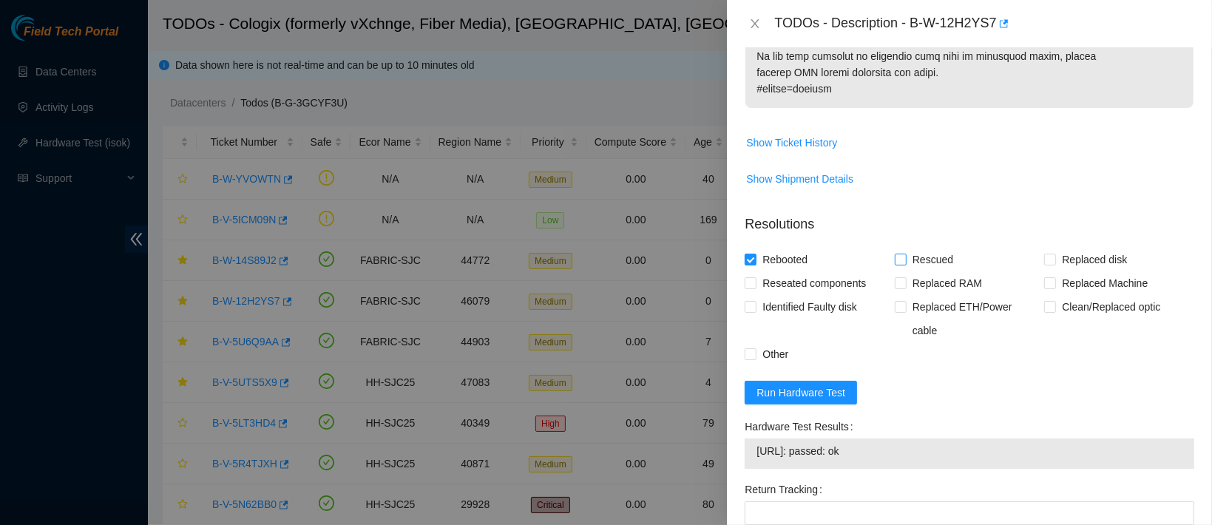
checkbox input "true"
click at [1069, 295] on span "Replaced Machine" at bounding box center [1105, 283] width 98 height 24
click at [1054, 288] on input "Replaced Machine" at bounding box center [1049, 282] width 10 height 10
checkbox input "true"
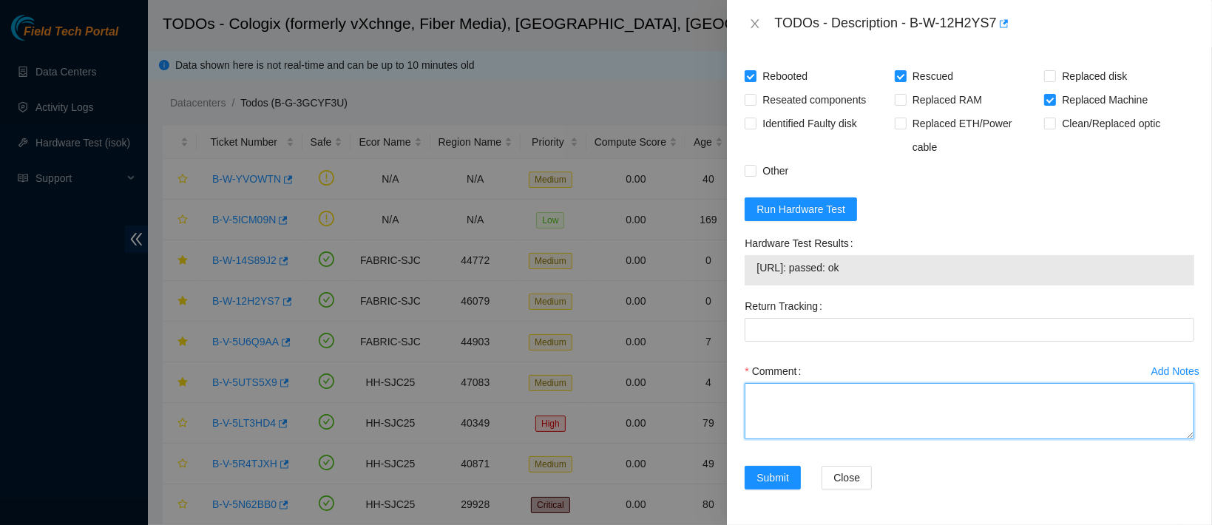
click at [918, 398] on textarea "Comment" at bounding box center [970, 411] width 450 height 56
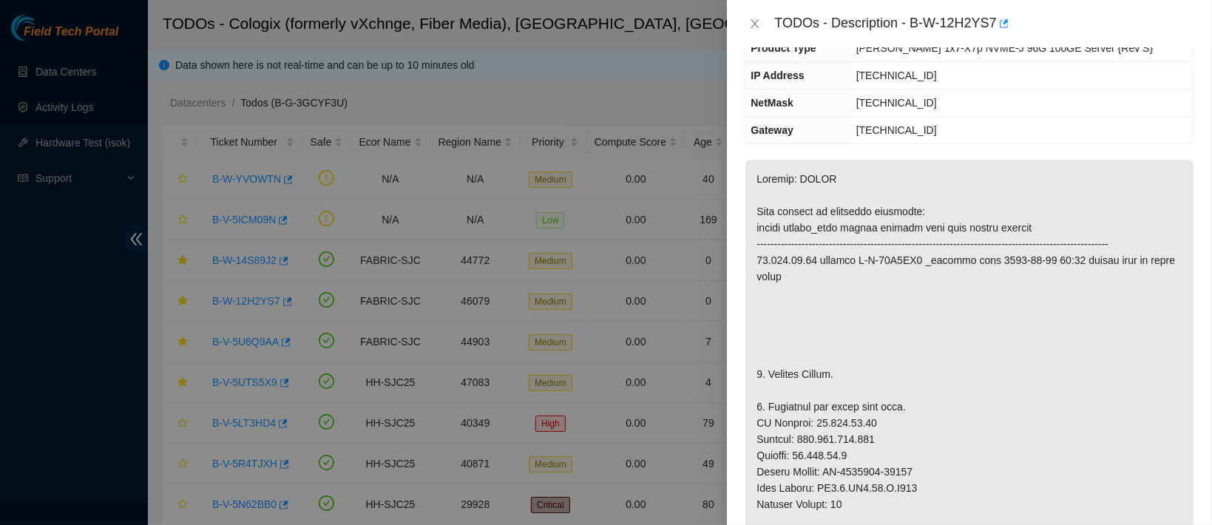
scroll to position [0, 0]
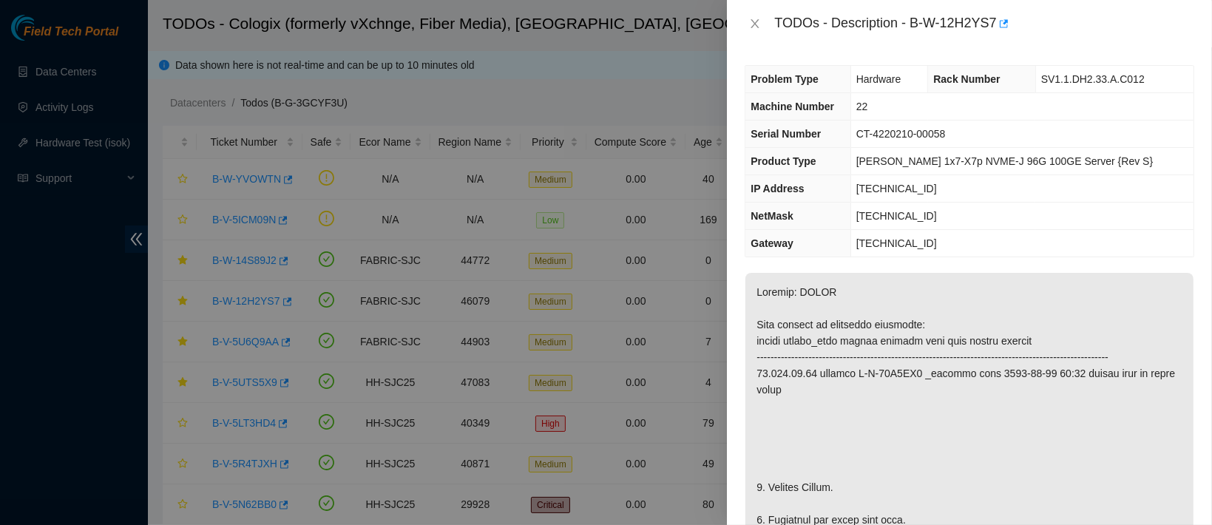
click at [879, 136] on span "CT-4220210-00058" at bounding box center [900, 134] width 89 height 12
copy span "CT-4220210-00058"
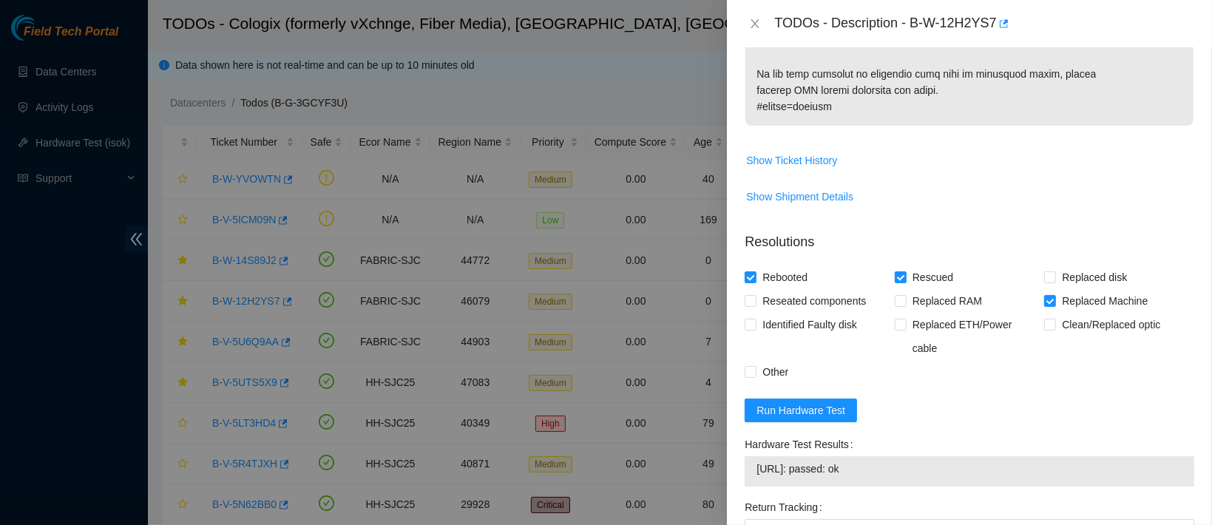
scroll to position [1219, 0]
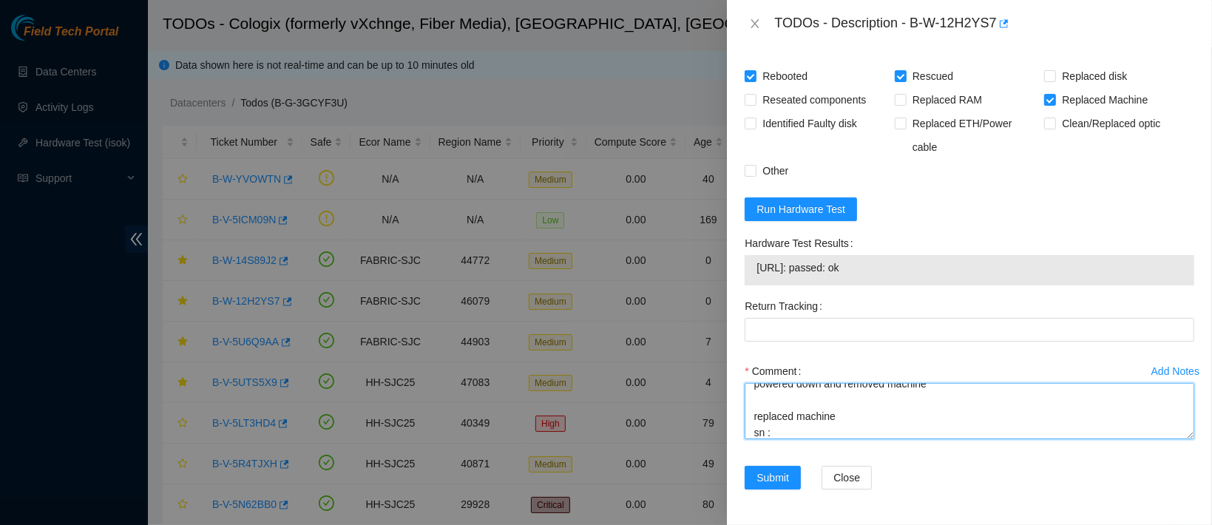
click at [805, 431] on textarea "contacted nocc to confirm that ticket was safe verified sn on machine connected…" at bounding box center [970, 411] width 450 height 56
paste textarea "CT-4220210-00058"
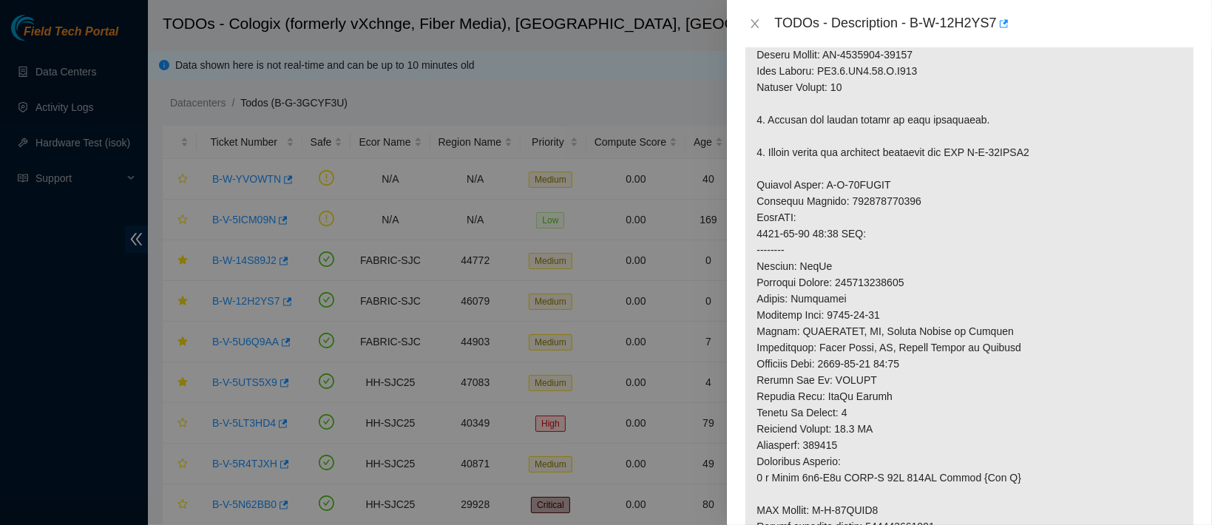
scroll to position [495, 0]
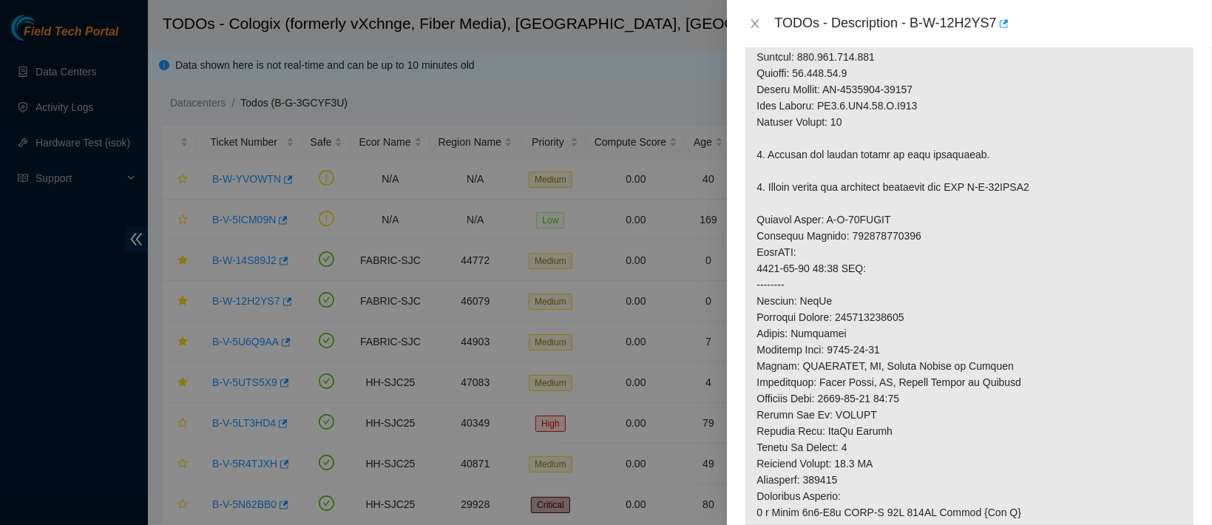
click at [853, 103] on p at bounding box center [969, 211] width 448 height 868
click at [832, 102] on p at bounding box center [969, 211] width 448 height 868
drag, startPoint x: 827, startPoint y: 103, endPoint x: 941, endPoint y: 103, distance: 113.1
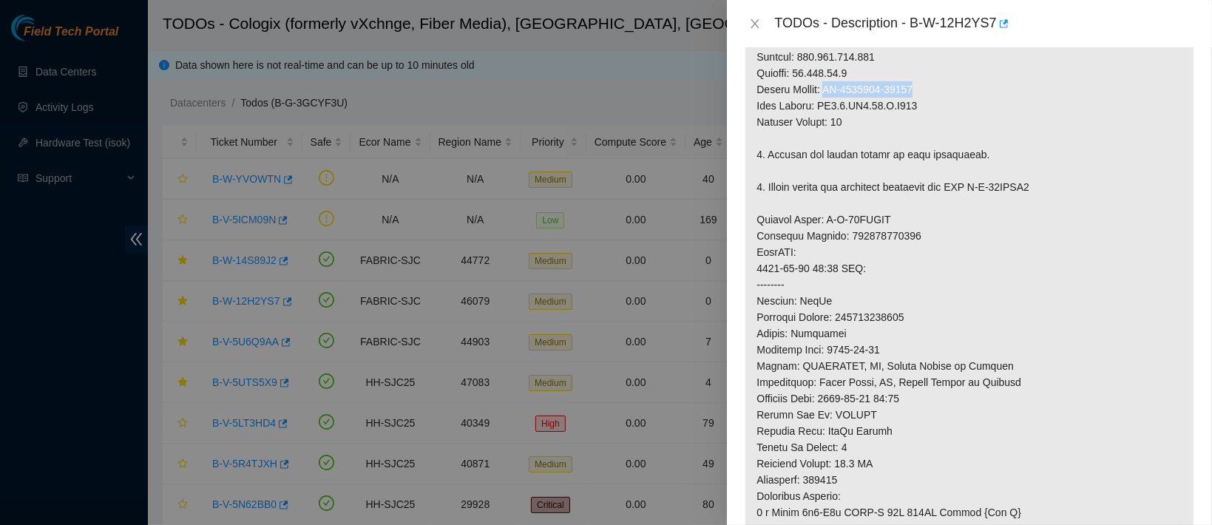
click at [941, 103] on p at bounding box center [969, 211] width 448 height 868
copy p "CT-4211027-00154"
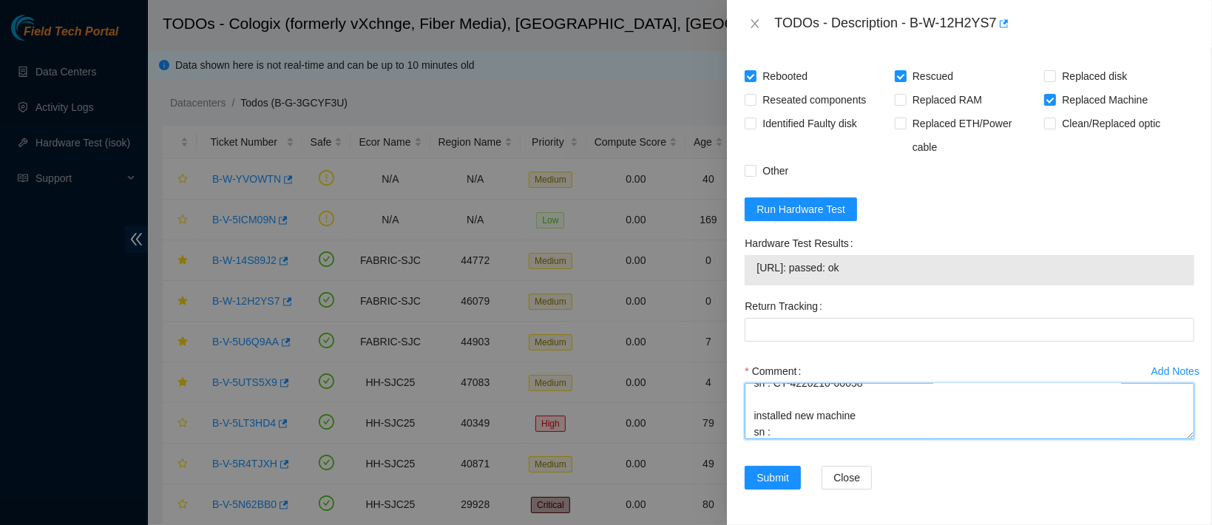
click at [809, 428] on textarea "contacted nocc to confirm that ticket was safe verified sn on machine connected…" at bounding box center [970, 411] width 450 height 56
paste textarea "CT-4211027-00154"
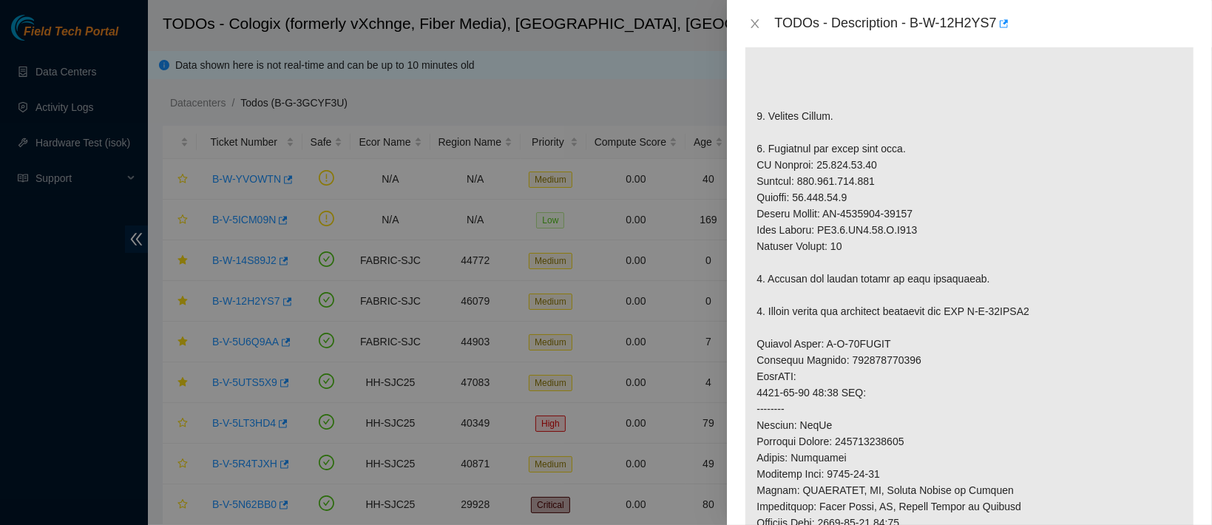
scroll to position [374, 0]
drag, startPoint x: 759, startPoint y: 175, endPoint x: 834, endPoint y: 212, distance: 84.3
click at [834, 212] on p at bounding box center [969, 333] width 448 height 868
click at [763, 177] on p at bounding box center [969, 333] width 448 height 868
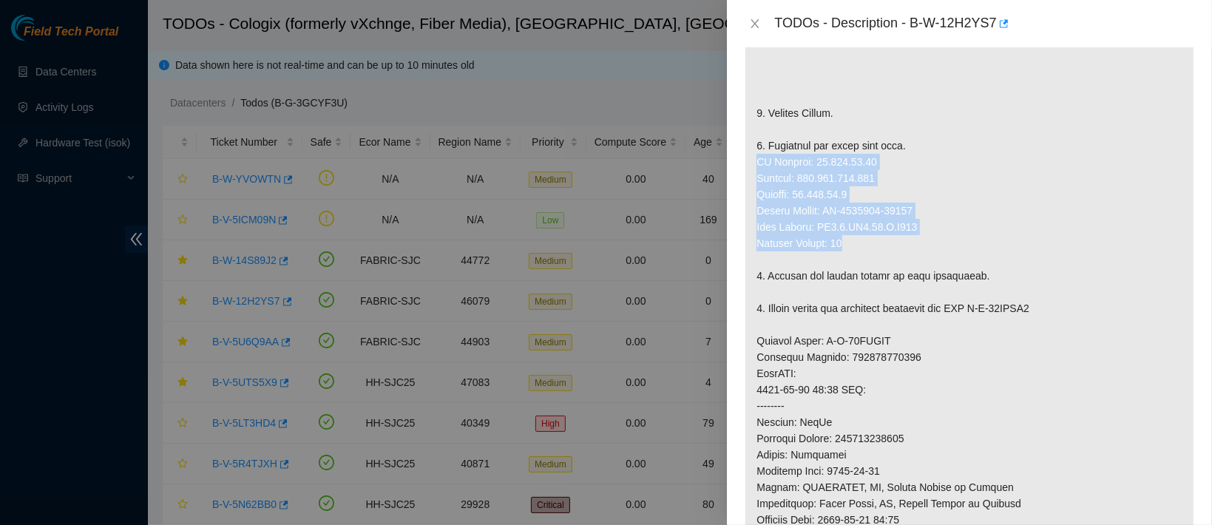
drag, startPoint x: 755, startPoint y: 175, endPoint x: 900, endPoint y: 256, distance: 166.2
click at [900, 256] on p at bounding box center [969, 333] width 448 height 868
copy p "IP Address: 23.202.98.25 Netmask: 255.255.255.192 Gateway: 23.202.98.1 Serial N…"
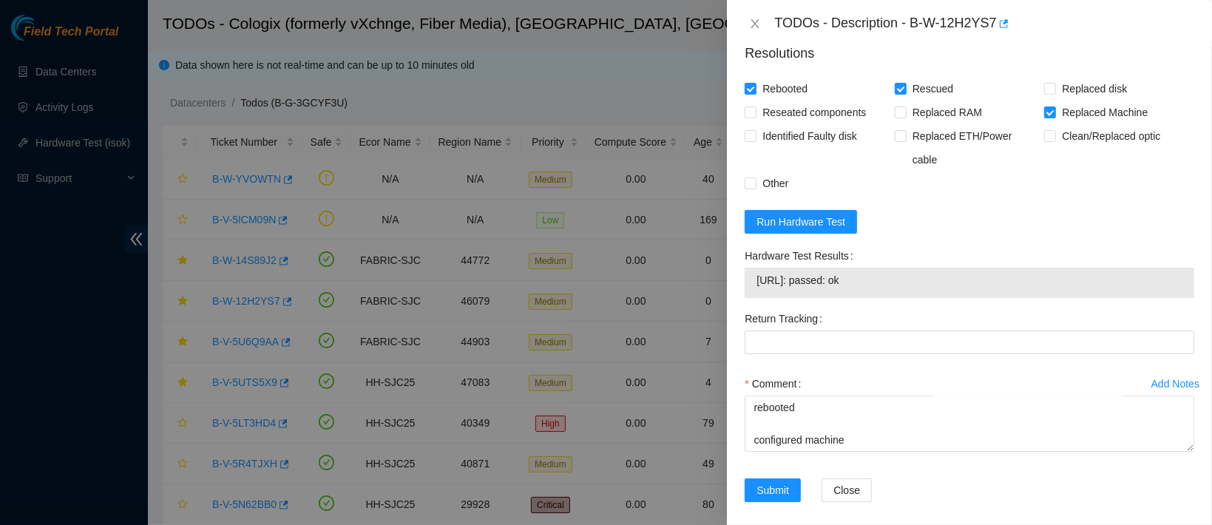
scroll to position [1219, 0]
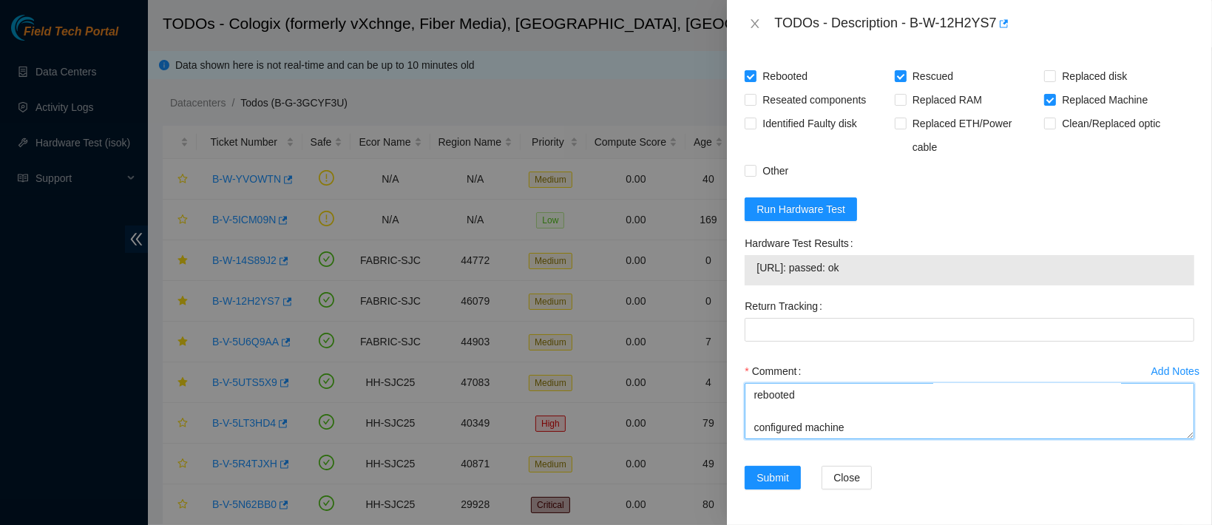
click at [787, 438] on textarea "contacted nocc to confirm that ticket was safe verified sn on machine connected…" at bounding box center [970, 411] width 450 height 56
paste textarea "IP Address: 23.202.98.25 Netmask: 255.255.255.192 Gateway: 23.202.98.1 Serial N…"
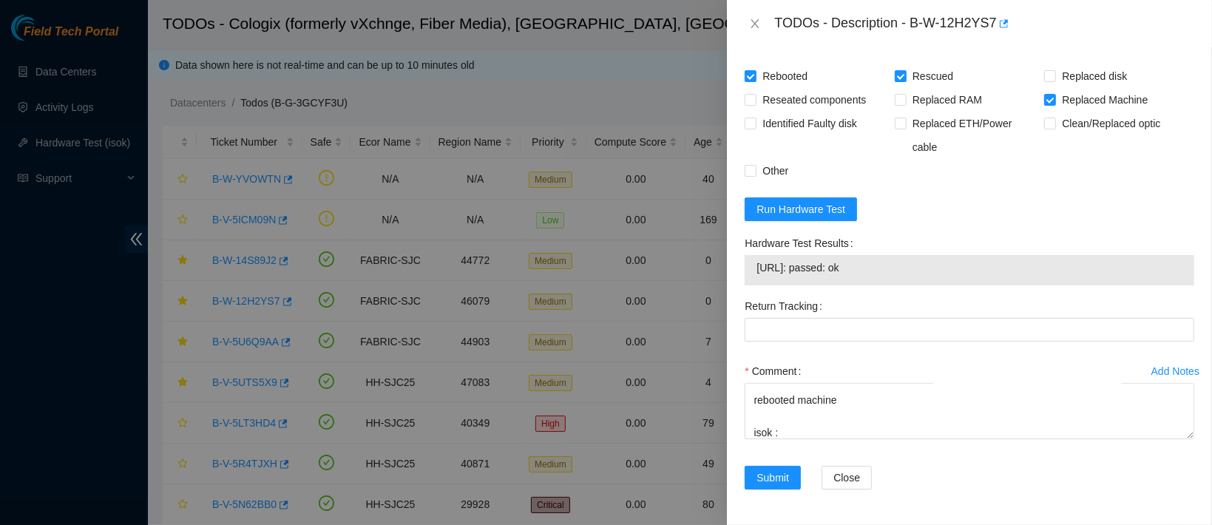
click at [796, 277] on td "23.202.98.25: passed: ok" at bounding box center [969, 270] width 427 height 23
copy span "23.202.98.25: passed: ok"
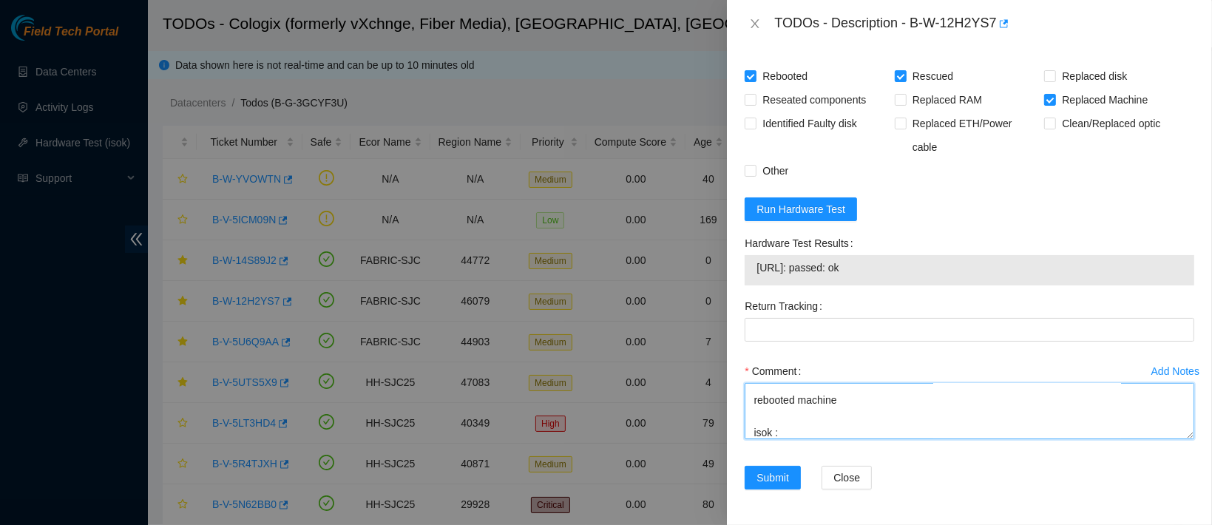
click at [784, 427] on textarea "contacted nocc to confirm that ticket was safe verified sn on machine connected…" at bounding box center [970, 411] width 450 height 56
paste textarea "23.202.98.25: passed: ok"
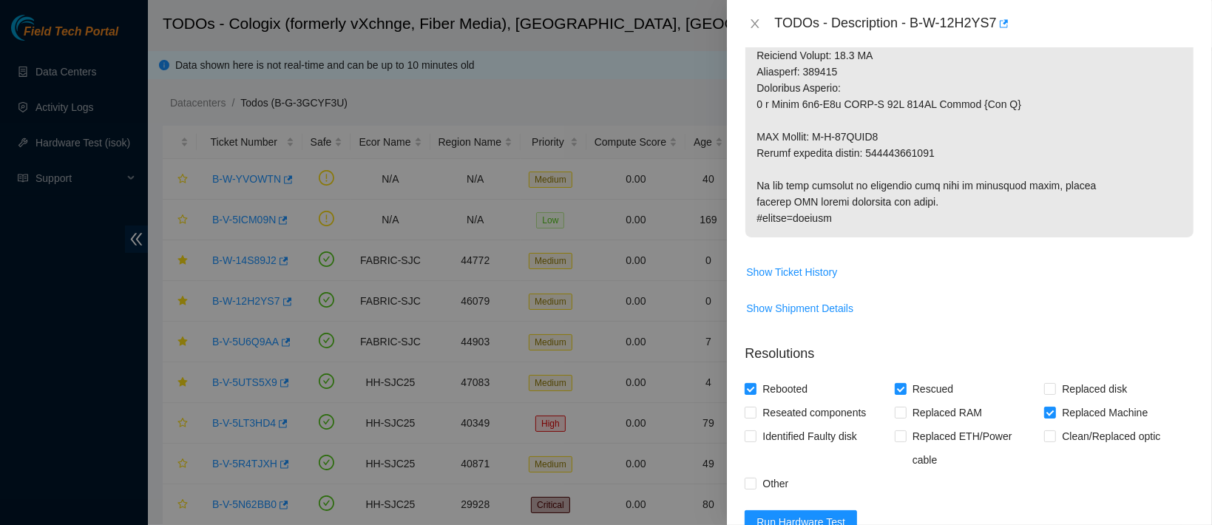
scroll to position [893, 0]
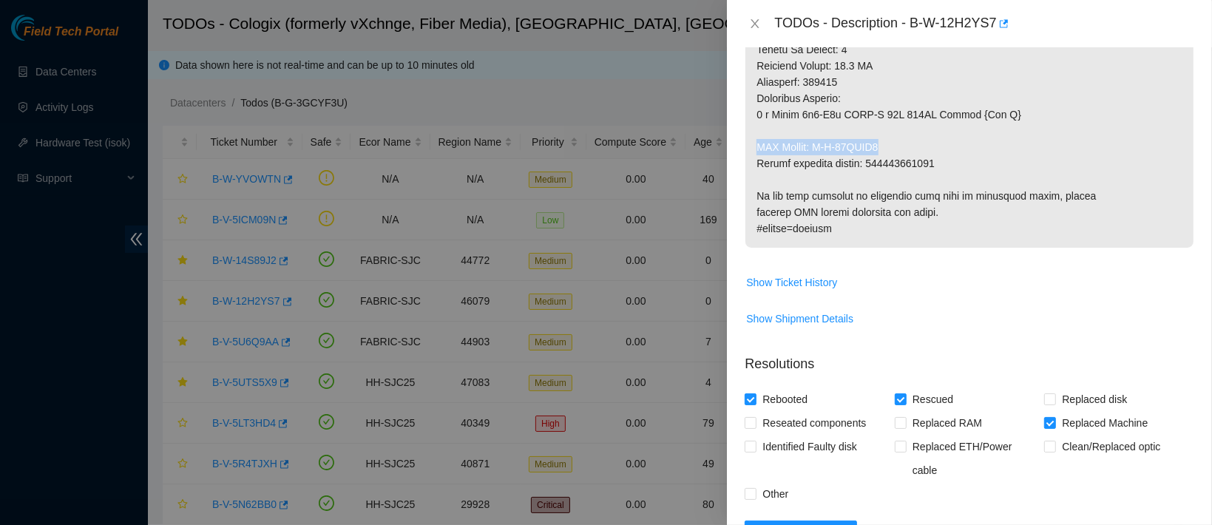
drag, startPoint x: 755, startPoint y: 165, endPoint x: 892, endPoint y: 160, distance: 136.9
copy p "RMA Return: B-W-14CVOY3"
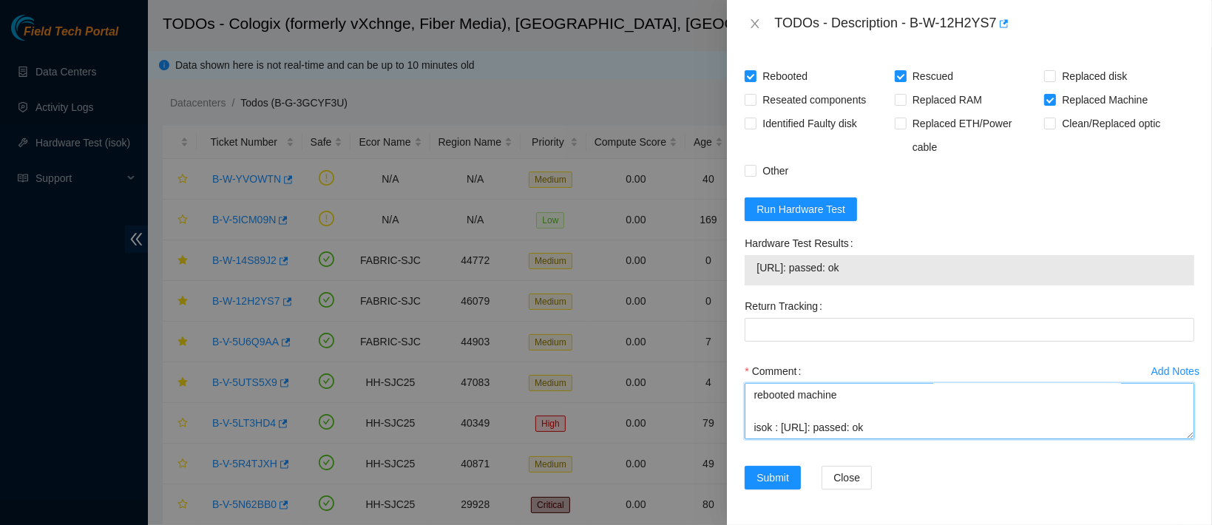
click at [817, 435] on textarea "contacted nocc to confirm that ticket was safe verified sn on machine connected…" at bounding box center [970, 411] width 450 height 56
paste textarea "RMA Return: B-W-14CVOY3"
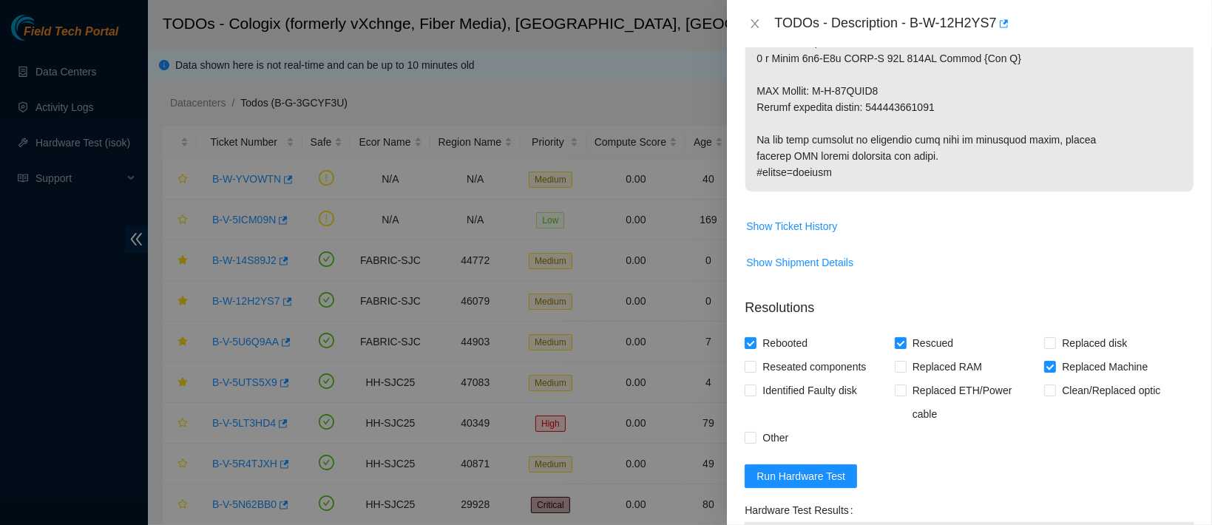
scroll to position [947, 0]
type textarea "contacted nocc to confirm that ticket was safe verified sn on machine connected…"
copy p "417328425892"
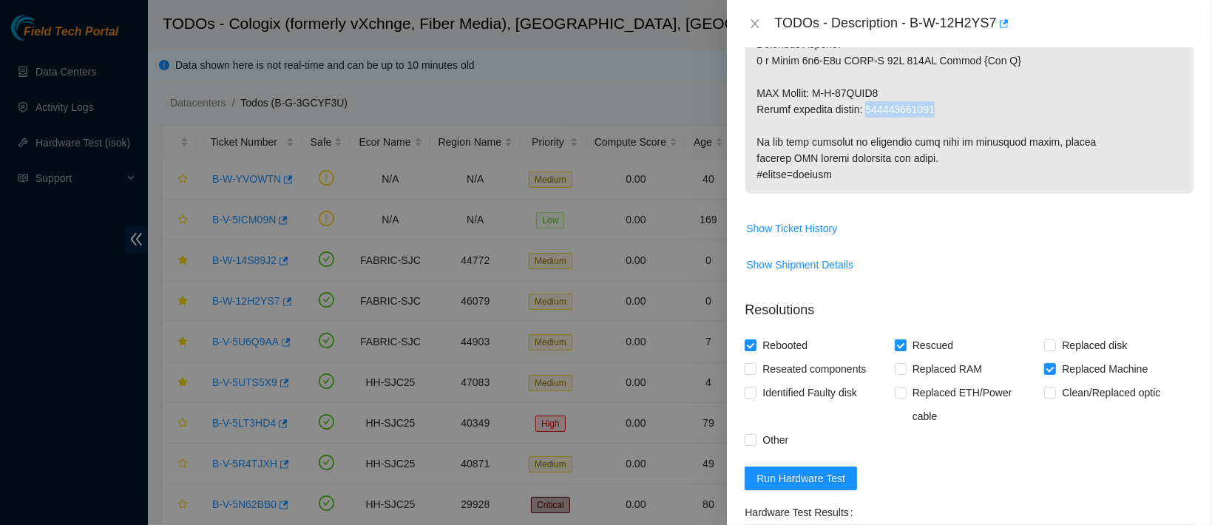
scroll to position [1219, 0]
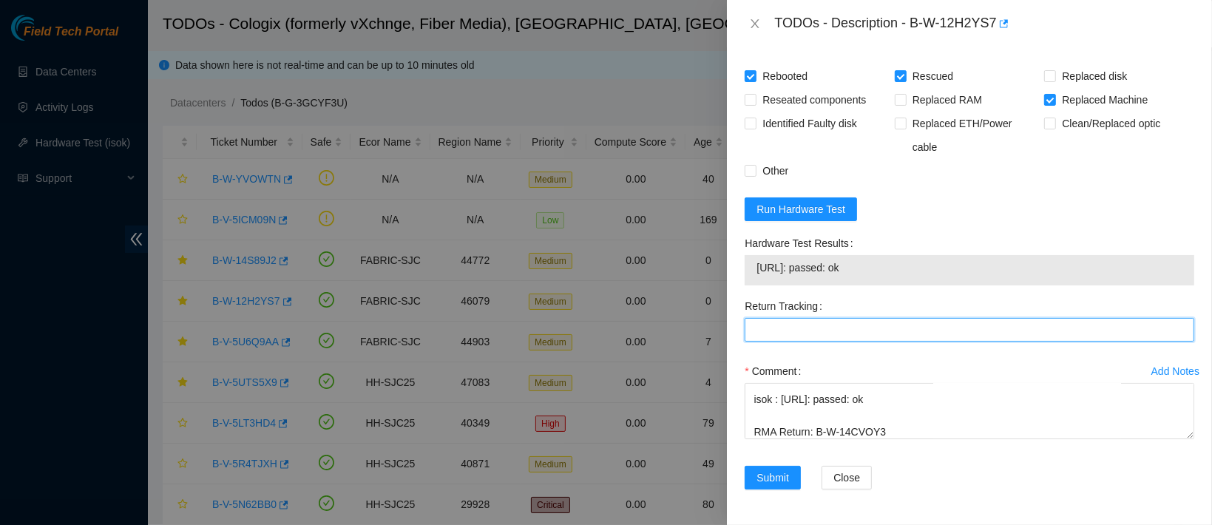
click at [806, 327] on Tracking "Return Tracking" at bounding box center [970, 330] width 450 height 24
paste Tracking "417328425892"
type Tracking "417328425892"
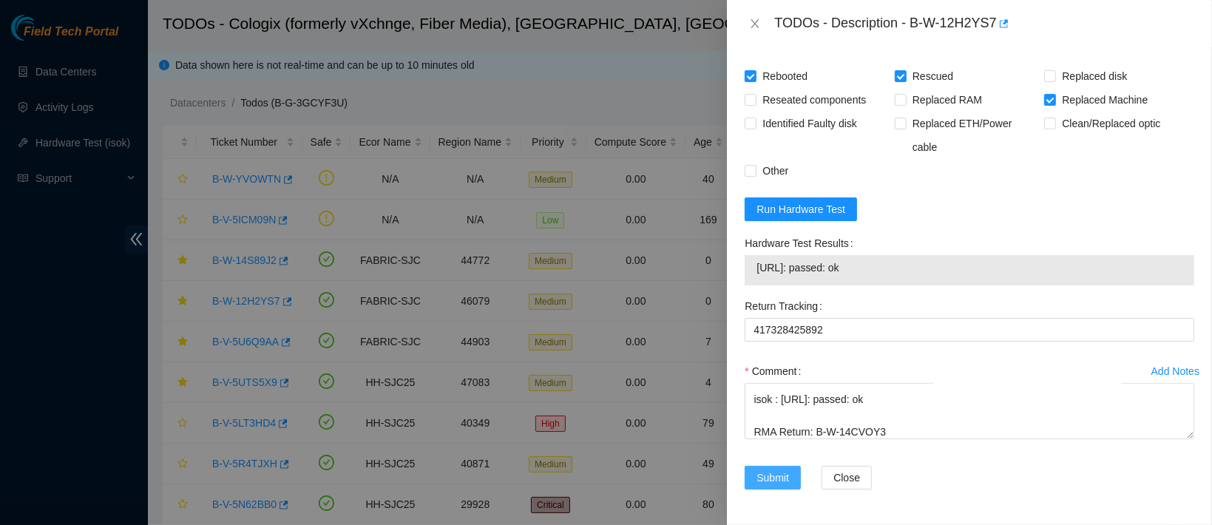
click at [769, 473] on span "Submit" at bounding box center [772, 478] width 33 height 16
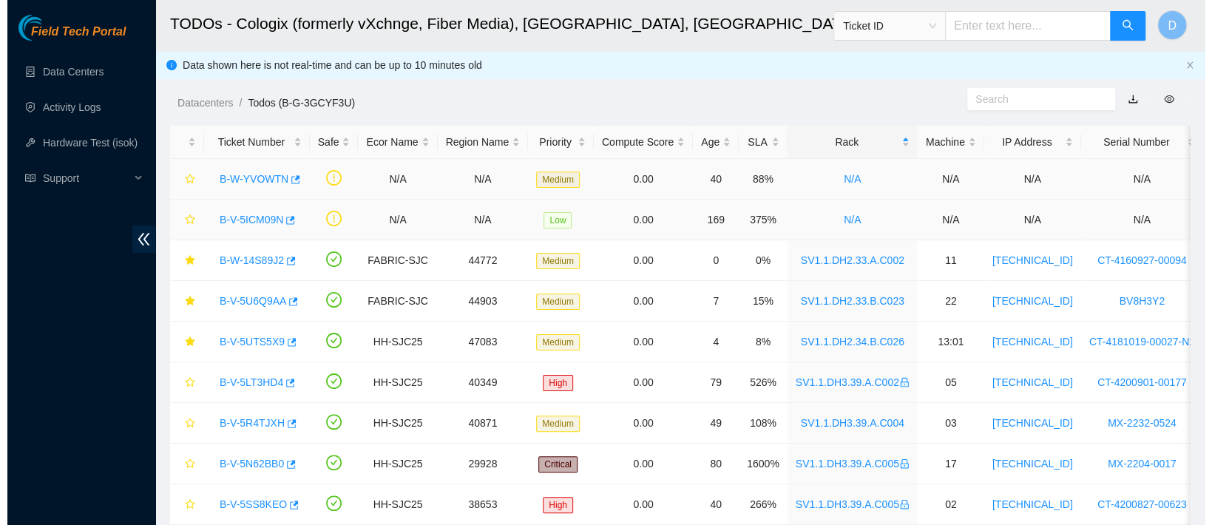
scroll to position [1, 0]
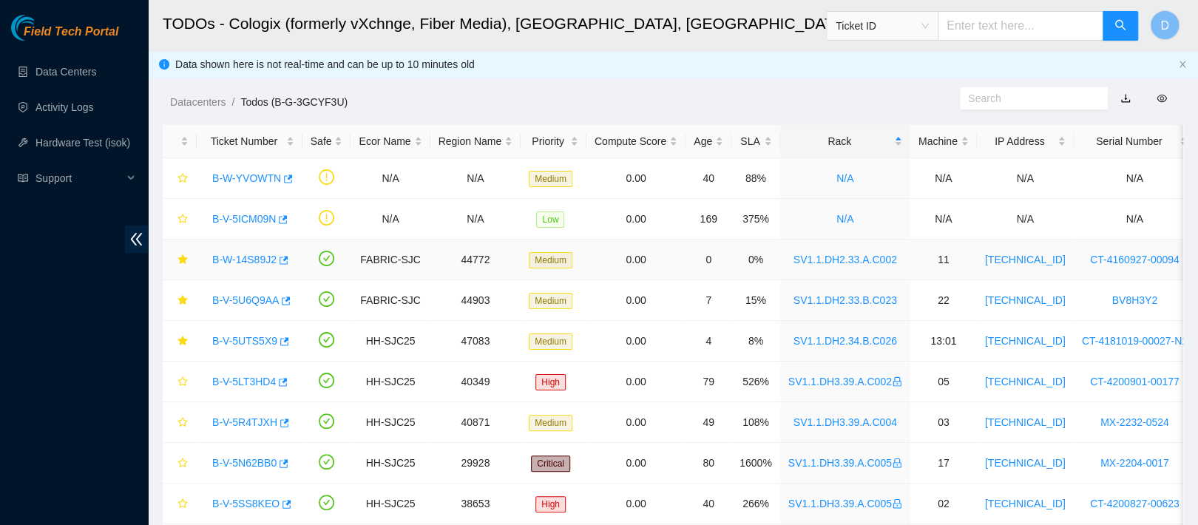
click at [258, 259] on link "B-W-14S89J2" at bounding box center [244, 260] width 64 height 12
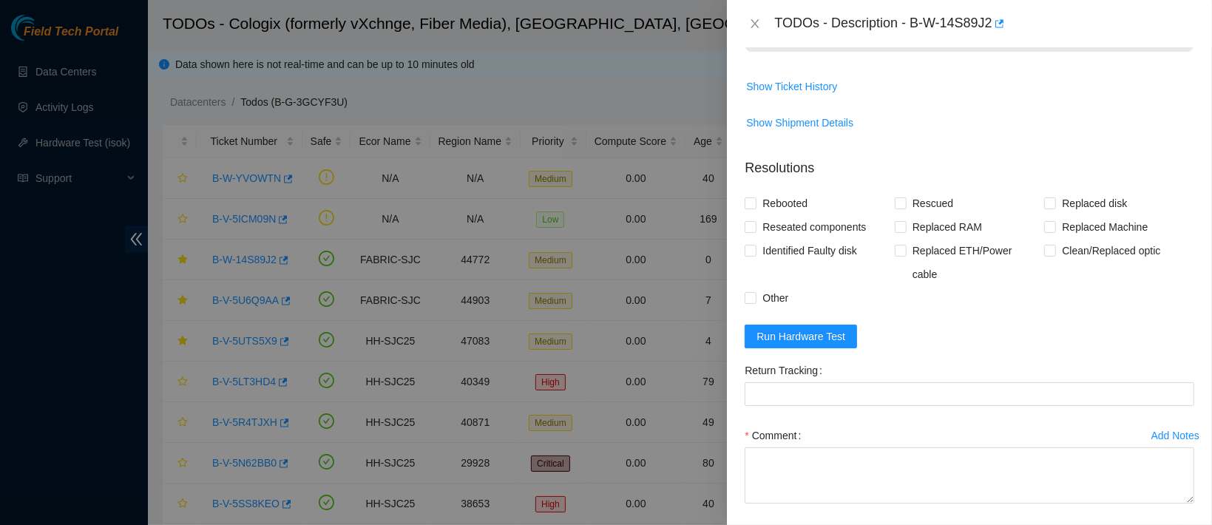
scroll to position [887, 0]
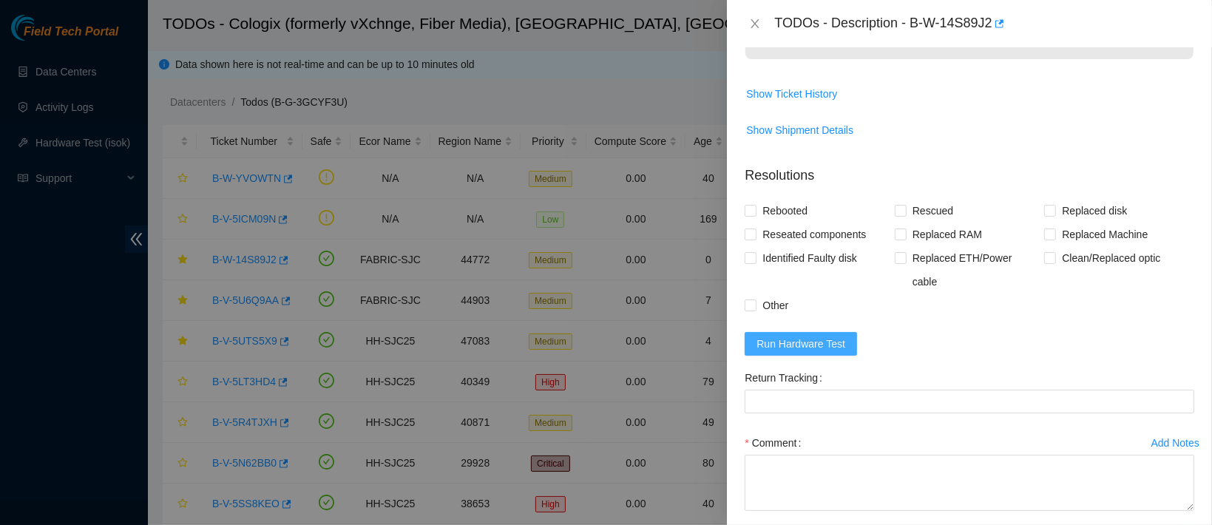
click at [797, 336] on span "Run Hardware Test" at bounding box center [800, 344] width 89 height 16
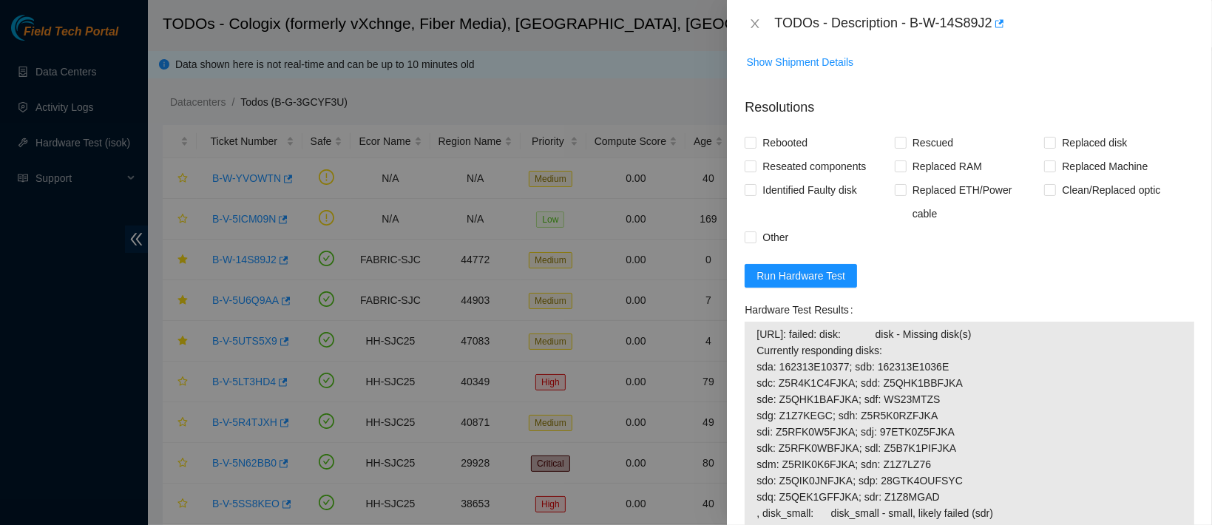
scroll to position [953, 0]
click at [805, 269] on span "Run Hardware Test" at bounding box center [800, 277] width 89 height 16
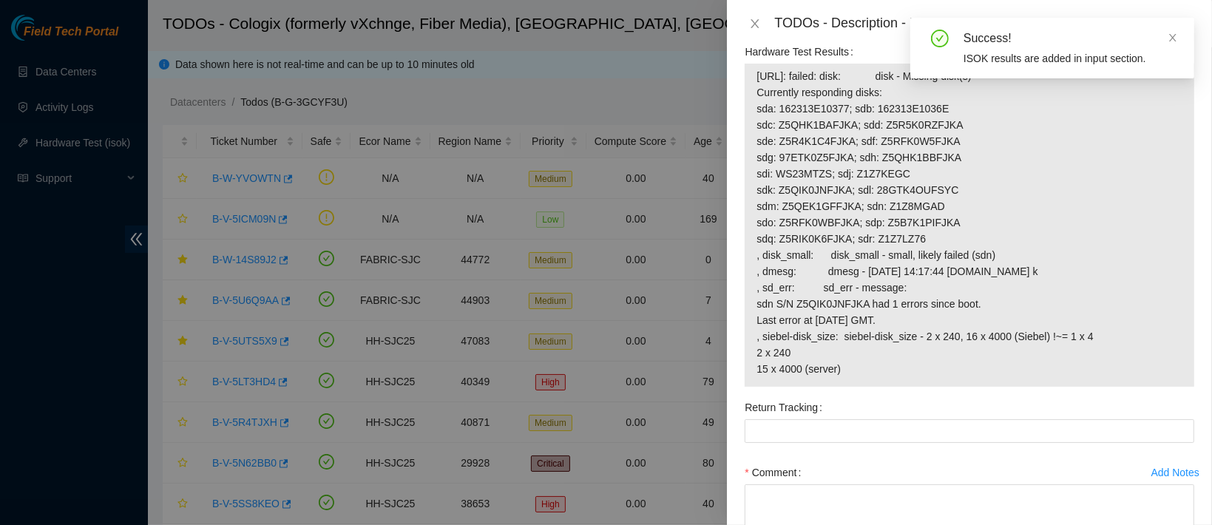
scroll to position [1212, 0]
click at [1172, 39] on icon "close" at bounding box center [1173, 38] width 10 height 10
